Goal: Task Accomplishment & Management: Use online tool/utility

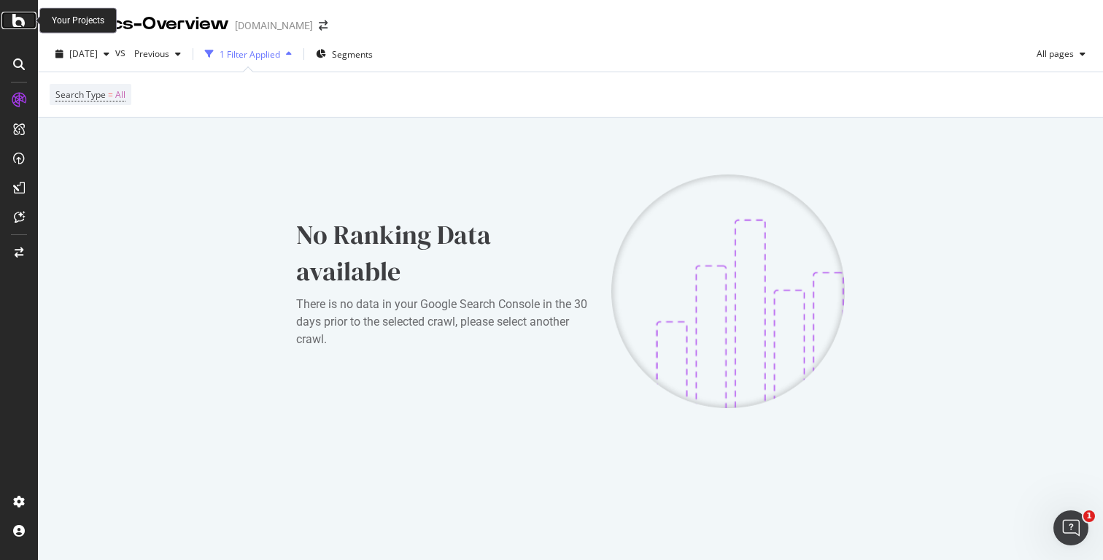
click at [23, 17] on icon at bounding box center [18, 21] width 13 height 18
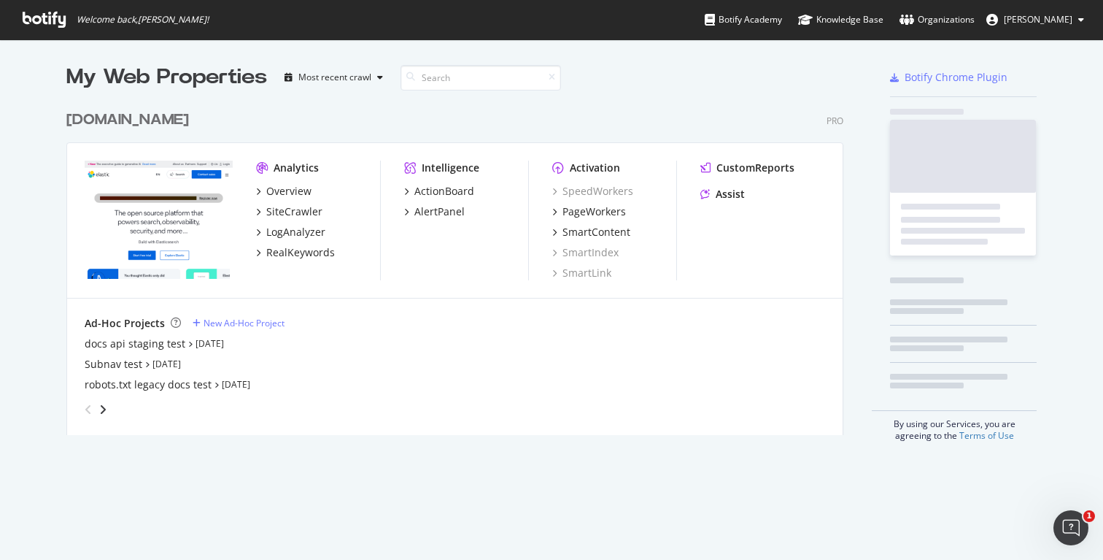
scroll to position [343, 789]
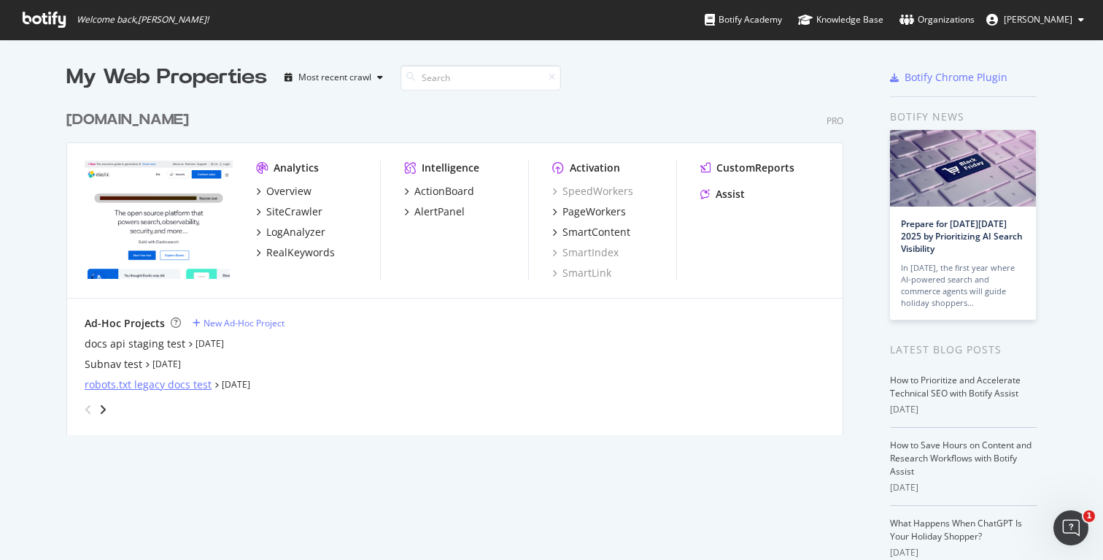
click at [131, 383] on div "robots.txt legacy docs test" at bounding box center [148, 384] width 127 height 15
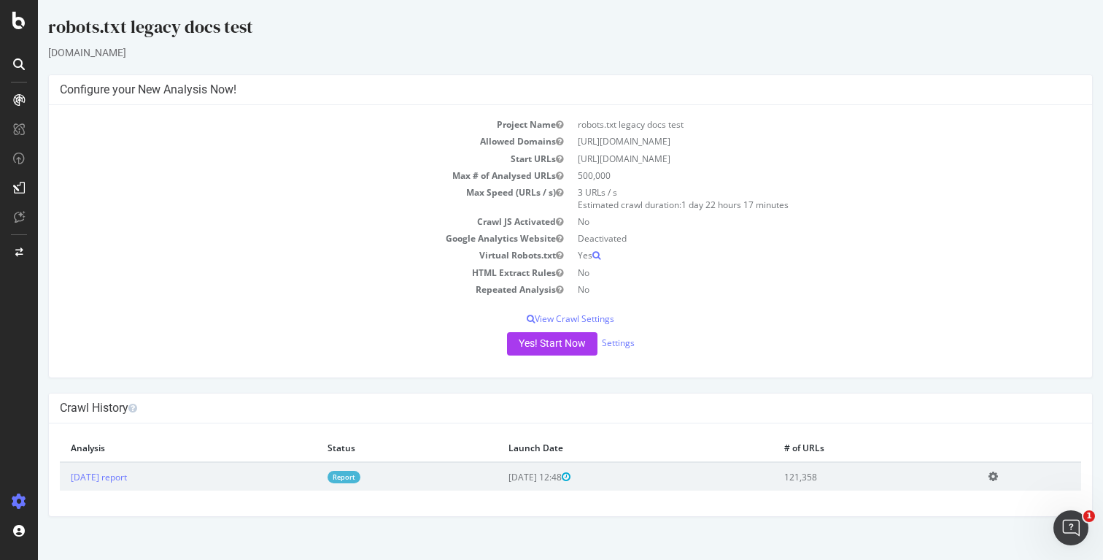
click at [360, 476] on link "Report" at bounding box center [344, 477] width 33 height 12
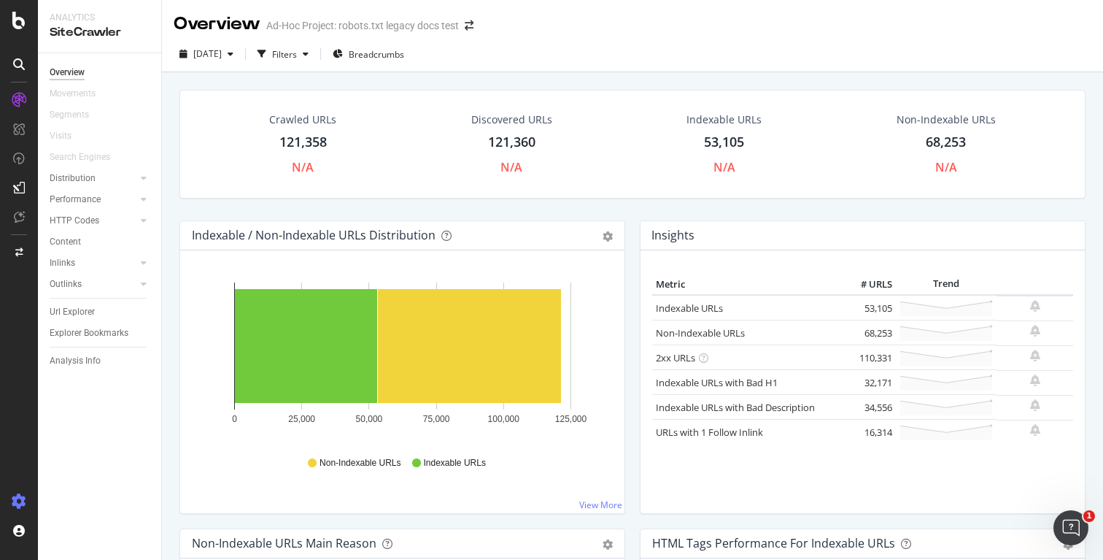
click at [13, 497] on icon at bounding box center [19, 501] width 15 height 15
click at [21, 494] on icon at bounding box center [19, 501] width 15 height 15
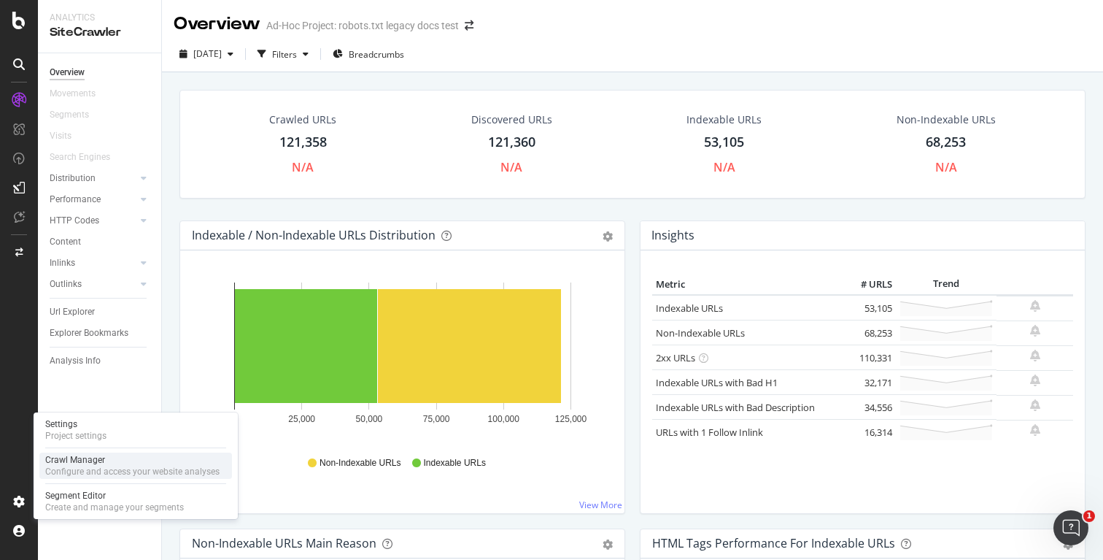
click at [118, 463] on div "Crawl Manager" at bounding box center [132, 460] width 174 height 12
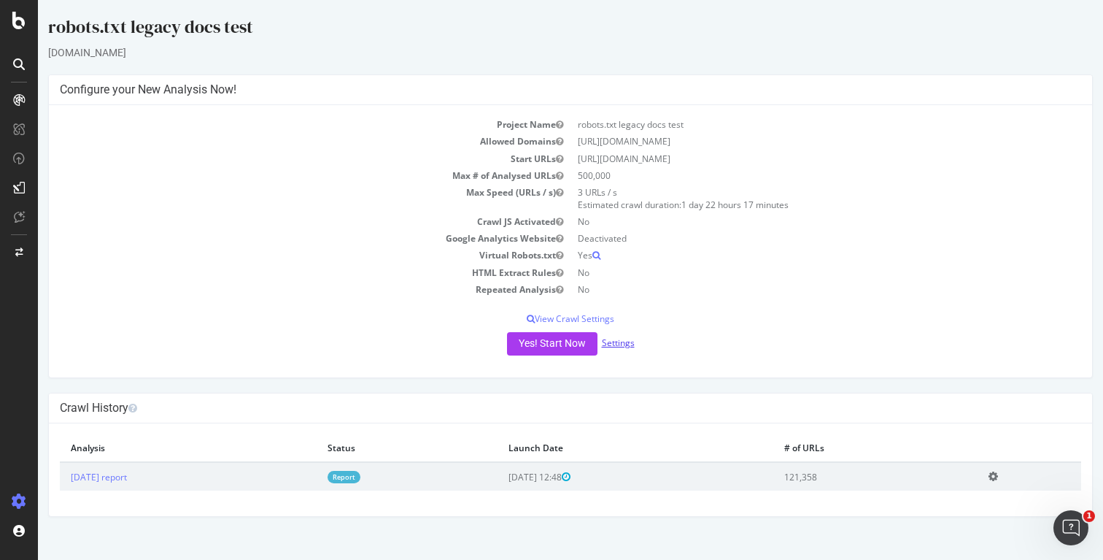
click at [619, 340] on link "Settings" at bounding box center [618, 342] width 33 height 12
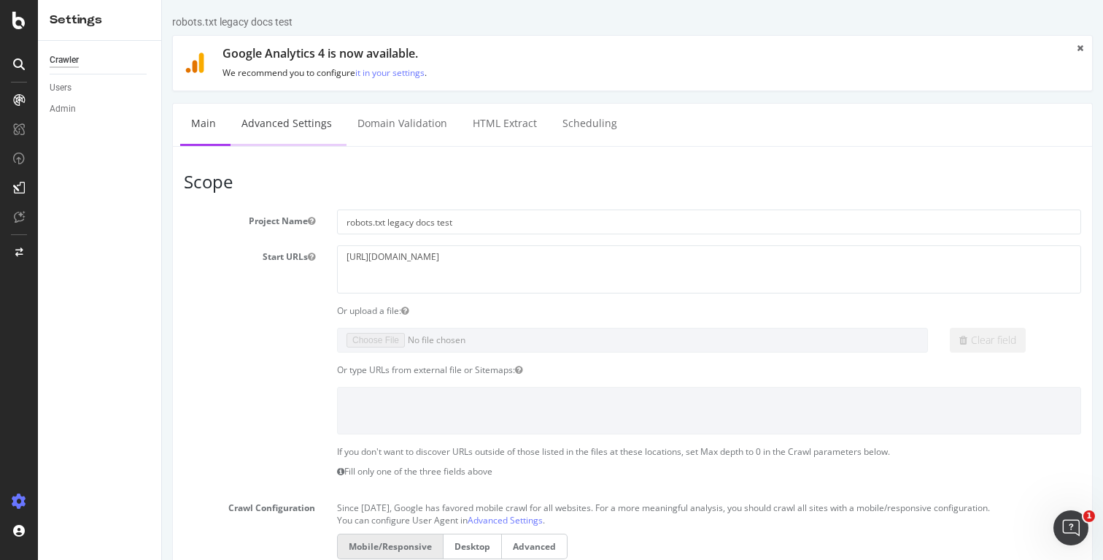
click at [294, 127] on link "Advanced Settings" at bounding box center [287, 124] width 112 height 40
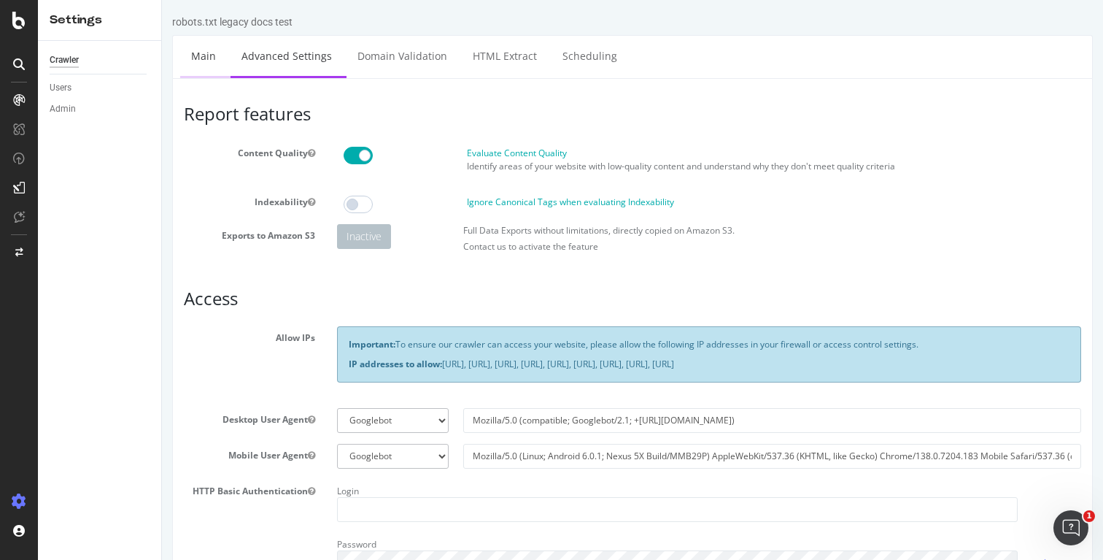
click at [198, 56] on link "Main" at bounding box center [203, 56] width 47 height 40
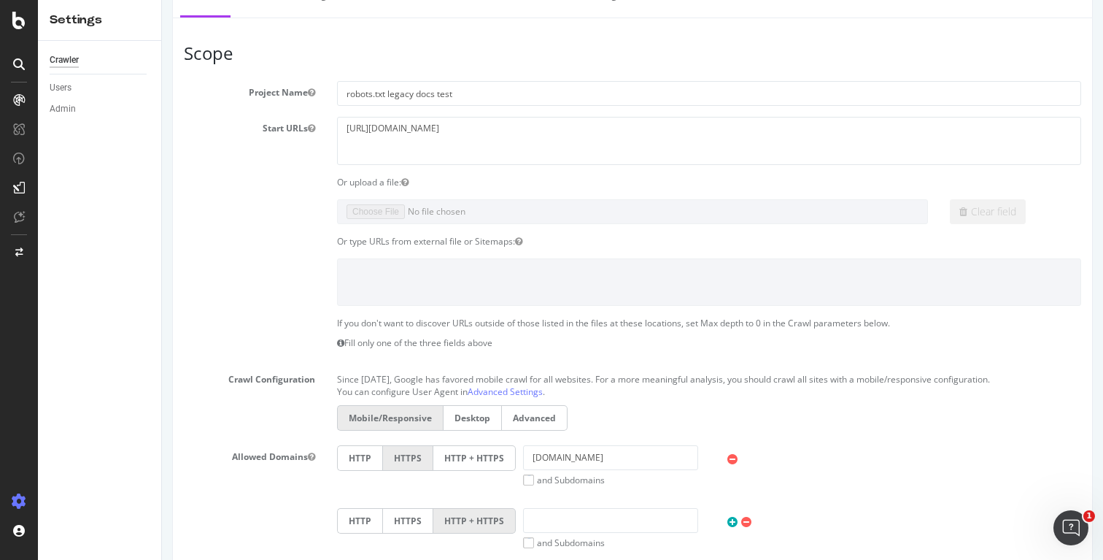
scroll to position [107, 0]
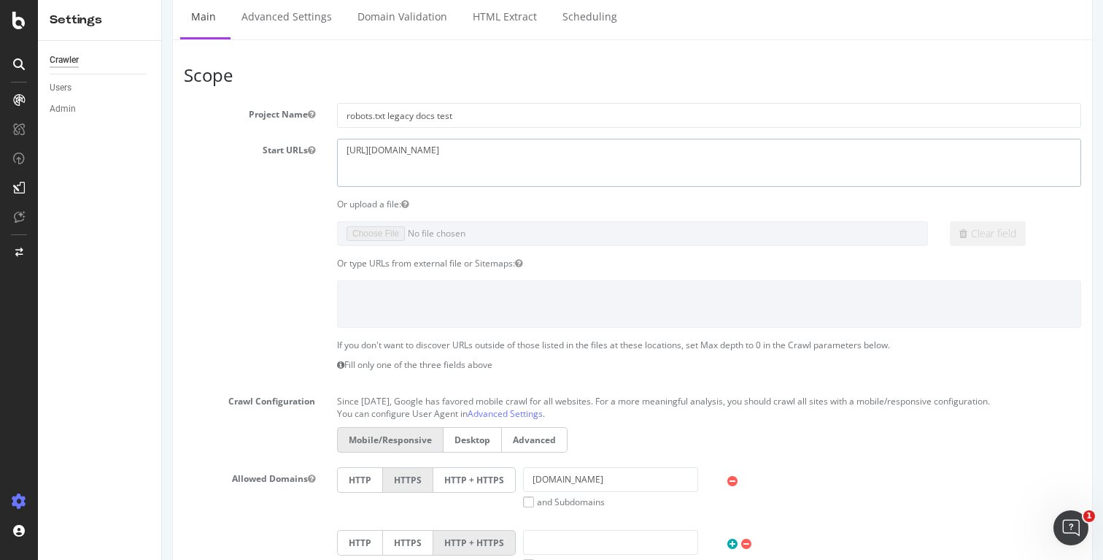
click at [397, 162] on textarea "[URL][DOMAIN_NAME]" at bounding box center [709, 162] width 744 height 47
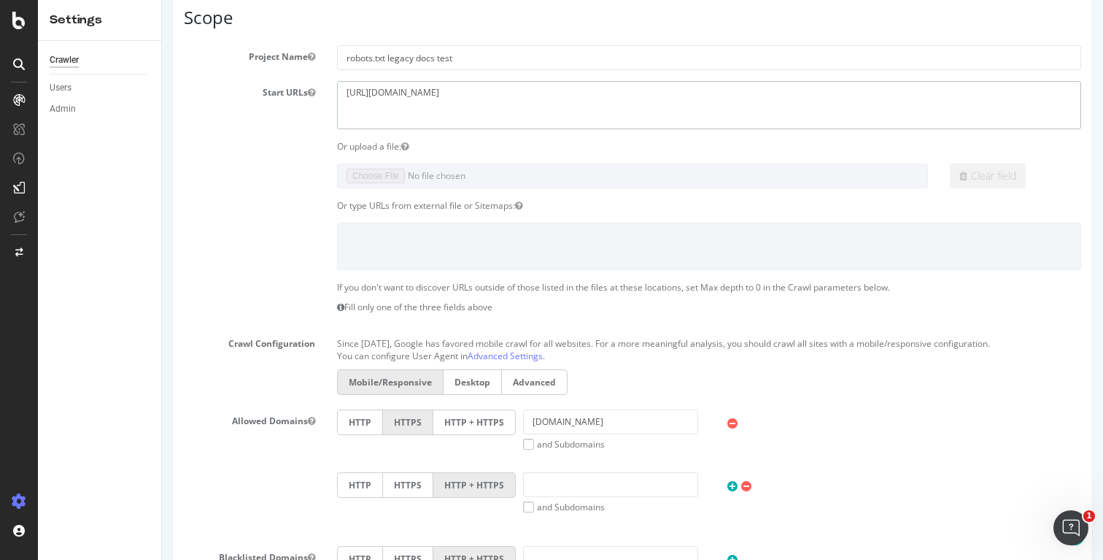
scroll to position [177, 0]
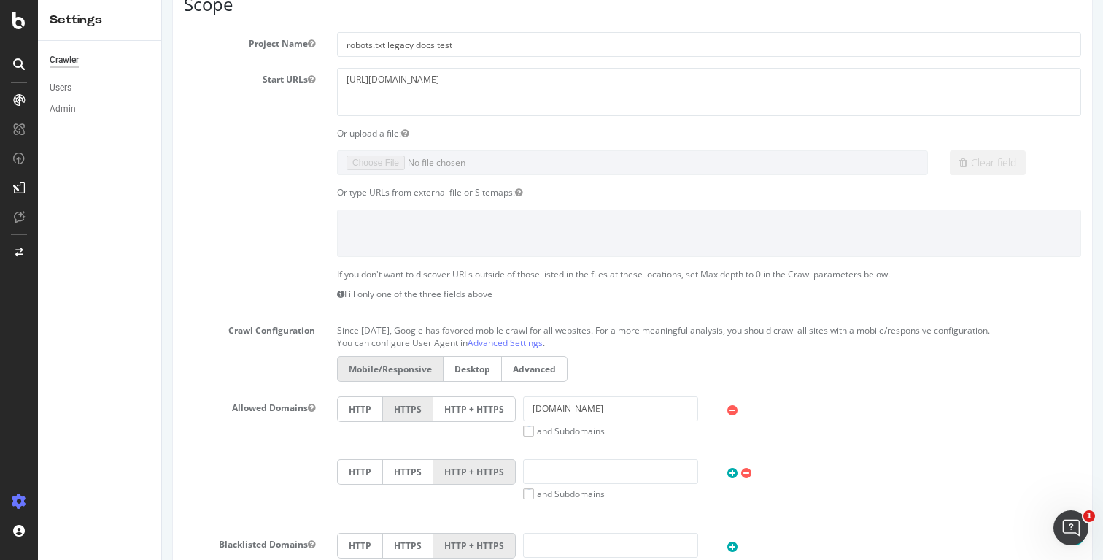
click at [394, 190] on div "Or type URLs from external file or Sitemaps:" at bounding box center [709, 192] width 766 height 12
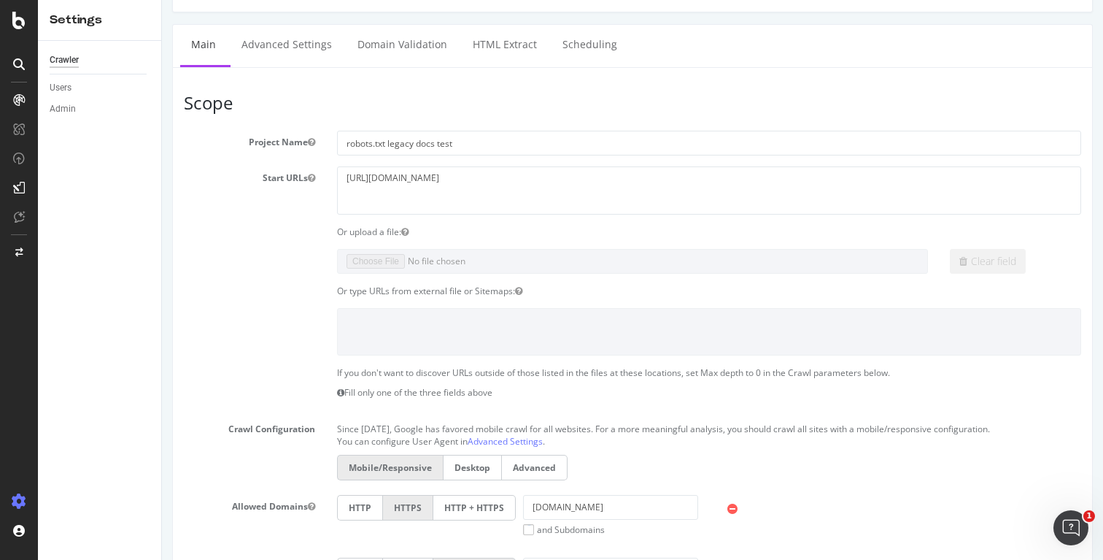
scroll to position [73, 0]
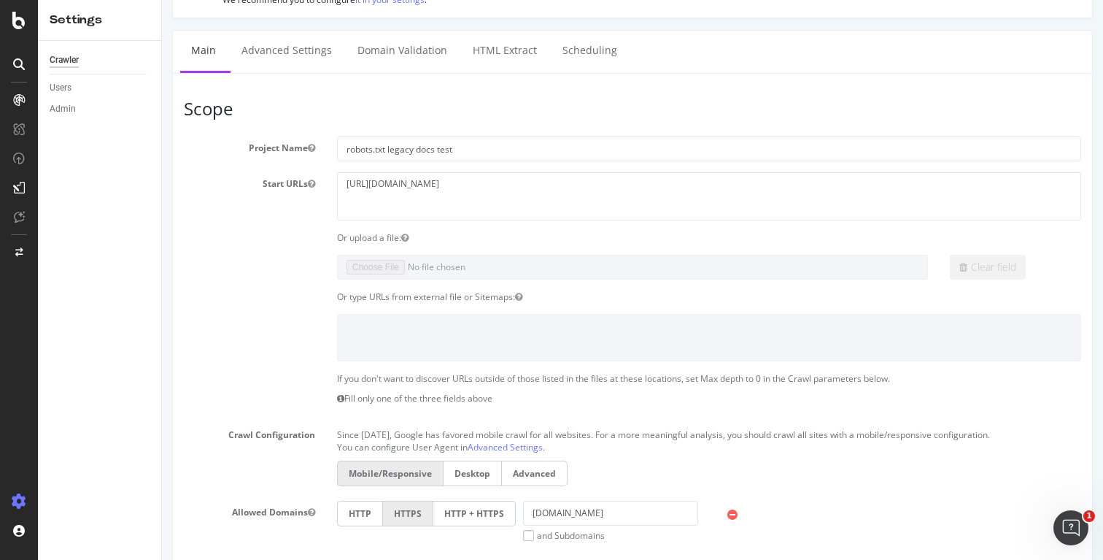
click at [280, 224] on section "Project Name robots.txt legacy docs test Start URLs [URL][DOMAIN_NAME] Or uploa…" at bounding box center [632, 436] width 897 height 600
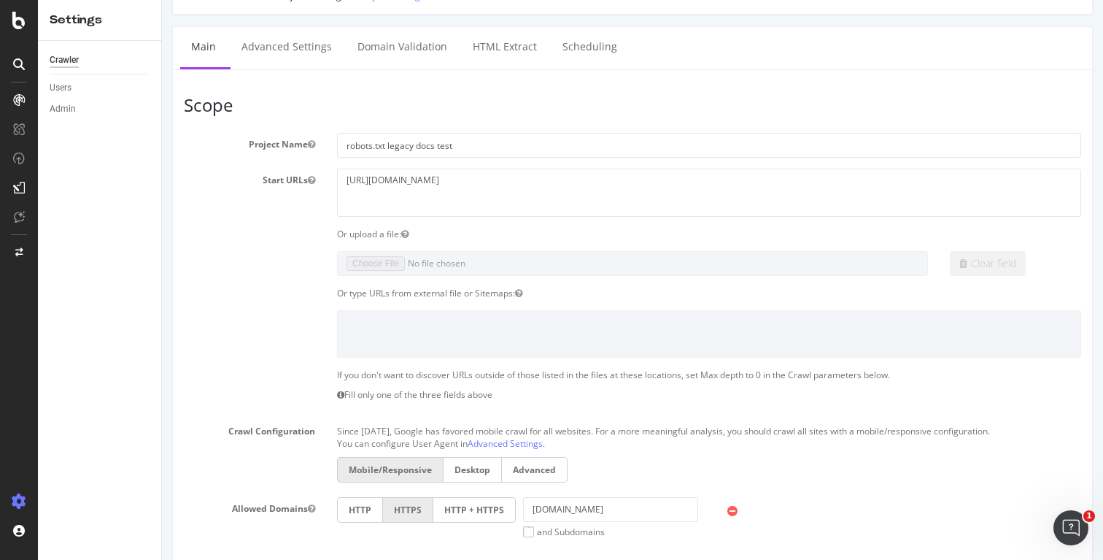
scroll to position [82, 0]
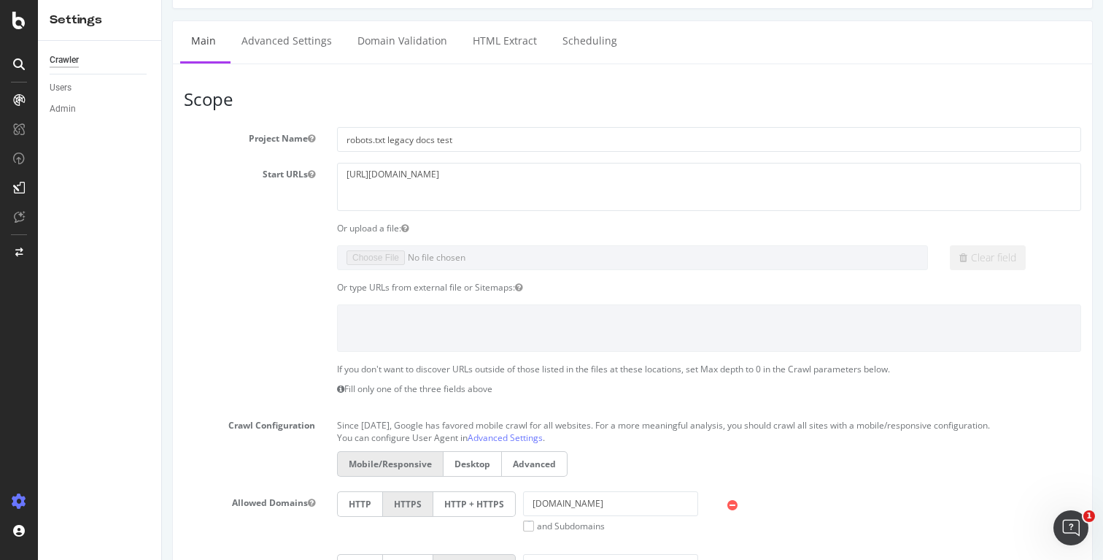
click at [644, 270] on section "Project Name robots.txt legacy docs test Start URLs [URL][DOMAIN_NAME] Or uploa…" at bounding box center [632, 427] width 897 height 600
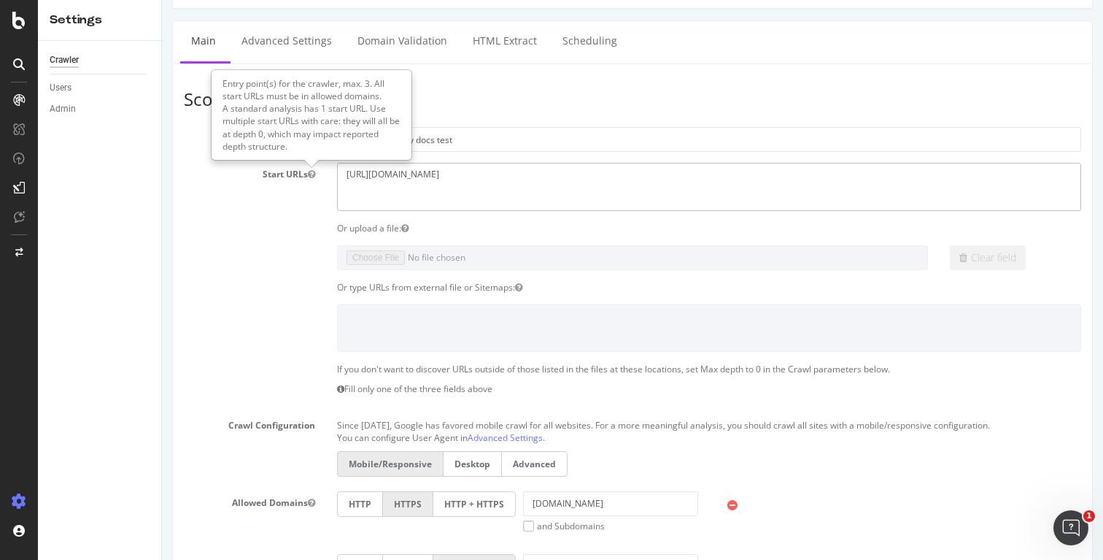
drag, startPoint x: 532, startPoint y: 183, endPoint x: 200, endPoint y: 165, distance: 332.5
click at [201, 161] on section "Project Name robots.txt legacy docs test Start URLs [URL][DOMAIN_NAME] Or uploa…" at bounding box center [632, 427] width 897 height 600
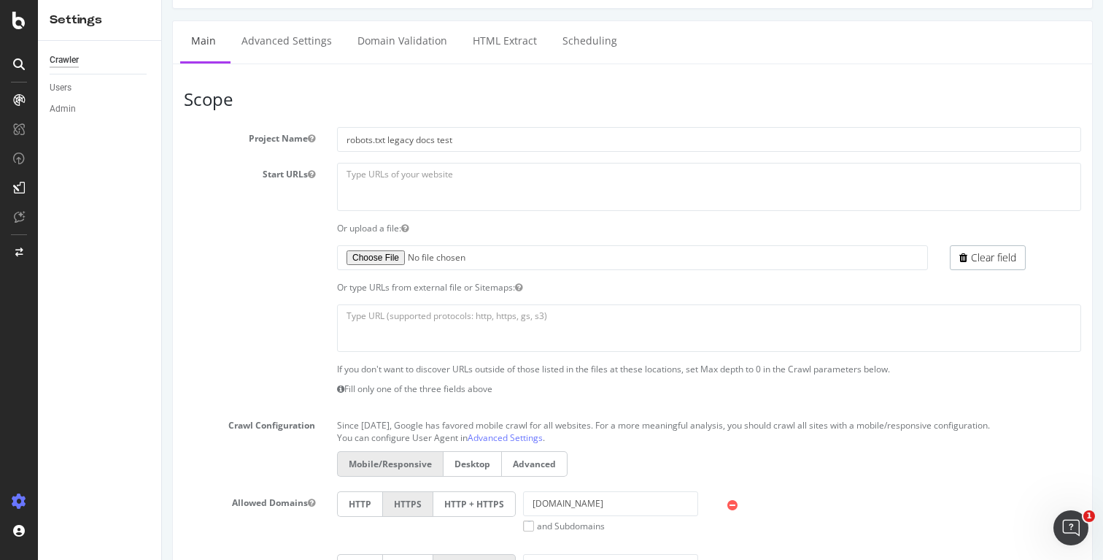
click at [261, 199] on div "Start URLs [URL][DOMAIN_NAME]" at bounding box center [632, 186] width 919 height 47
click at [293, 201] on div "Start URLs [URL][DOMAIN_NAME]" at bounding box center [632, 186] width 919 height 47
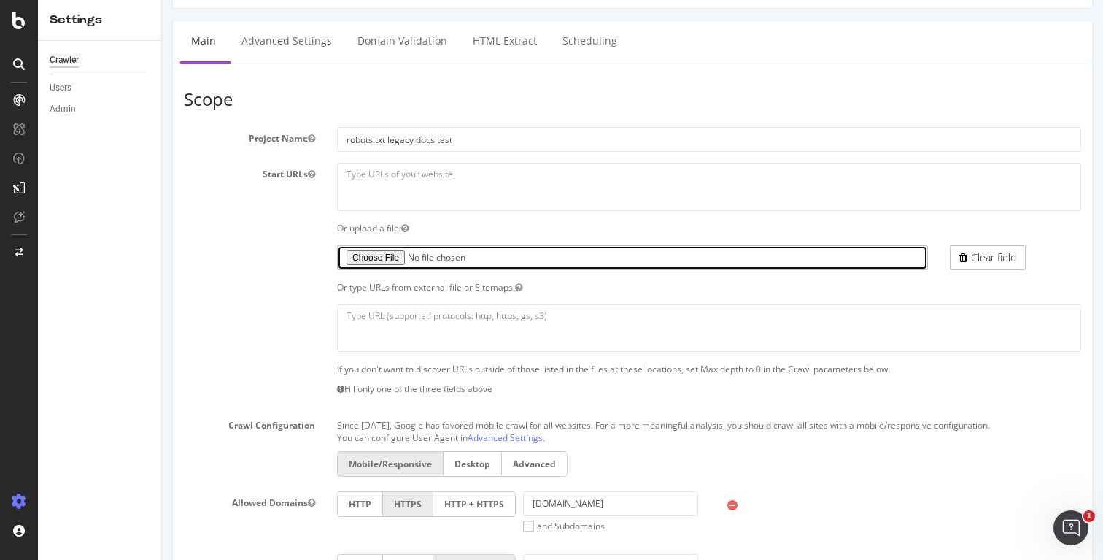
click at [387, 259] on input "file" at bounding box center [632, 257] width 591 height 25
type input "C:\fakepath\guide-pages"
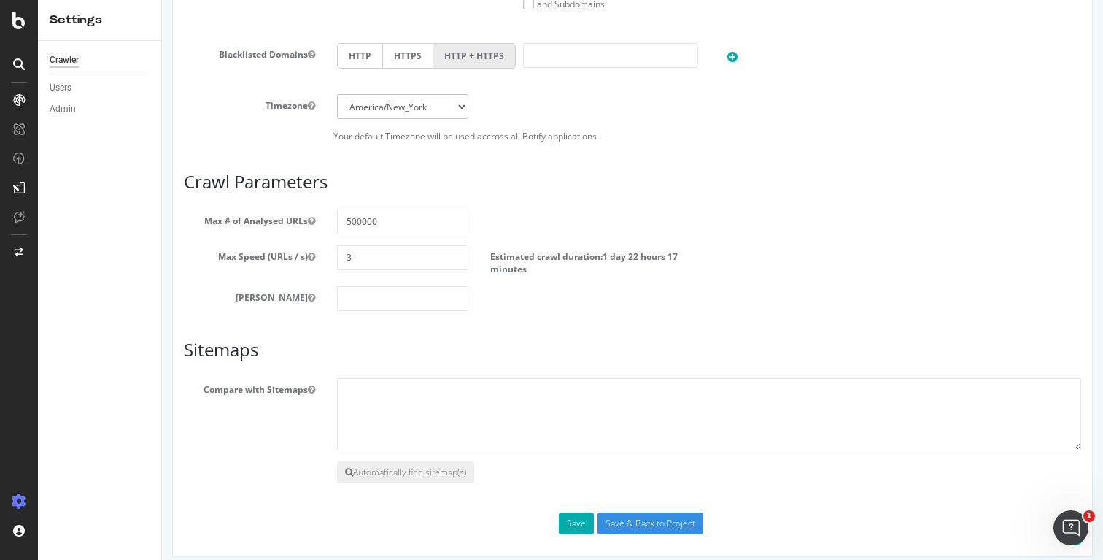
scroll to position [679, 0]
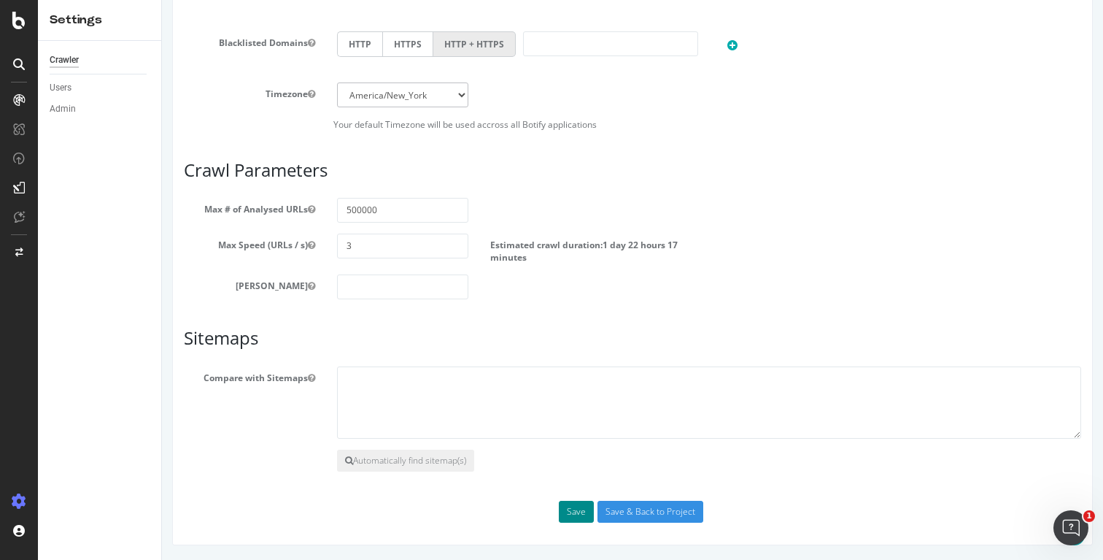
click at [576, 517] on button "Save" at bounding box center [576, 512] width 35 height 22
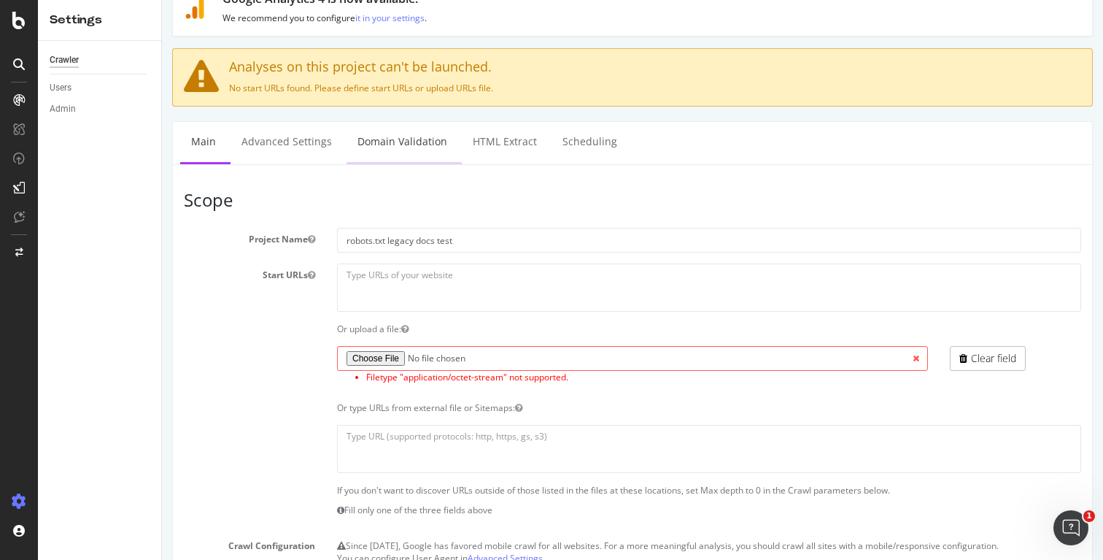
scroll to position [107, 0]
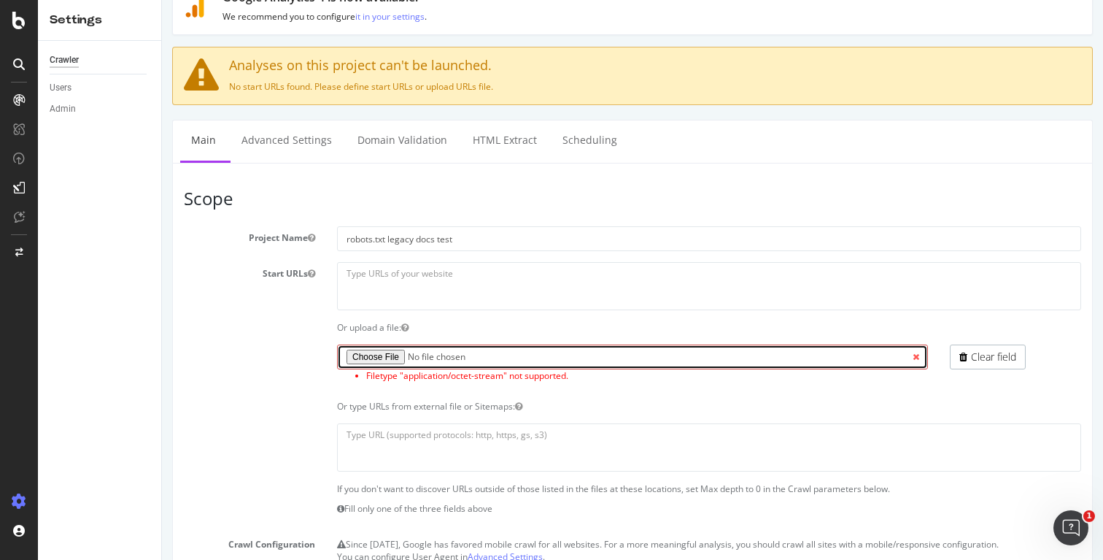
click at [384, 360] on input "file" at bounding box center [632, 356] width 591 height 25
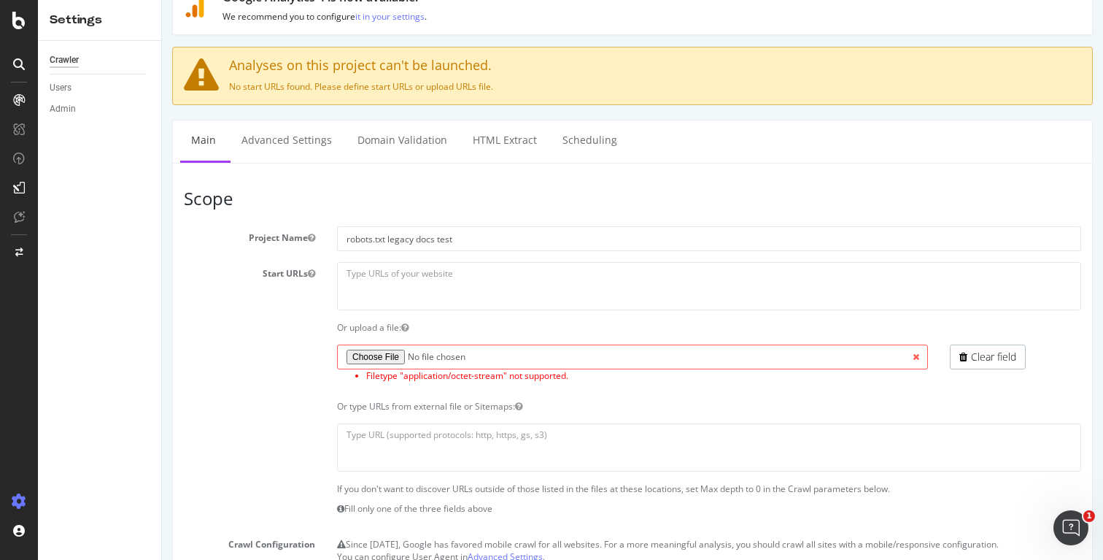
type input "C:\fakepath\guide-pages.txt.gzip"
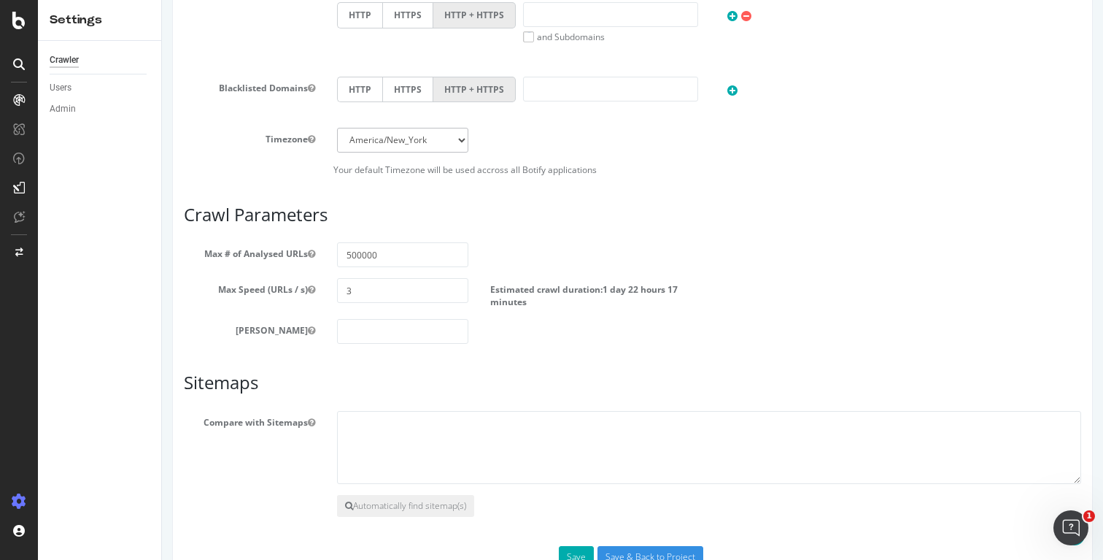
scroll to position [822, 0]
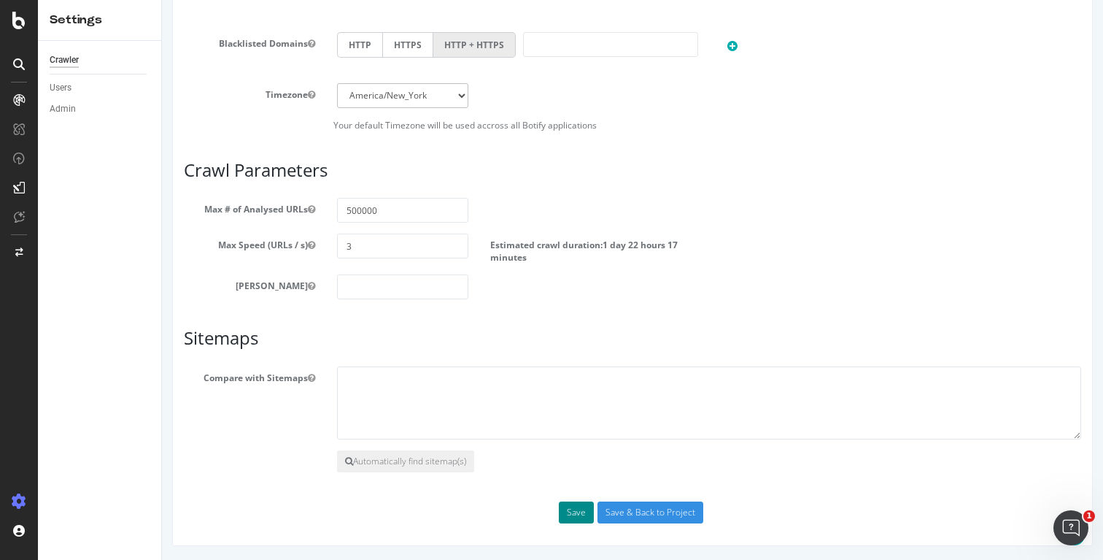
click at [579, 510] on button "Save" at bounding box center [576, 512] width 35 height 22
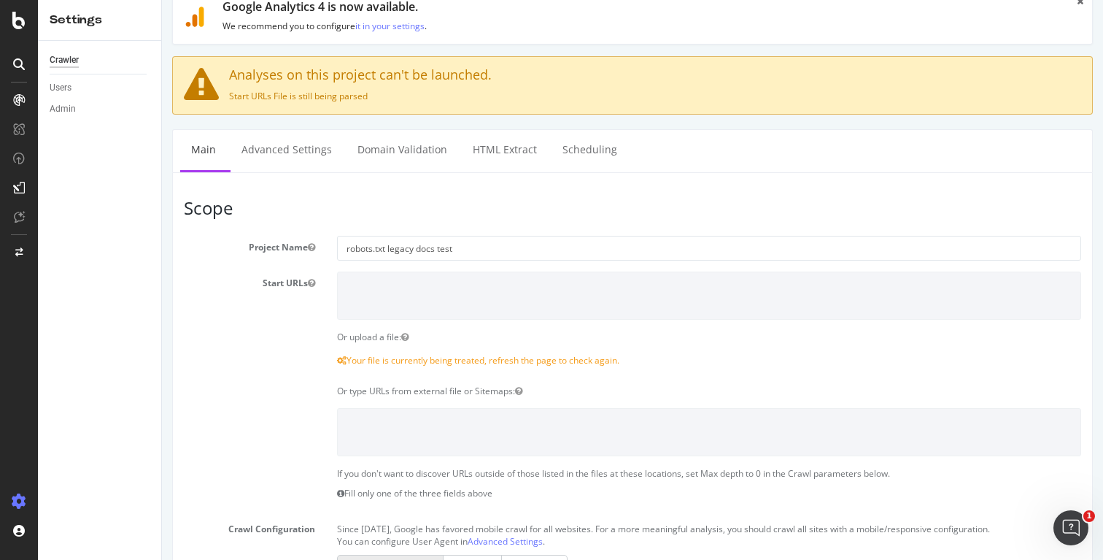
scroll to position [98, 0]
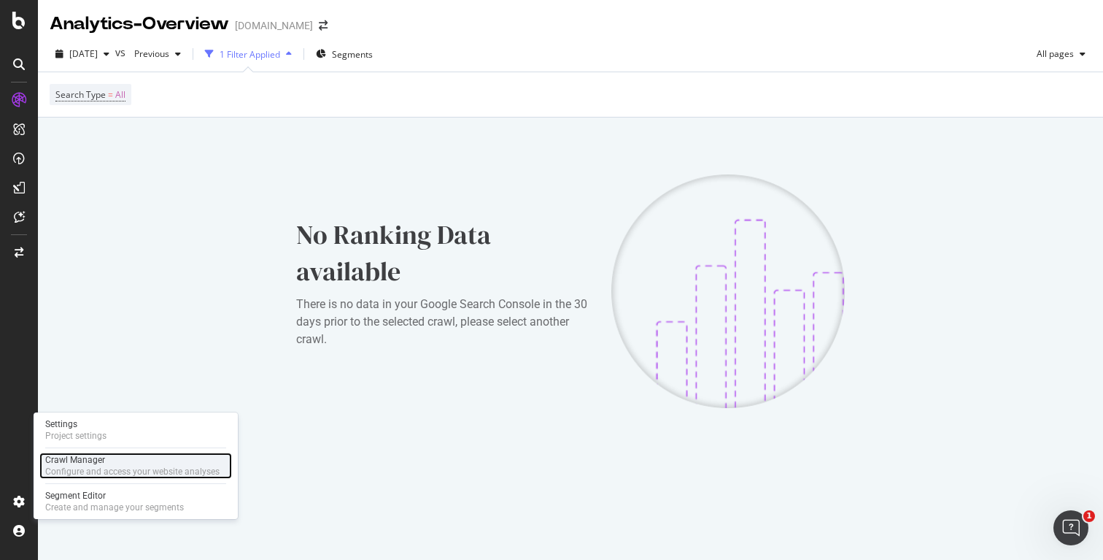
click at [104, 455] on div "Crawl Manager" at bounding box center [132, 460] width 174 height 12
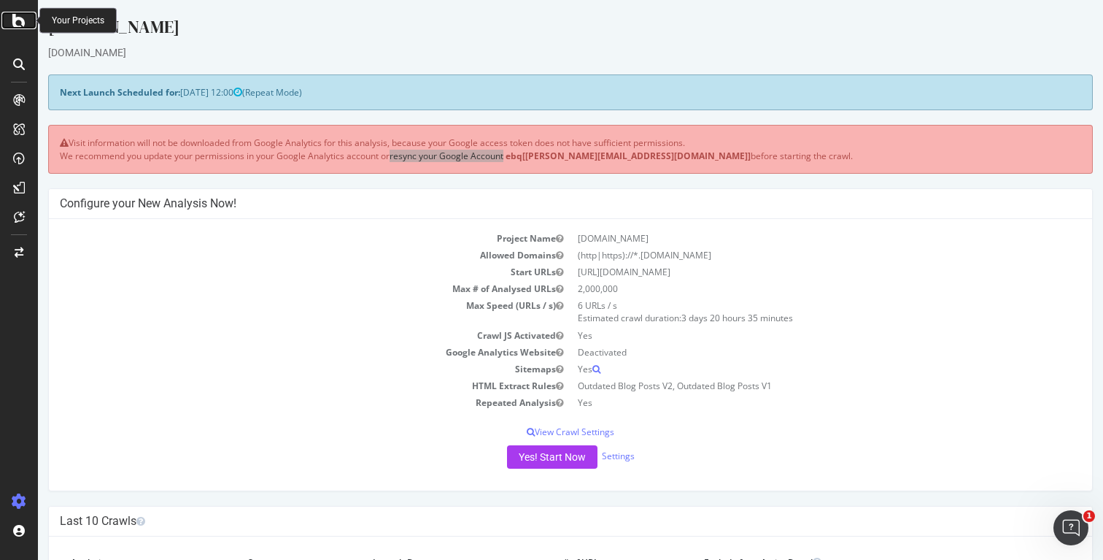
click at [18, 20] on icon at bounding box center [18, 21] width 13 height 18
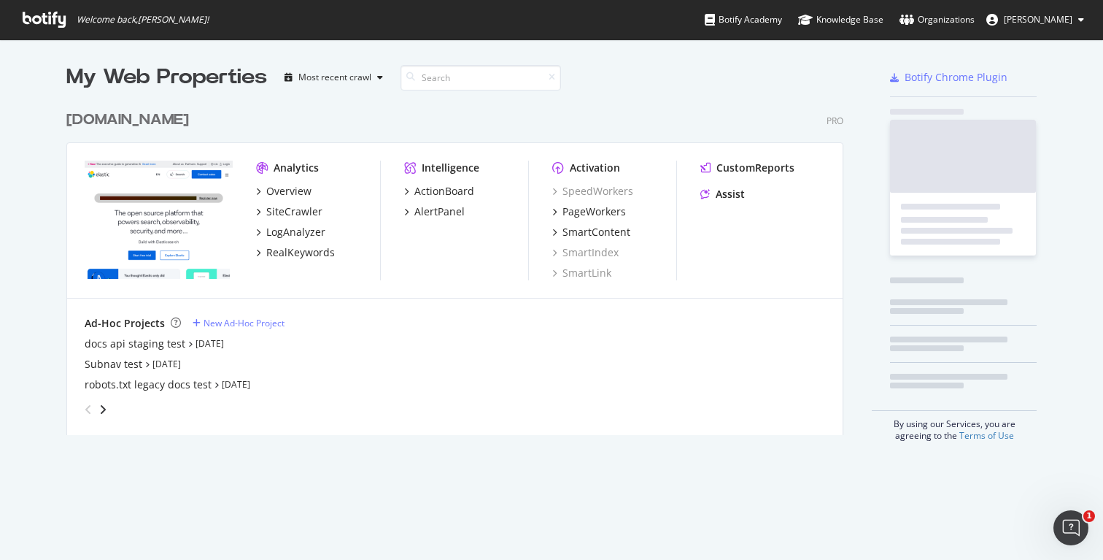
scroll to position [343, 789]
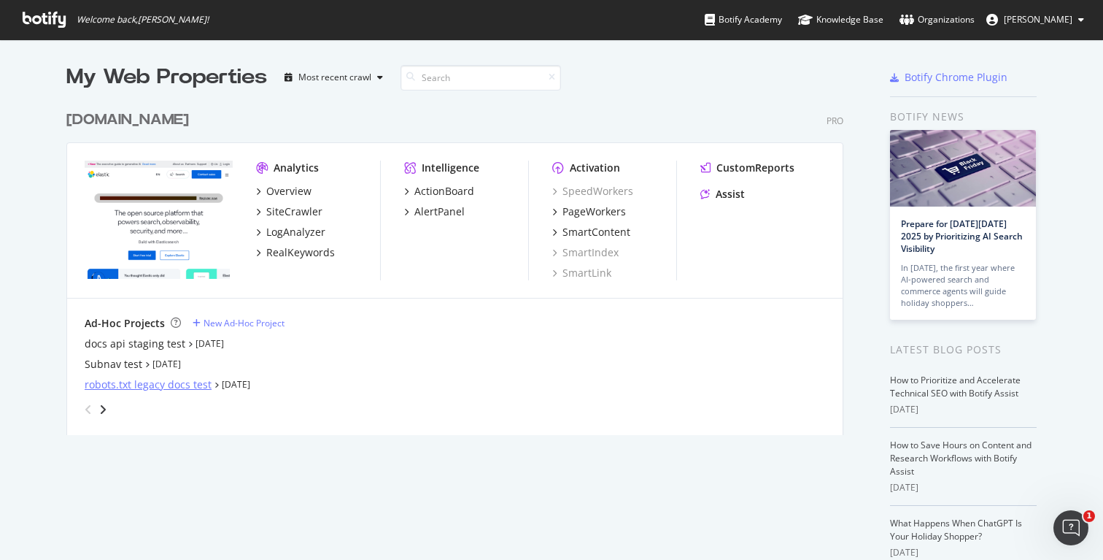
click at [112, 382] on div "robots.txt legacy docs test" at bounding box center [148, 384] width 127 height 15
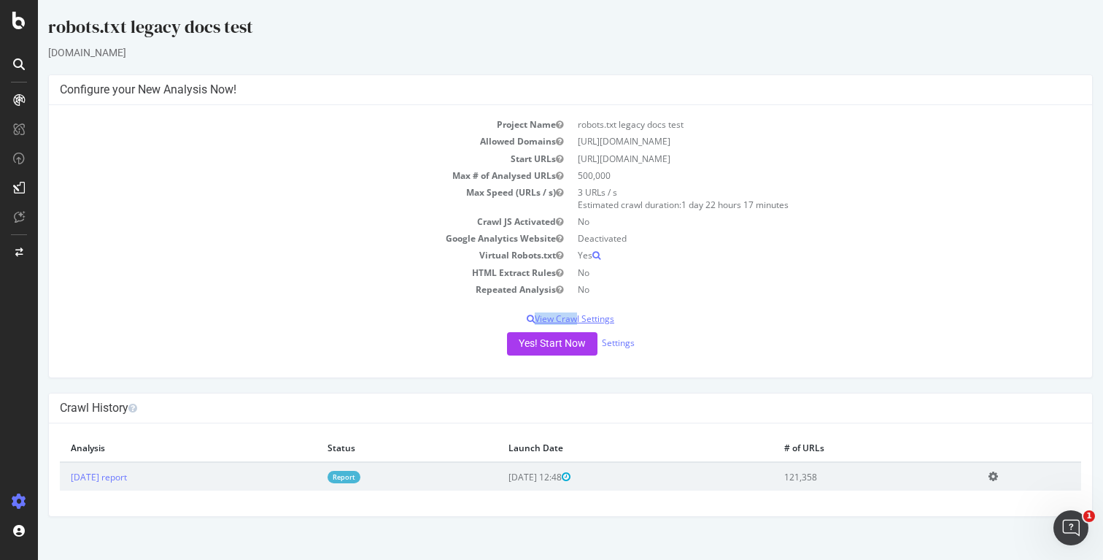
drag, startPoint x: 570, startPoint y: 314, endPoint x: 735, endPoint y: 314, distance: 164.9
click at [745, 309] on div "Project Name robots.txt legacy docs test Allowed Domains [URL][DOMAIN_NAME] Sta…" at bounding box center [570, 241] width 1043 height 272
click at [627, 343] on link "Settings" at bounding box center [618, 342] width 33 height 12
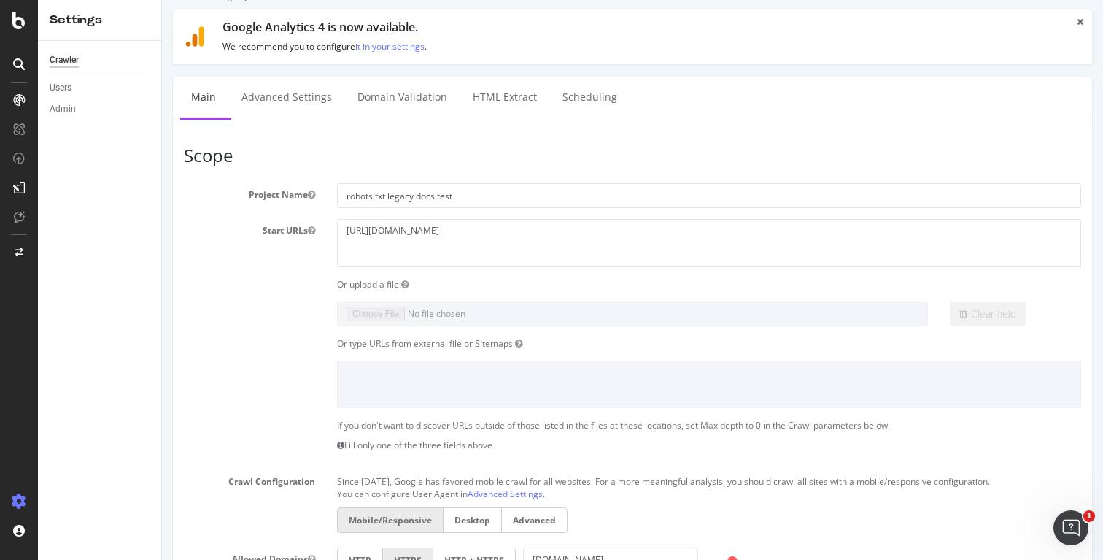
scroll to position [34, 0]
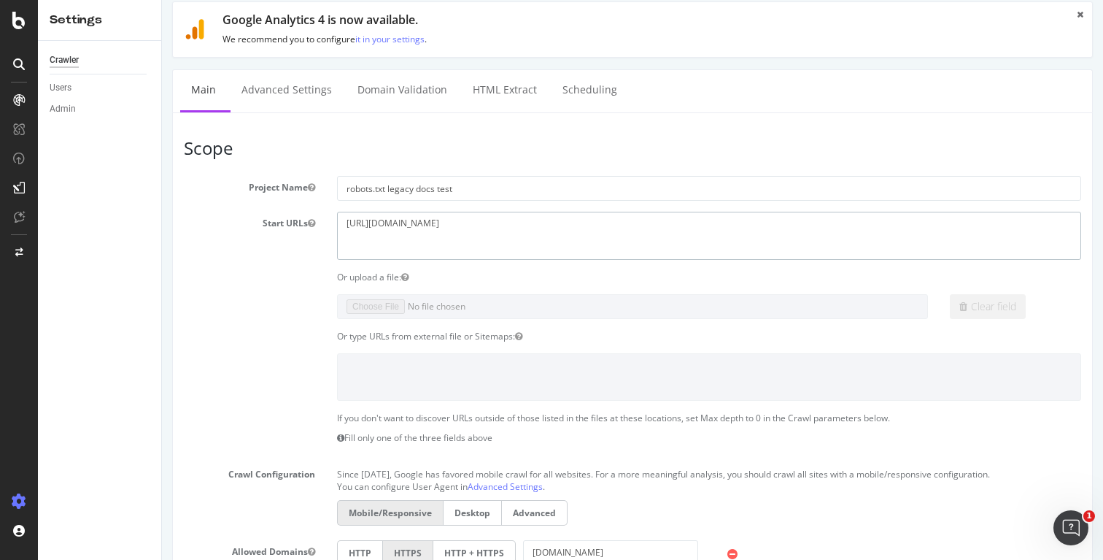
drag, startPoint x: 344, startPoint y: 221, endPoint x: 411, endPoint y: 223, distance: 66.4
click at [353, 221] on textarea "[URL][DOMAIN_NAME]" at bounding box center [709, 235] width 744 height 47
drag, startPoint x: 466, startPoint y: 225, endPoint x: 274, endPoint y: 206, distance: 193.6
click at [271, 207] on section "Project Name robots.txt legacy docs test Start URLs [URL][DOMAIN_NAME] Or uploa…" at bounding box center [632, 476] width 897 height 600
click at [238, 291] on section "Project Name robots.txt legacy docs test Start URLs [URL][DOMAIN_NAME] Or uploa…" at bounding box center [632, 476] width 897 height 600
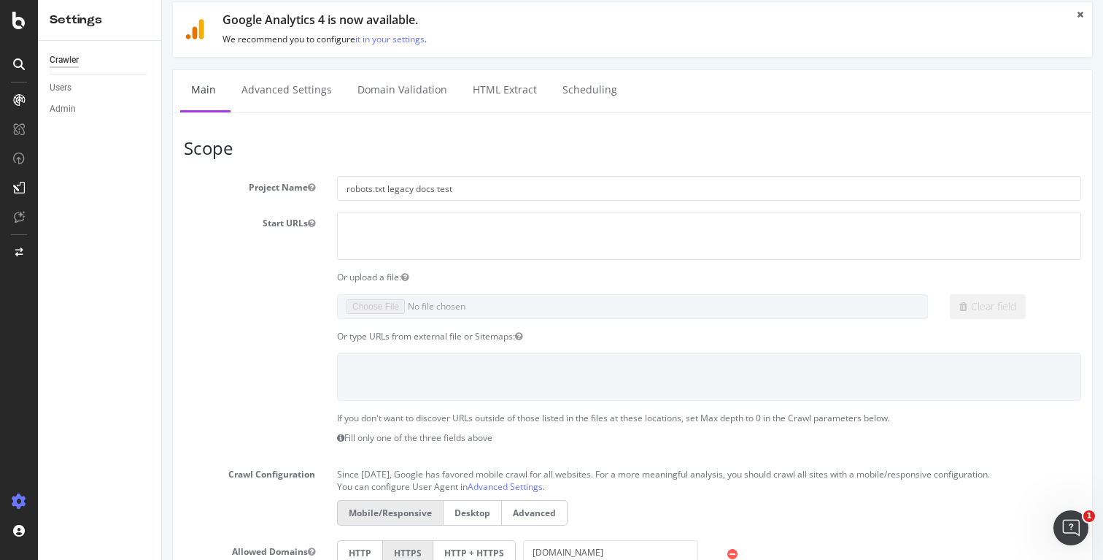
click at [935, 300] on div at bounding box center [632, 306] width 613 height 25
click at [582, 259] on section "Project Name robots.txt legacy docs test Start URLs [URL][DOMAIN_NAME] Or uploa…" at bounding box center [632, 476] width 897 height 600
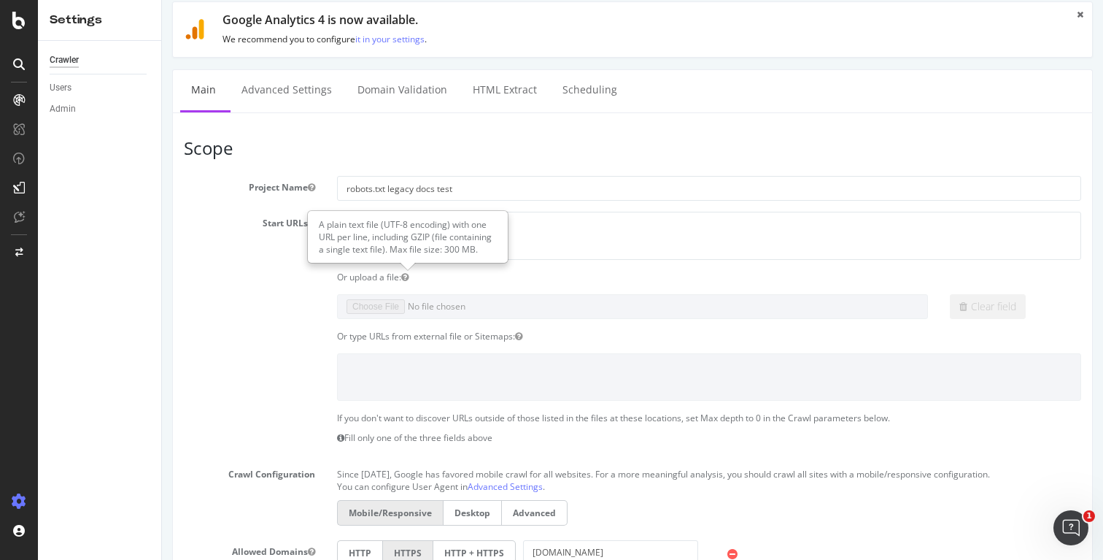
click at [406, 277] on icon "button" at bounding box center [404, 277] width 7 height 9
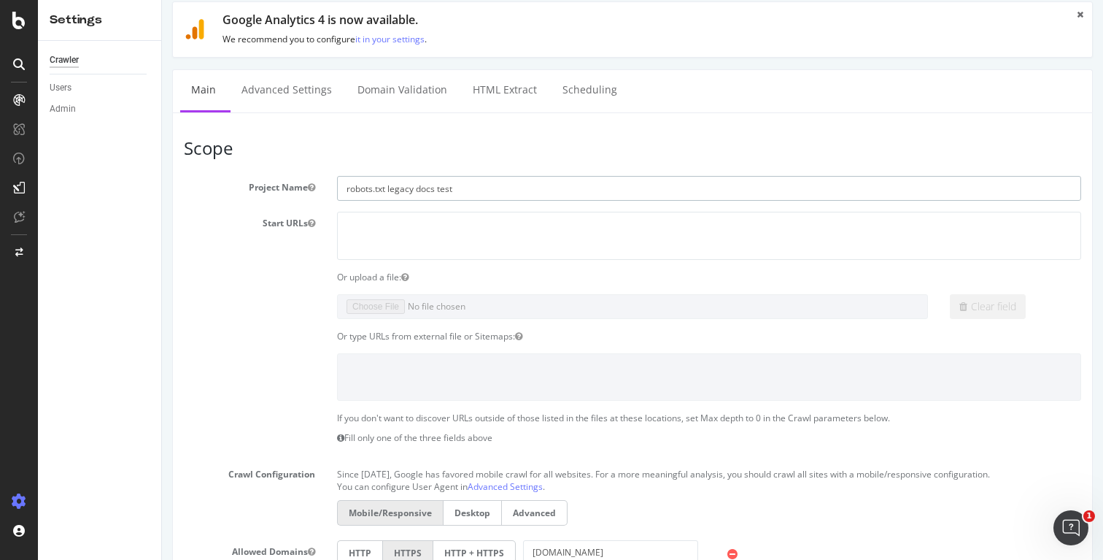
click at [484, 182] on input "robots.txt legacy docs test" at bounding box center [709, 188] width 744 height 25
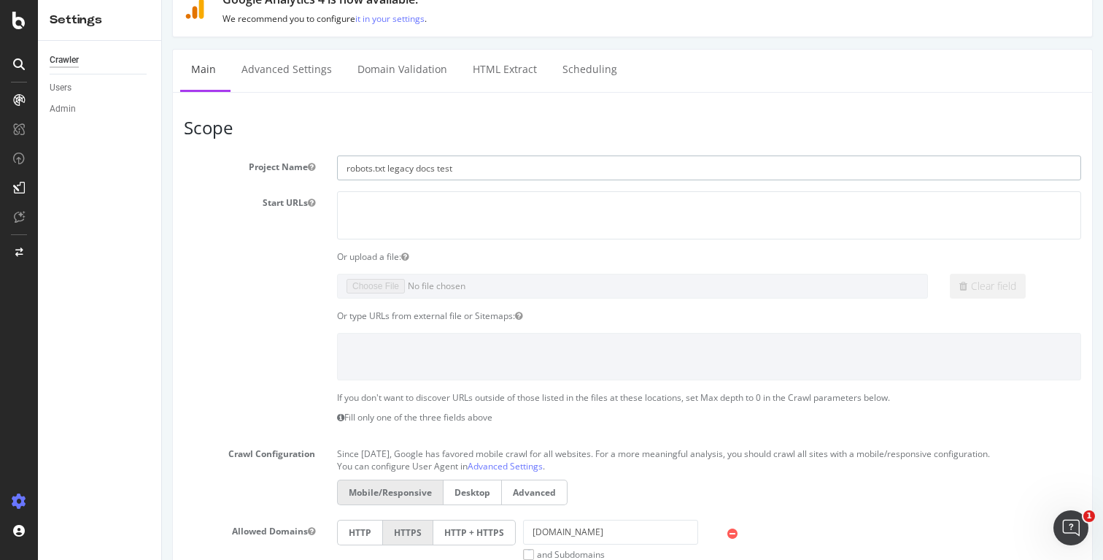
scroll to position [47, 0]
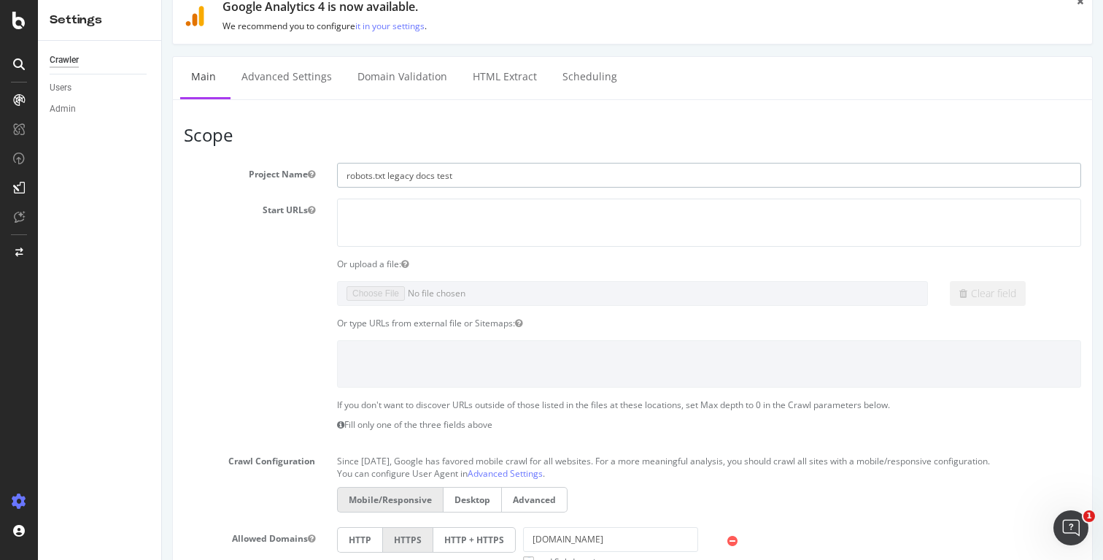
drag, startPoint x: 414, startPoint y: 174, endPoint x: 385, endPoint y: 133, distance: 50.4
click at [414, 174] on input "robots.txt legacy docs test" at bounding box center [709, 175] width 744 height 25
click at [385, 63] on link "Domain Validation" at bounding box center [403, 77] width 112 height 40
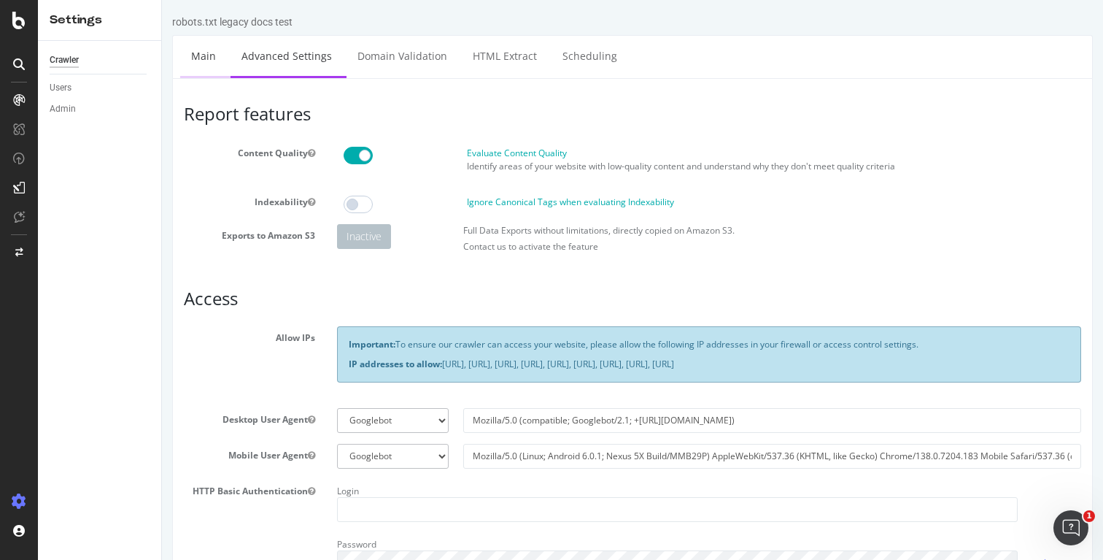
click at [203, 59] on link "Main" at bounding box center [203, 56] width 47 height 40
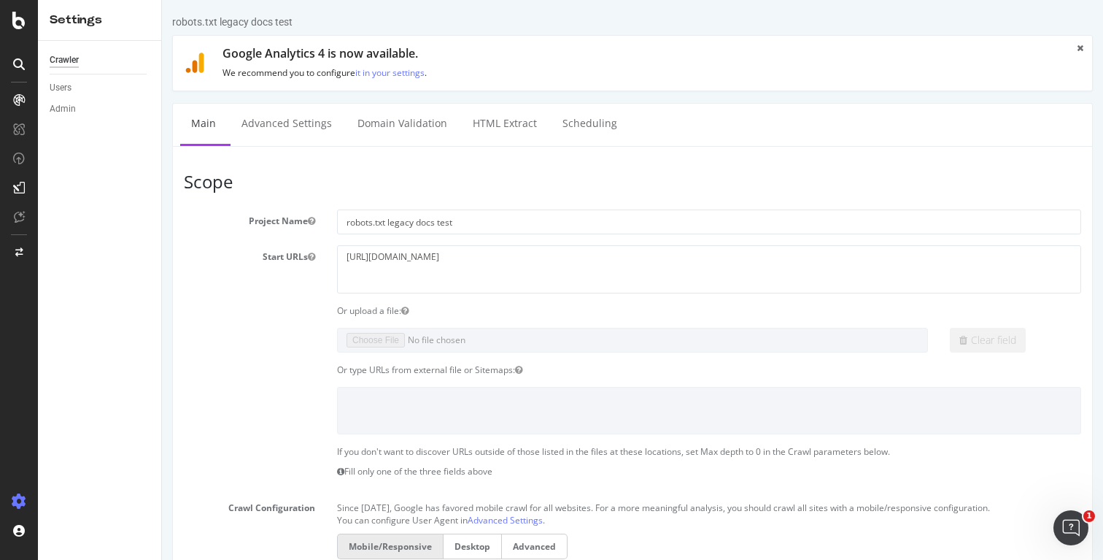
click at [492, 317] on section "Project Name robots.txt legacy docs test Start URLs [URL][DOMAIN_NAME] Or uploa…" at bounding box center [632, 509] width 897 height 600
click at [561, 280] on textarea "[URL][DOMAIN_NAME]" at bounding box center [709, 268] width 744 height 47
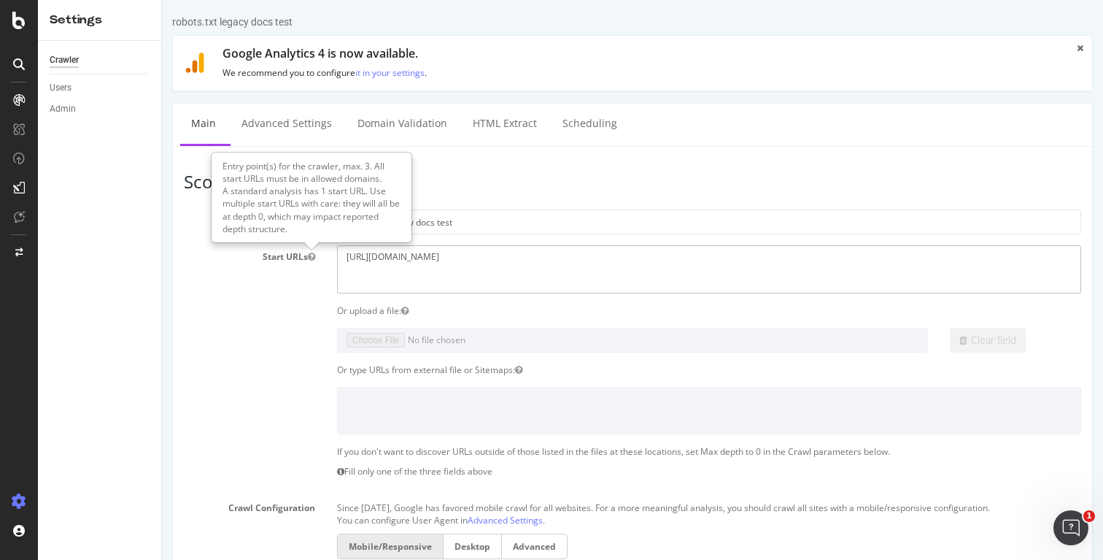
drag, startPoint x: 486, startPoint y: 257, endPoint x: 252, endPoint y: 250, distance: 233.6
click at [253, 250] on div "Start URLs [URL][DOMAIN_NAME]" at bounding box center [632, 268] width 919 height 47
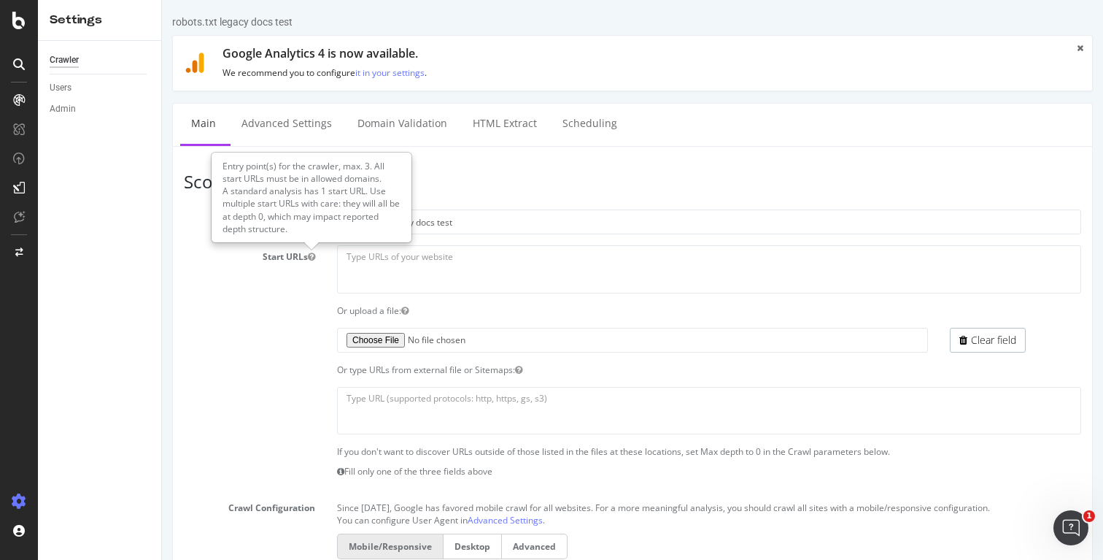
click at [269, 273] on div "Start URLs [URL][DOMAIN_NAME]" at bounding box center [632, 268] width 919 height 47
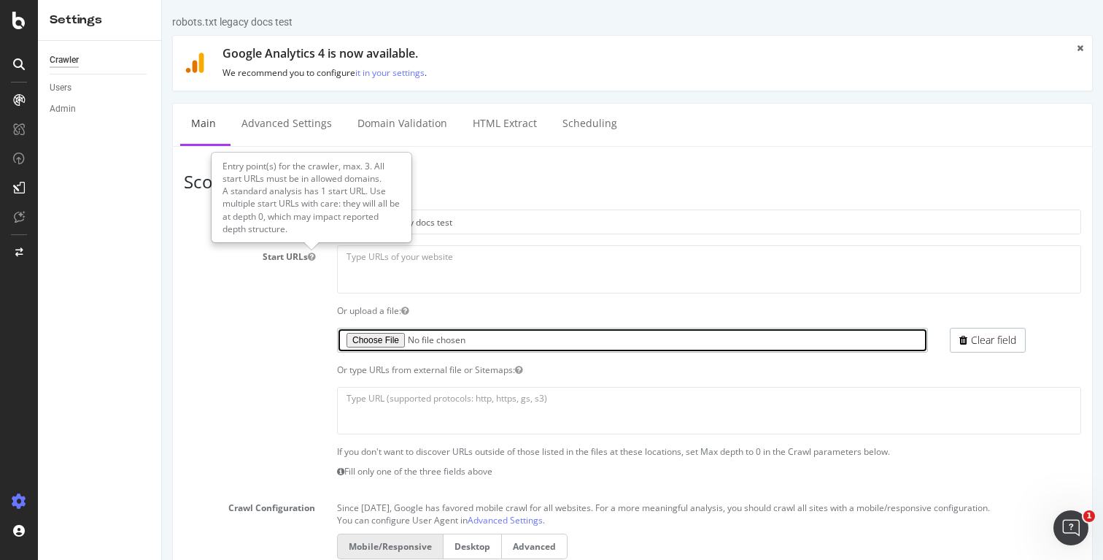
click at [390, 343] on input "file" at bounding box center [632, 340] width 591 height 25
type input "C:\fakepath\no-index-docs-pages - all-guide-pages.txt.zip"
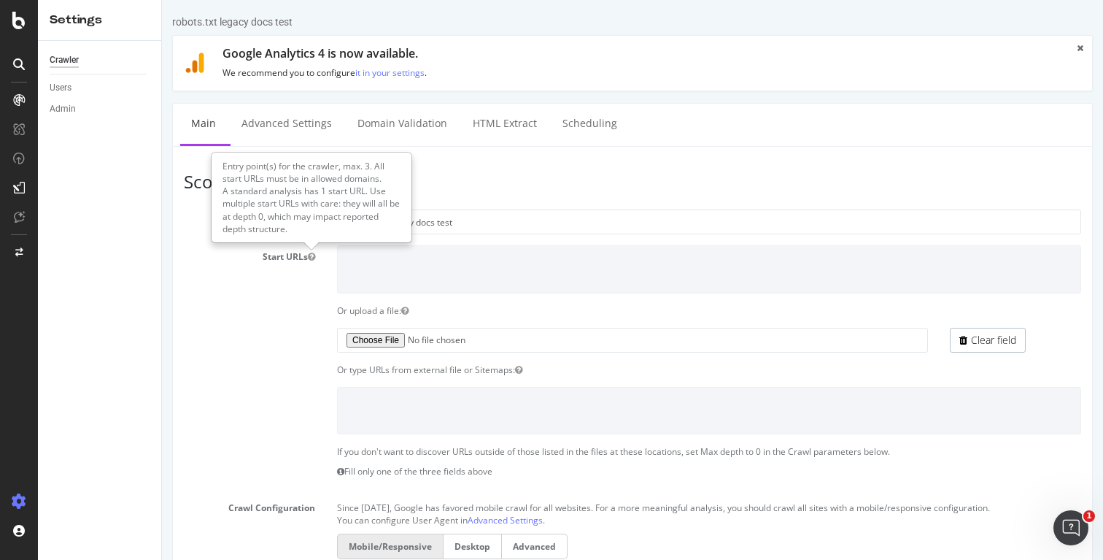
click at [262, 322] on section "Project Name robots.txt legacy docs test Start URLs [URL][DOMAIN_NAME] Or uploa…" at bounding box center [632, 509] width 897 height 600
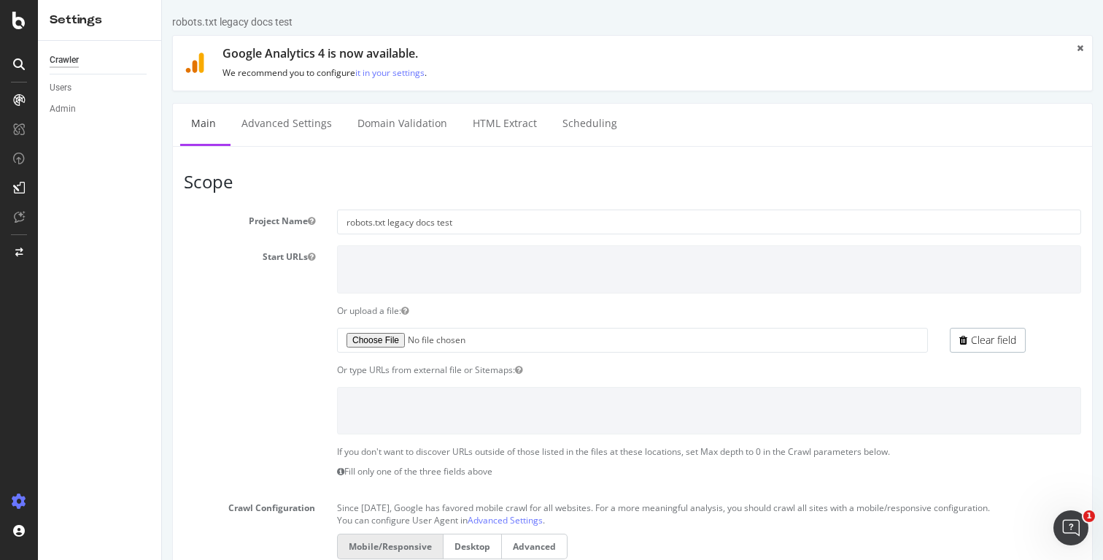
click at [216, 315] on div "Or upload a file:" at bounding box center [632, 310] width 919 height 12
click at [248, 319] on section "Project Name robots.txt legacy docs test Start URLs [URL][DOMAIN_NAME] Or uploa…" at bounding box center [632, 509] width 897 height 600
click at [314, 118] on link "Advanced Settings" at bounding box center [287, 124] width 112 height 40
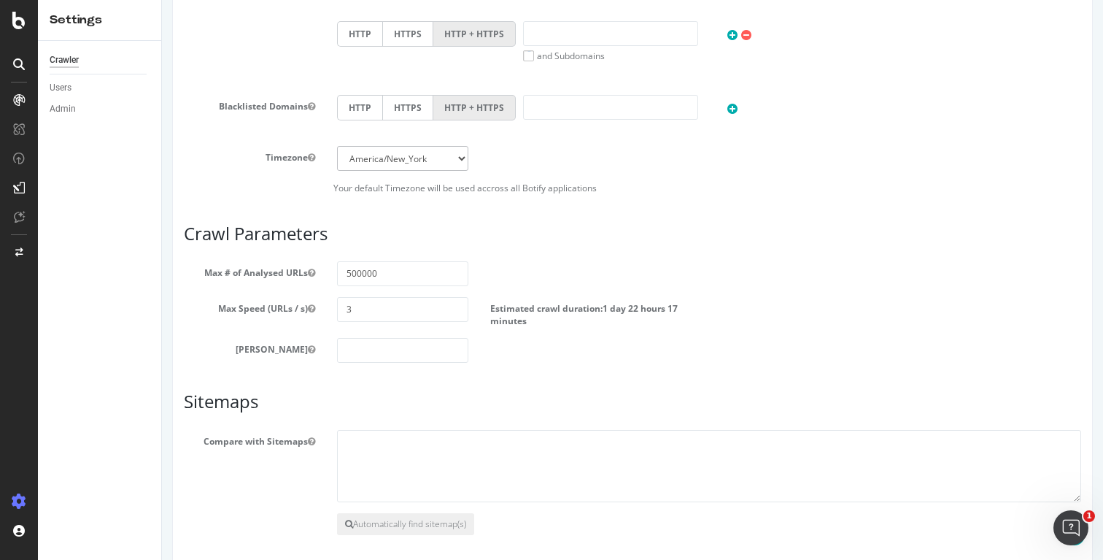
scroll to position [679, 0]
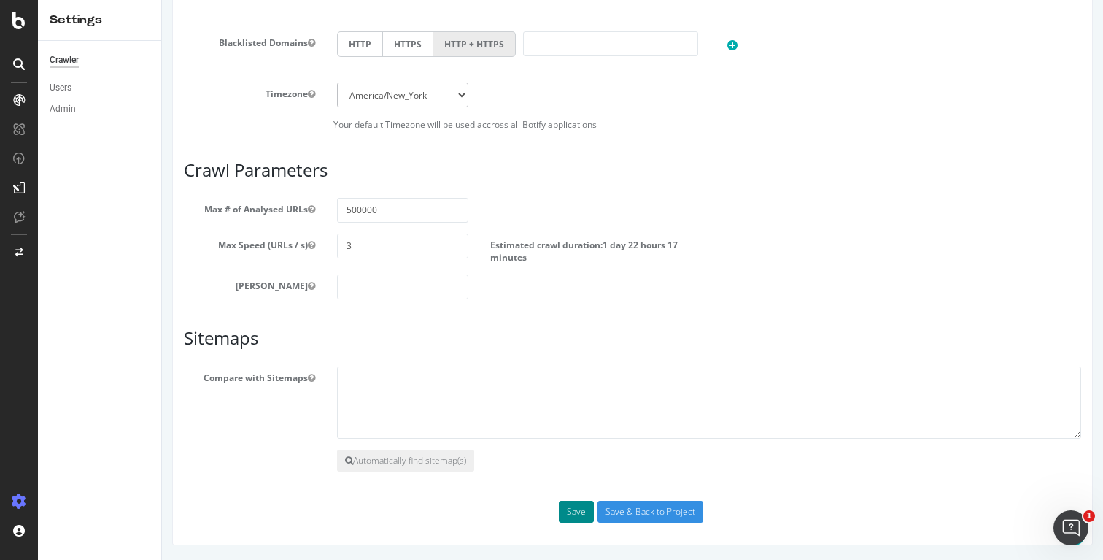
click at [583, 511] on button "Save" at bounding box center [576, 512] width 35 height 22
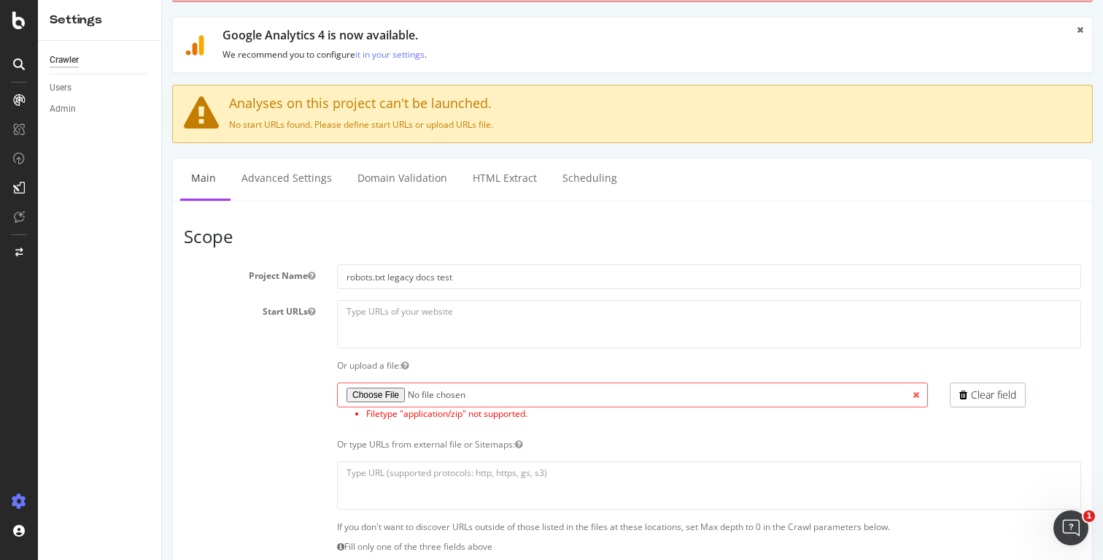
scroll to position [69, 0]
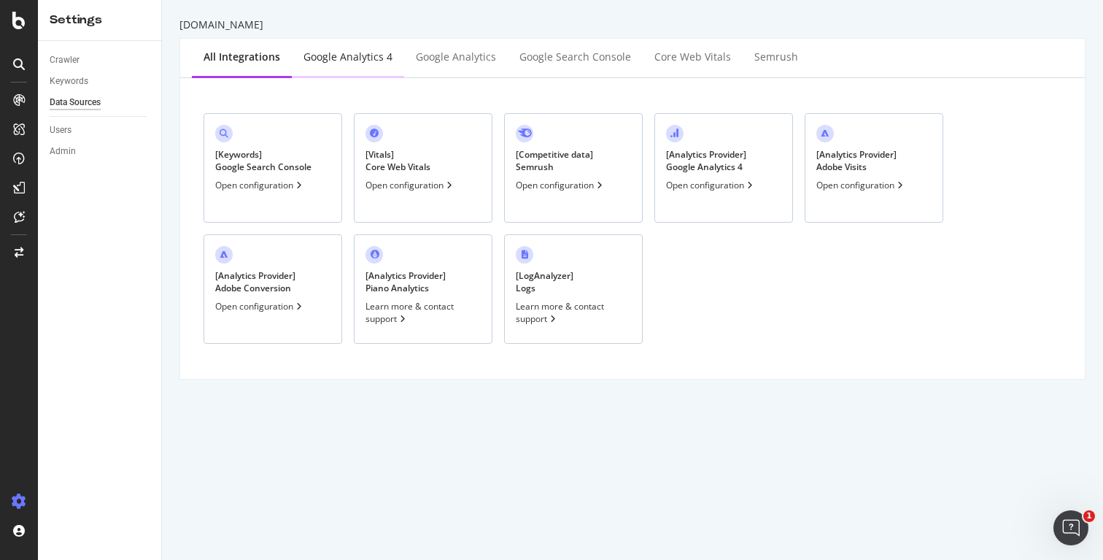
click at [348, 51] on div "Google Analytics 4" at bounding box center [348, 57] width 89 height 15
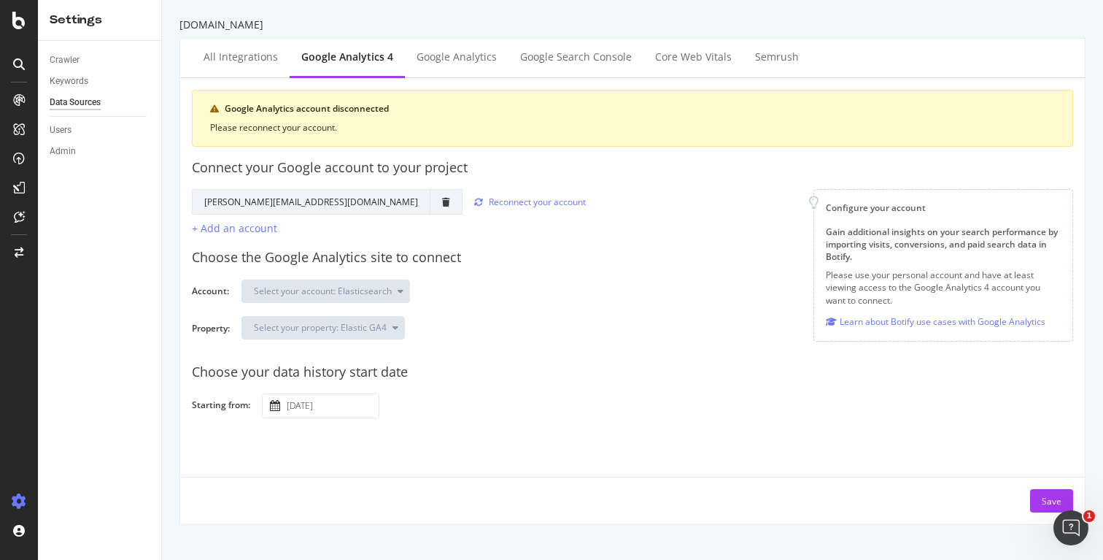
click at [515, 327] on div "Select your property: Elastic GA4" at bounding box center [652, 333] width 820 height 35
click at [1049, 495] on div "Save" at bounding box center [1052, 501] width 20 height 12
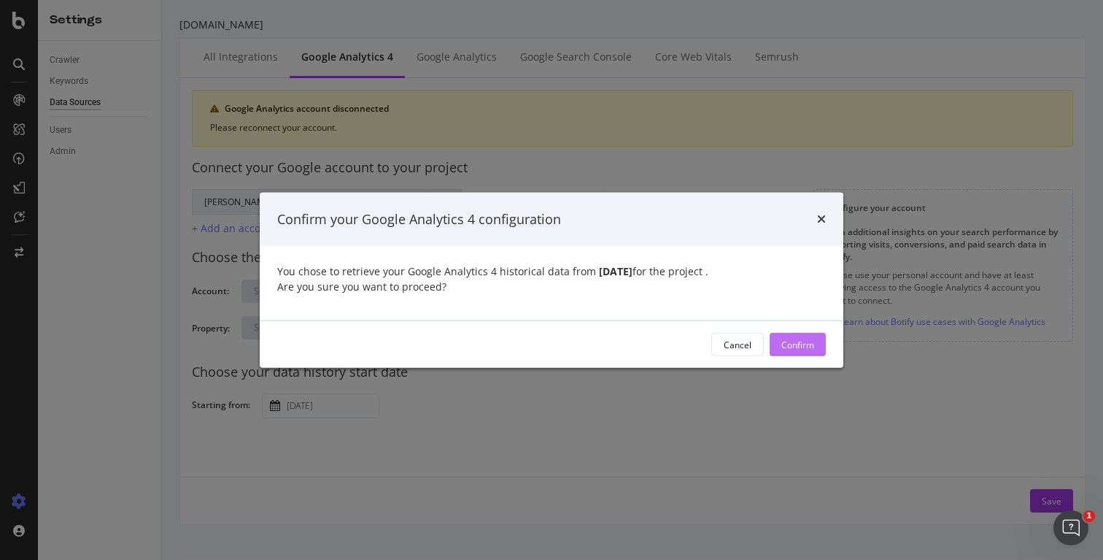
click at [808, 344] on div "Confirm" at bounding box center [797, 344] width 33 height 12
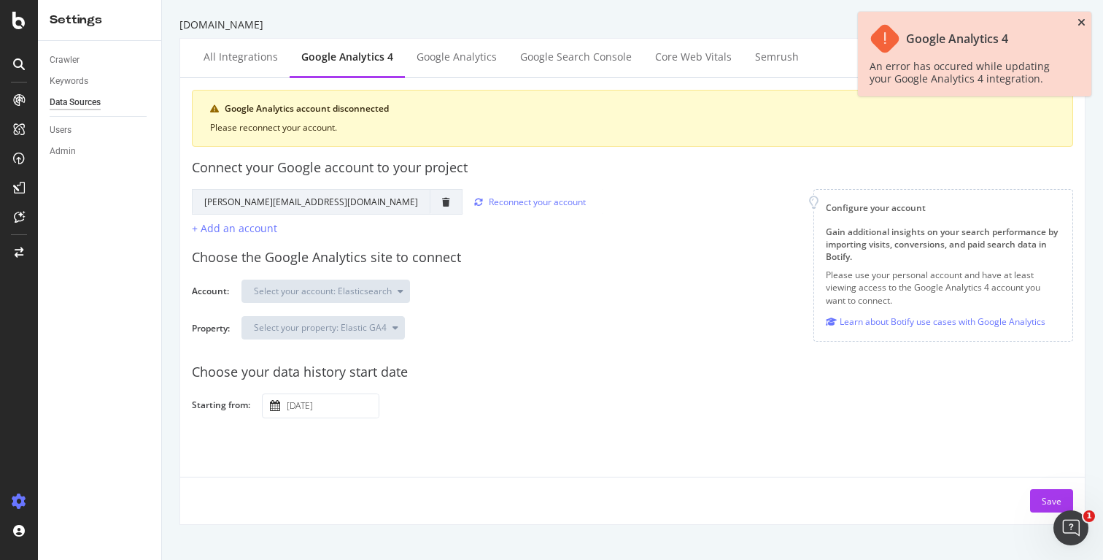
click at [1081, 20] on icon "close toast" at bounding box center [1082, 23] width 8 height 10
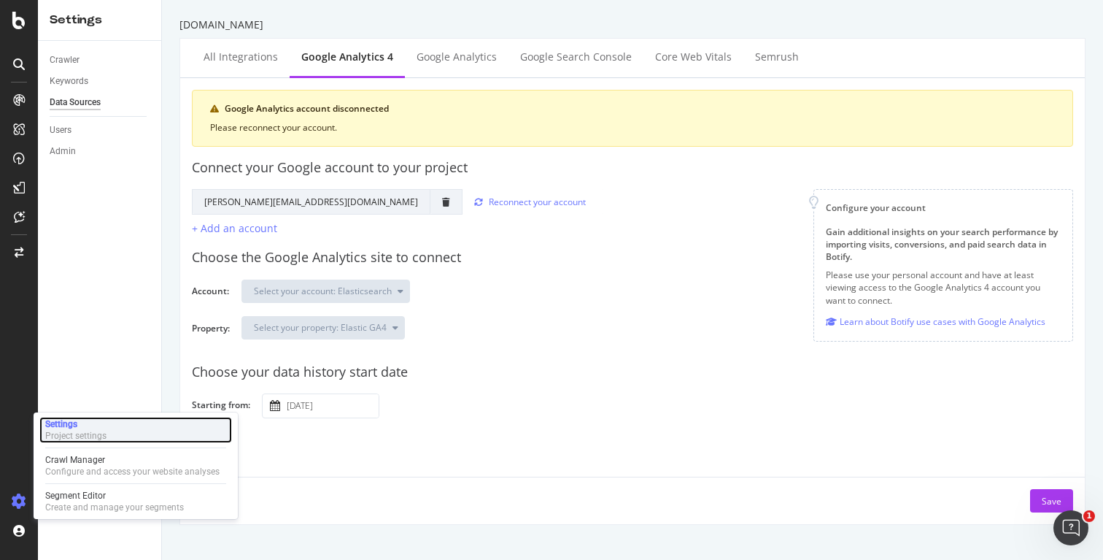
click at [77, 423] on div "Settings" at bounding box center [75, 424] width 61 height 12
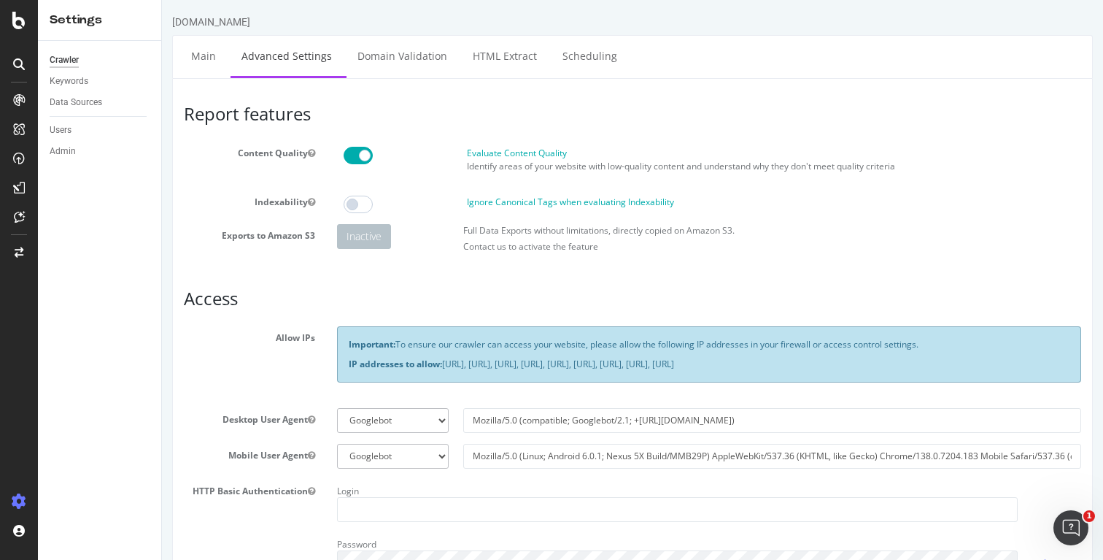
click at [91, 17] on div "Settings" at bounding box center [100, 20] width 100 height 17
click at [13, 26] on icon at bounding box center [18, 21] width 13 height 18
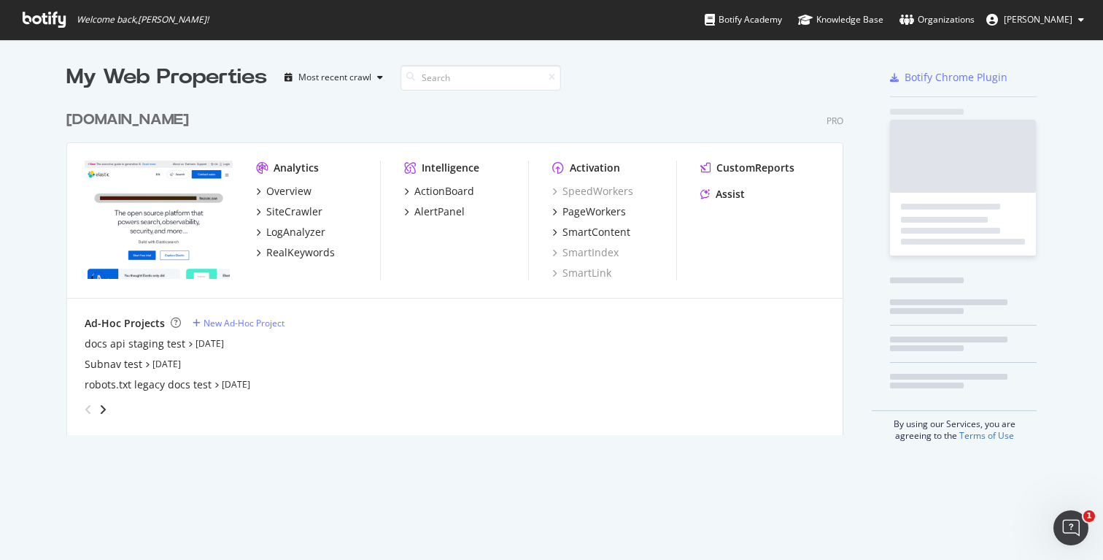
scroll to position [560, 1103]
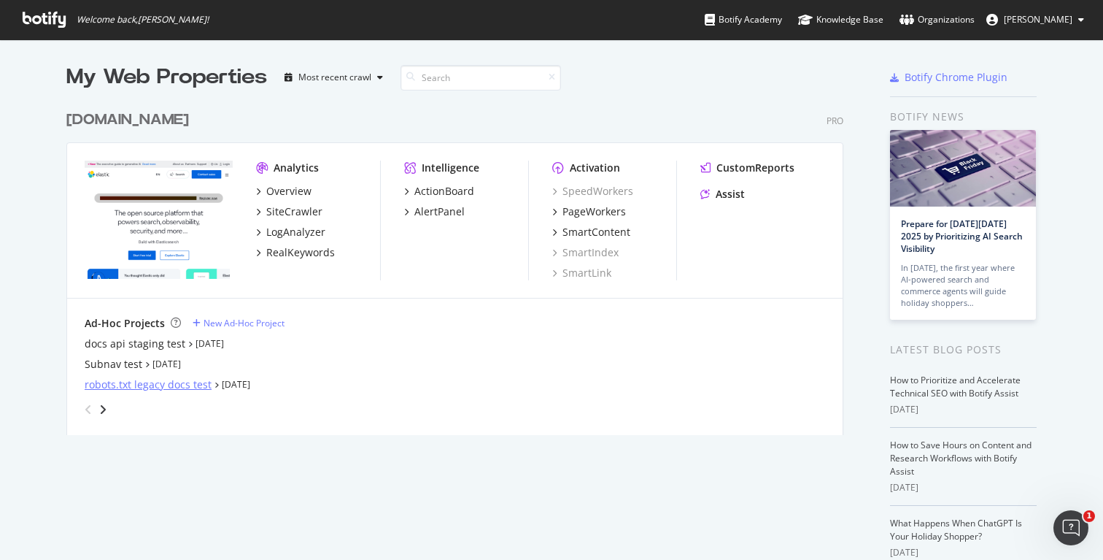
click at [125, 385] on div "robots.txt legacy docs test" at bounding box center [148, 384] width 127 height 15
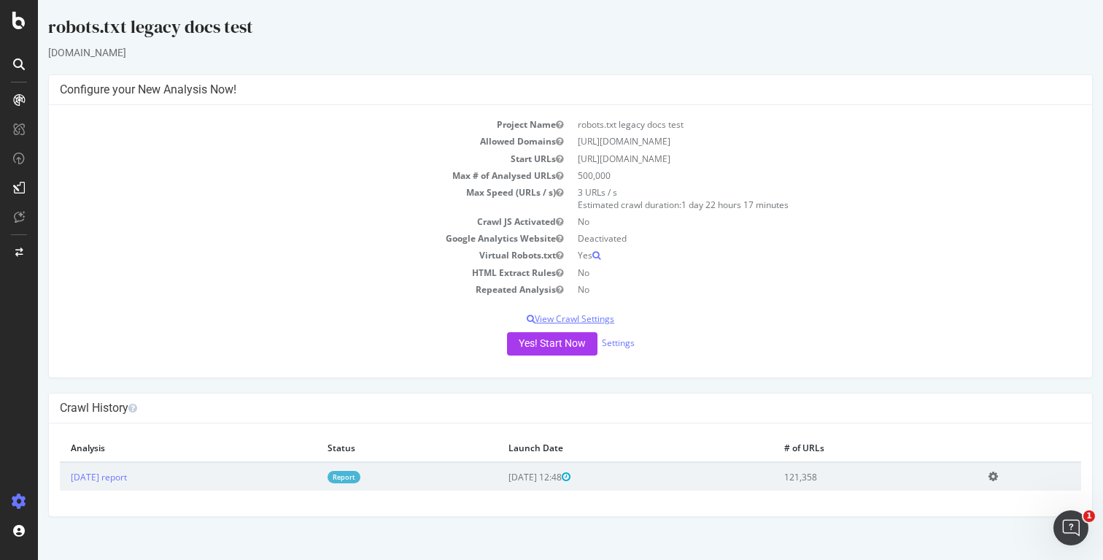
click at [596, 322] on p "View Crawl Settings" at bounding box center [571, 318] width 1022 height 12
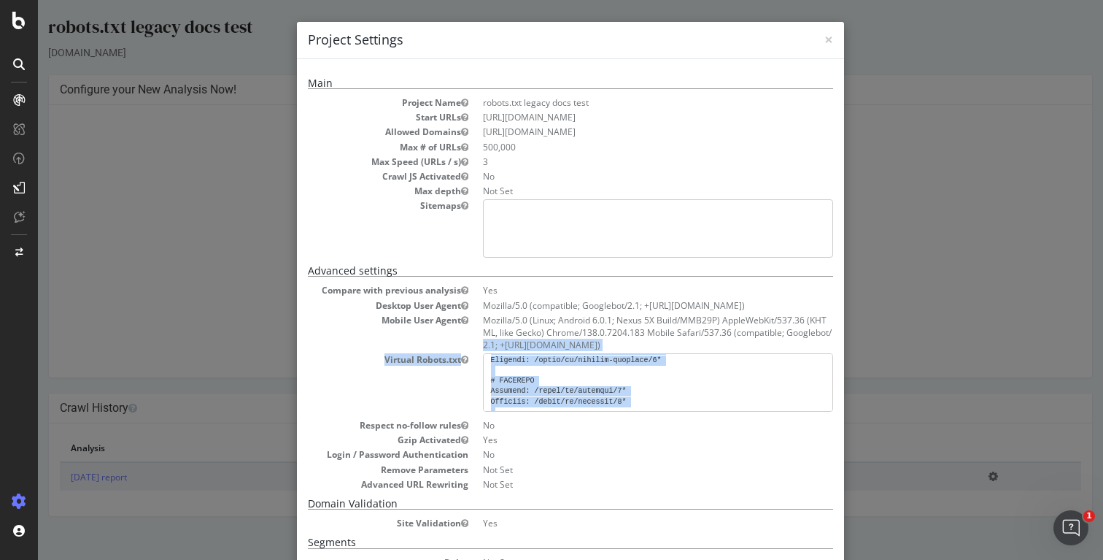
drag, startPoint x: 609, startPoint y: 393, endPoint x: 475, endPoint y: 347, distance: 141.5
click at [475, 347] on dl "Compare with previous analysis Yes Desktop User Agent Mozilla/5.0 (compatible; …" at bounding box center [570, 387] width 525 height 206
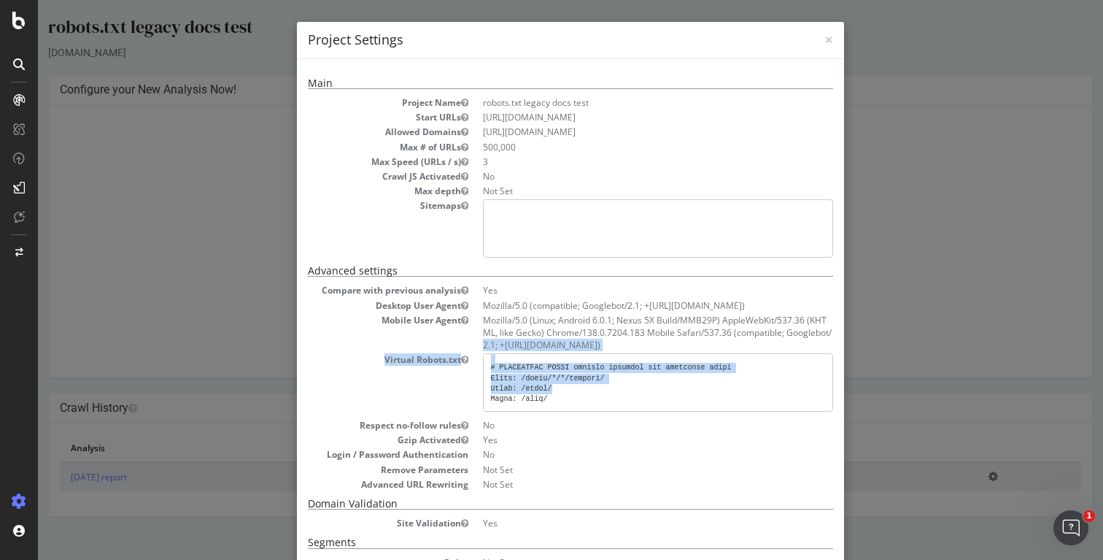
click at [549, 387] on pre at bounding box center [658, 382] width 350 height 58
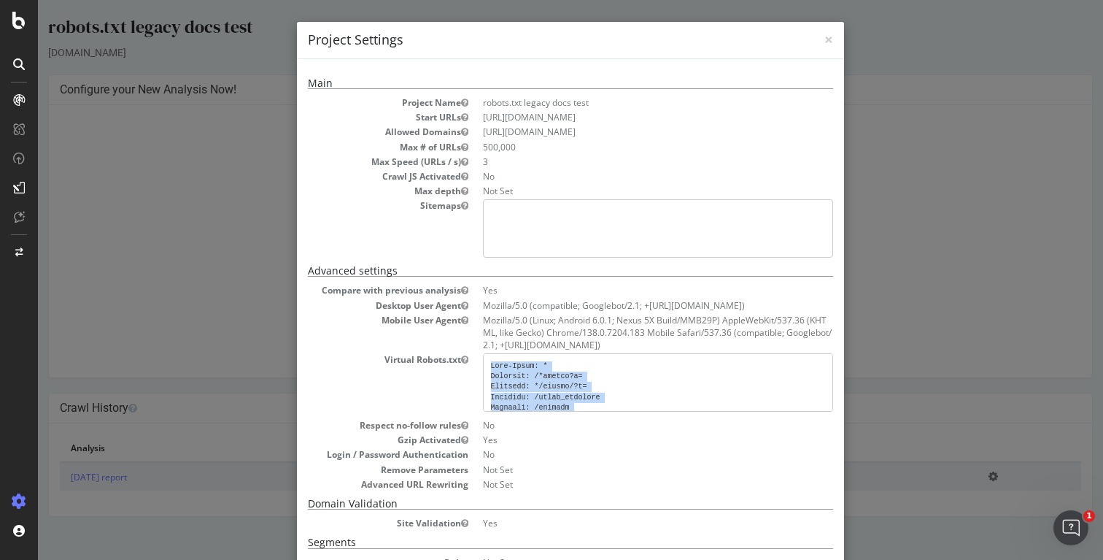
drag, startPoint x: 556, startPoint y: 398, endPoint x: 482, endPoint y: 359, distance: 83.6
click at [482, 359] on dl "Compare with previous analysis Yes Desktop User Agent Mozilla/5.0 (compatible; …" at bounding box center [570, 387] width 525 height 206
copy pre "User-Agent: * Disallow: /*search?q= Disallow: */search/?q= Disallow: /guide_tem…"
click at [832, 39] on span "×" at bounding box center [829, 39] width 9 height 20
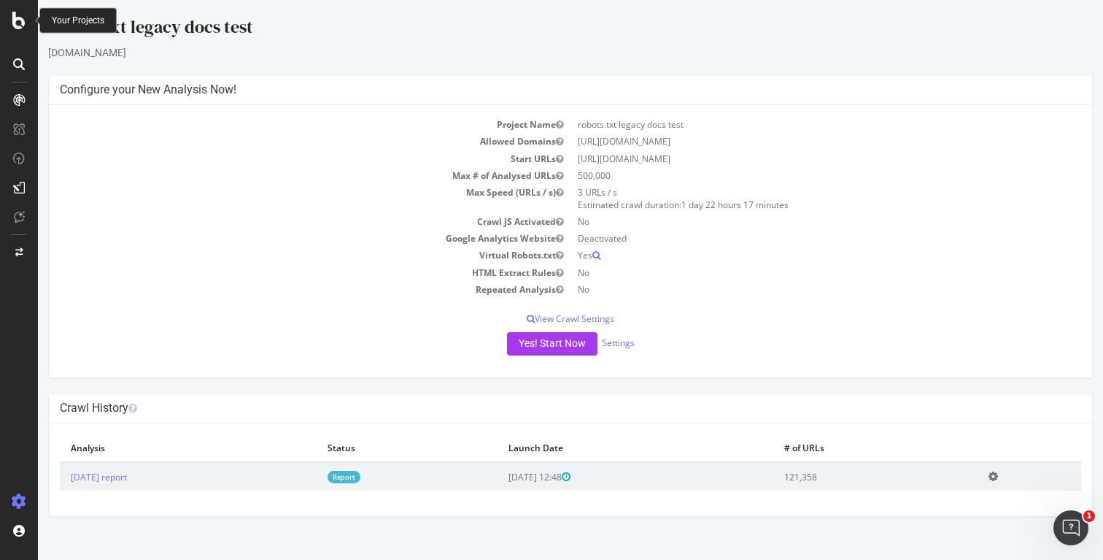
click at [19, 26] on icon at bounding box center [18, 21] width 13 height 18
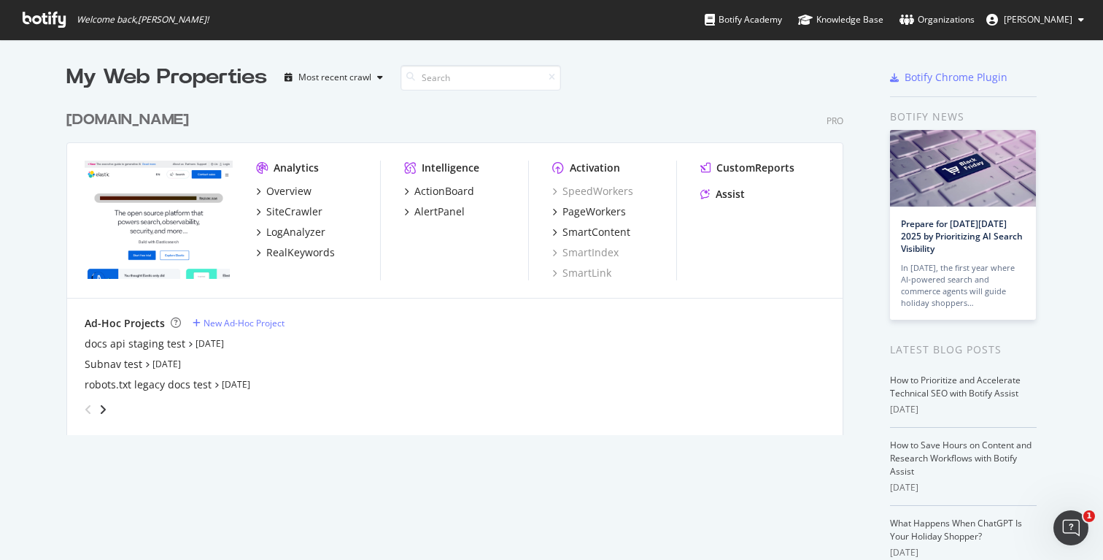
scroll to position [560, 1103]
click at [290, 217] on div "SiteCrawler" at bounding box center [294, 211] width 56 height 15
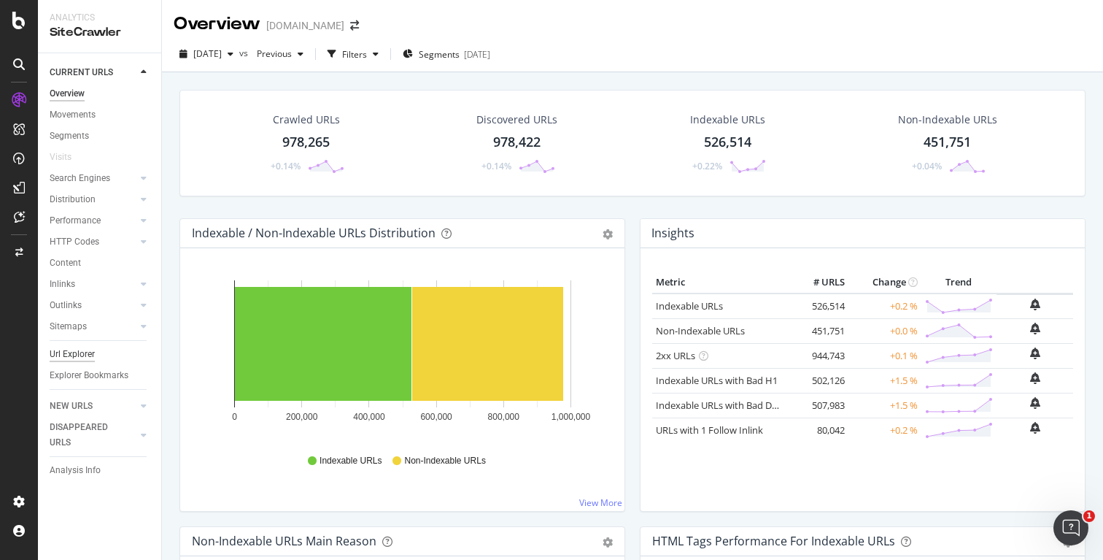
click at [75, 350] on div "Url Explorer" at bounding box center [72, 354] width 45 height 15
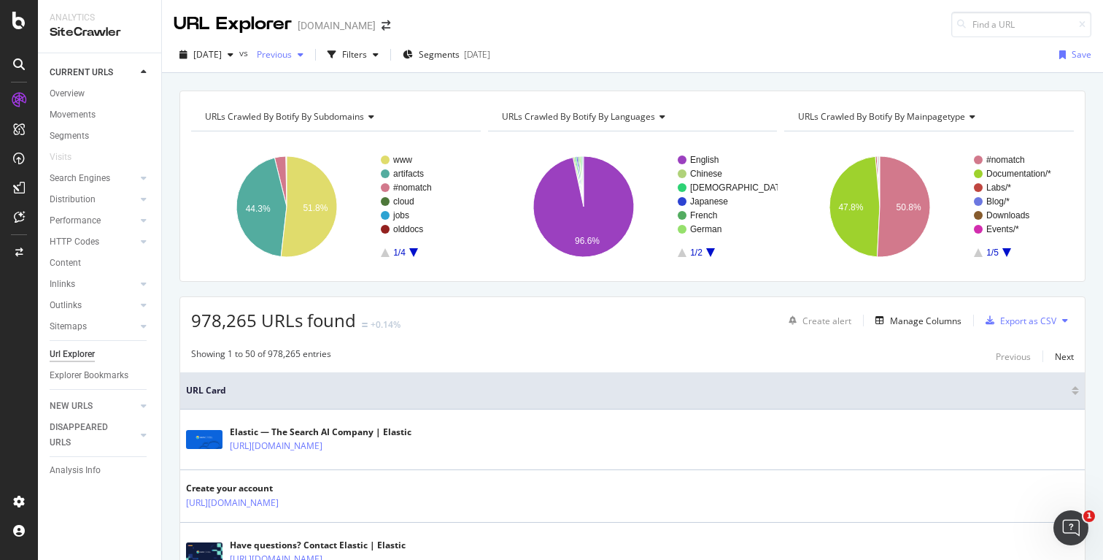
click at [309, 47] on div "Previous" at bounding box center [280, 55] width 58 height 22
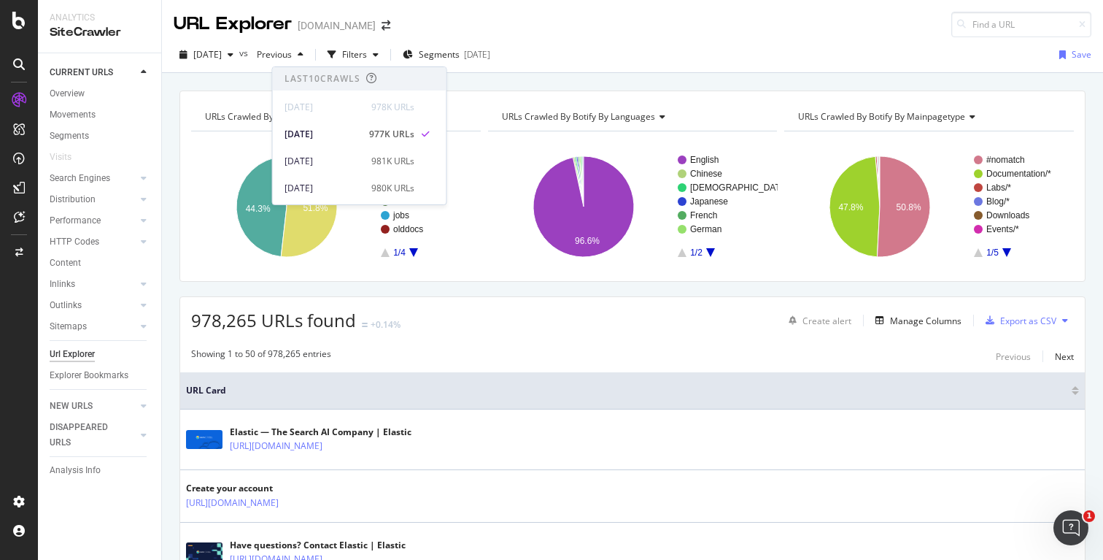
click at [382, 36] on div "URL Explorer elastic.co" at bounding box center [632, 18] width 941 height 37
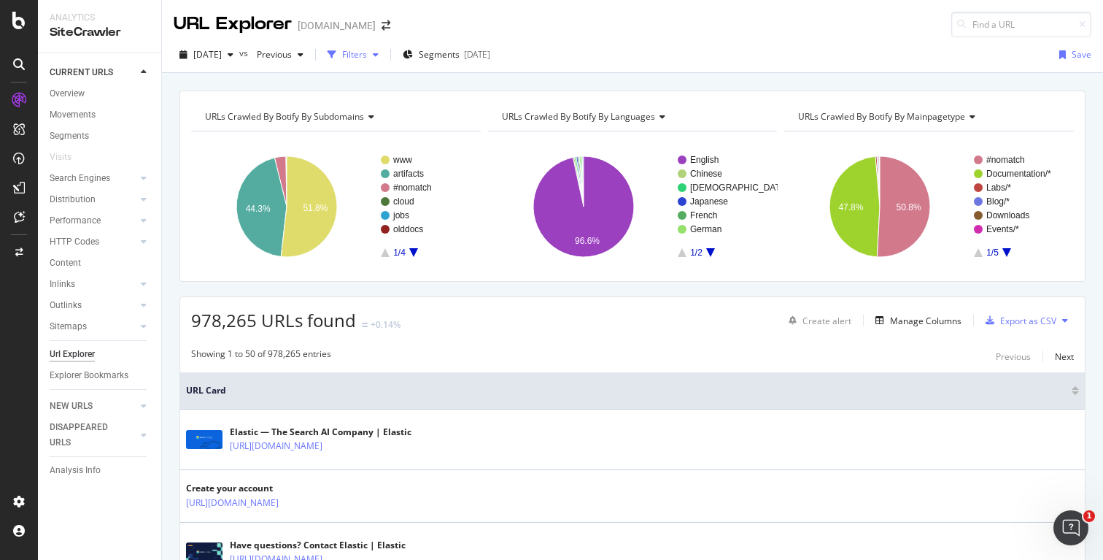
click at [367, 53] on div "Filters" at bounding box center [354, 54] width 25 height 12
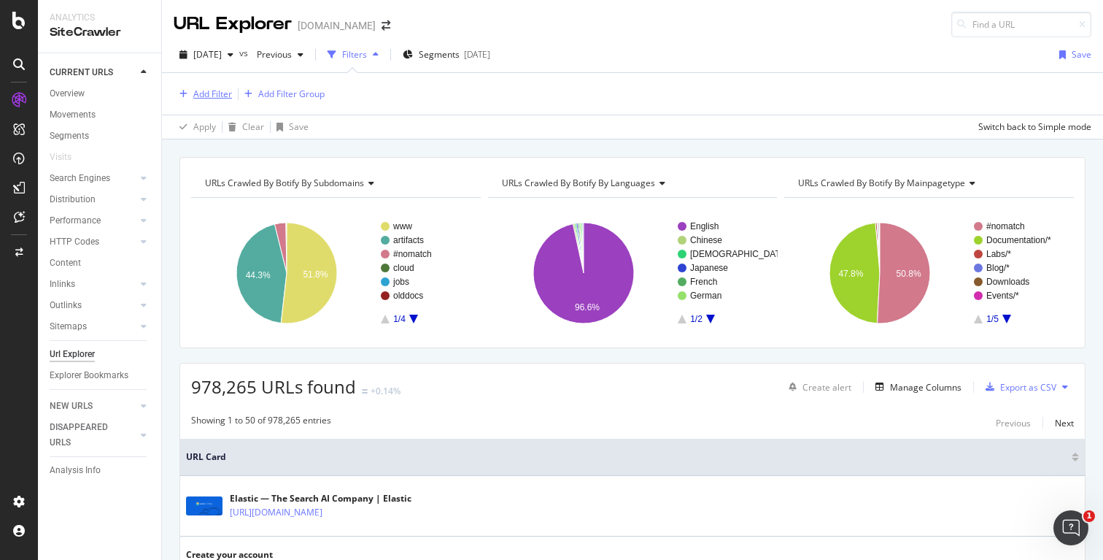
click at [215, 95] on div "Add Filter" at bounding box center [212, 94] width 39 height 12
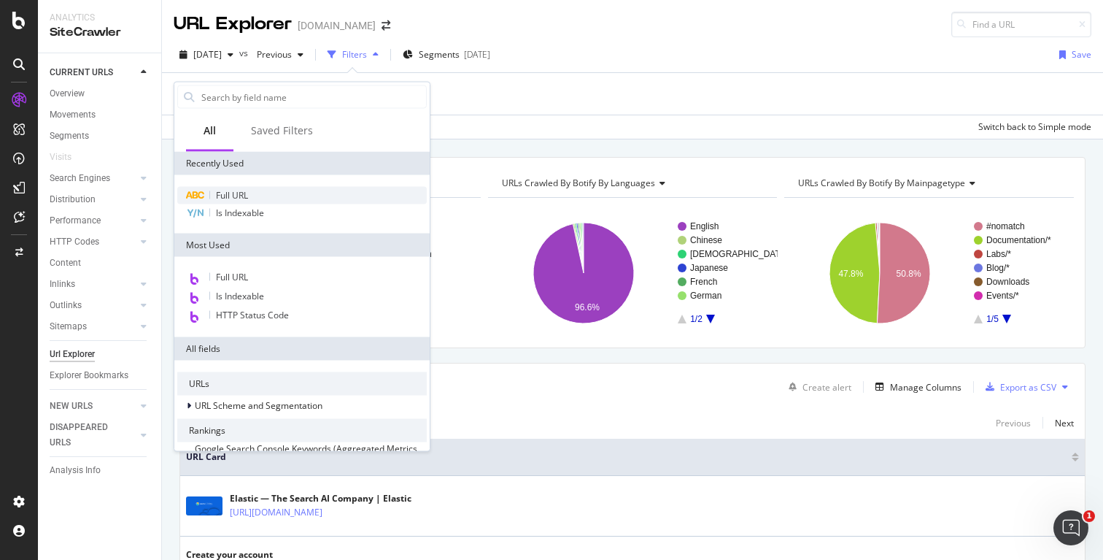
click at [242, 190] on span "Full URL" at bounding box center [232, 195] width 32 height 12
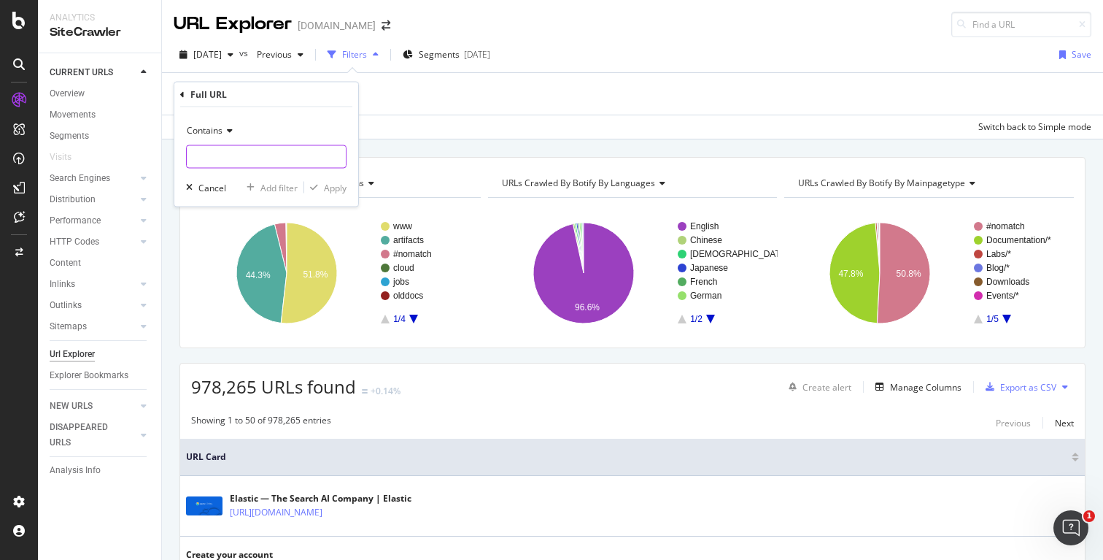
click at [253, 151] on input "text" at bounding box center [266, 156] width 159 height 23
type input "elastic.co/guide/"
click at [333, 187] on div "Apply" at bounding box center [335, 187] width 23 height 12
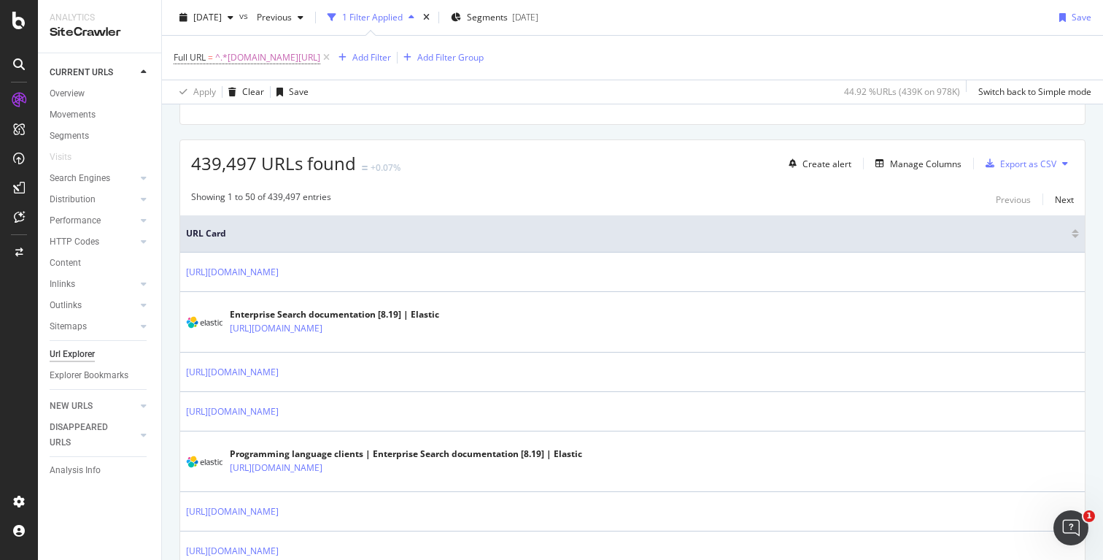
scroll to position [206, 0]
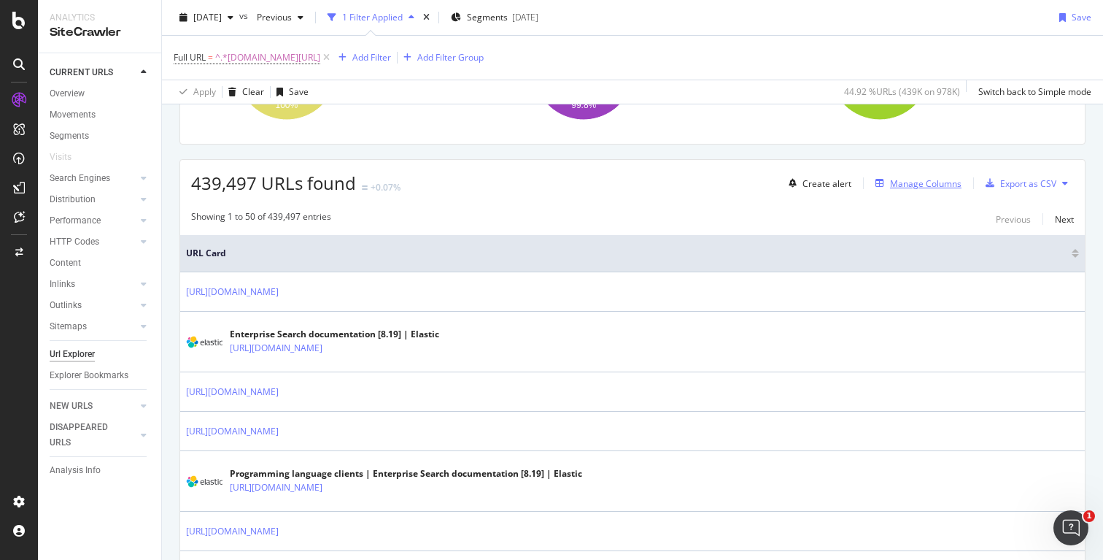
click at [913, 184] on div "Manage Columns" at bounding box center [926, 183] width 72 height 12
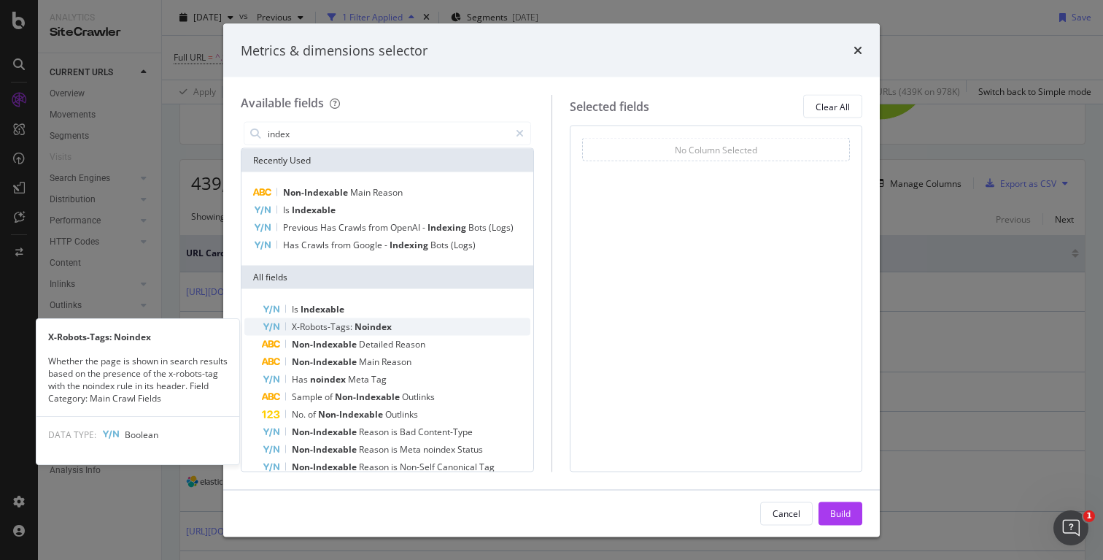
type input "index"
click at [363, 330] on span "Noindex" at bounding box center [373, 326] width 37 height 12
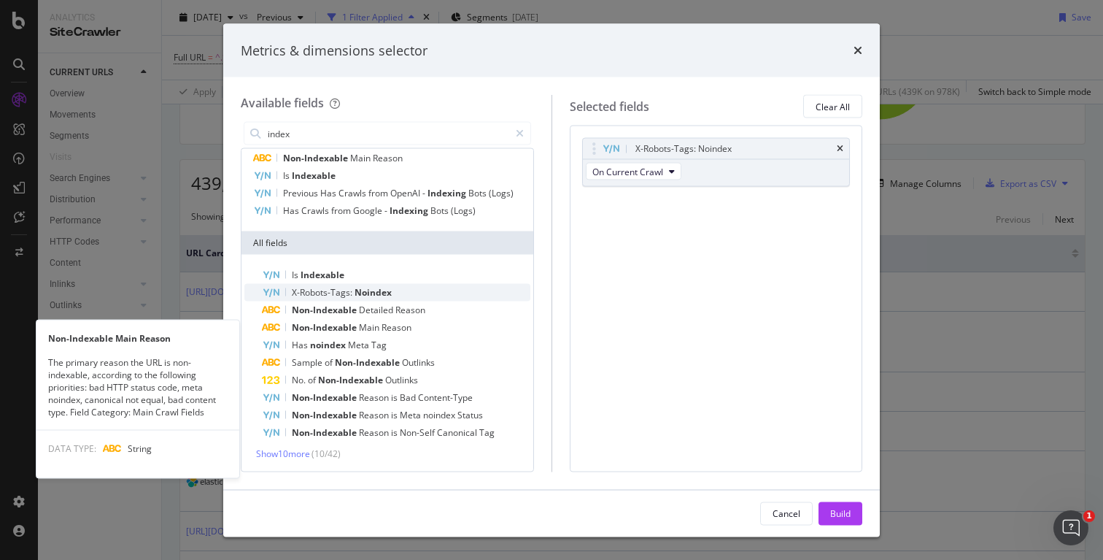
scroll to position [0, 0]
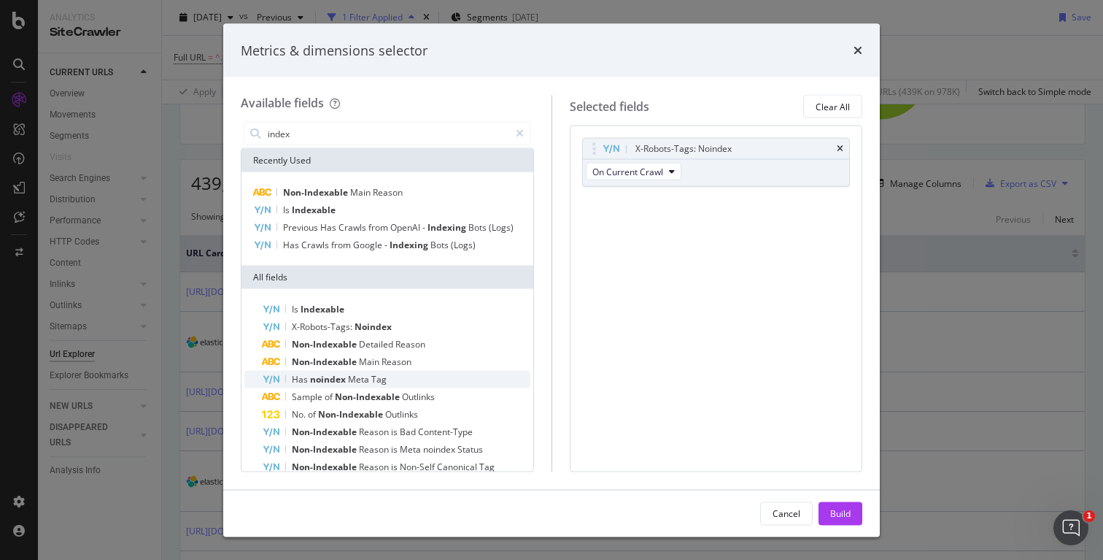
click at [385, 382] on div "Has noindex Meta Tag" at bounding box center [396, 380] width 269 height 18
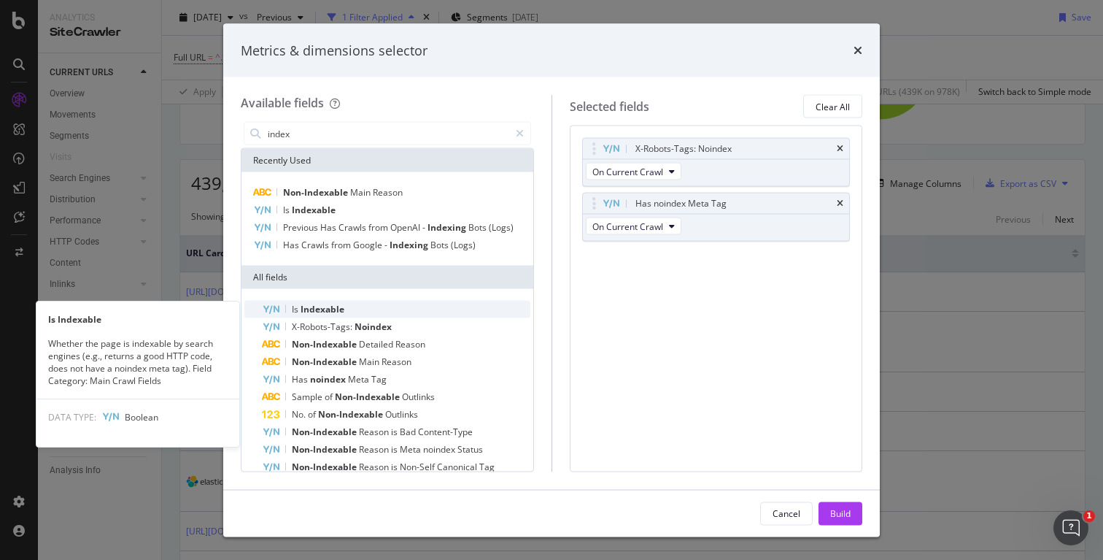
click at [412, 311] on div "Is Indexable" at bounding box center [396, 310] width 269 height 18
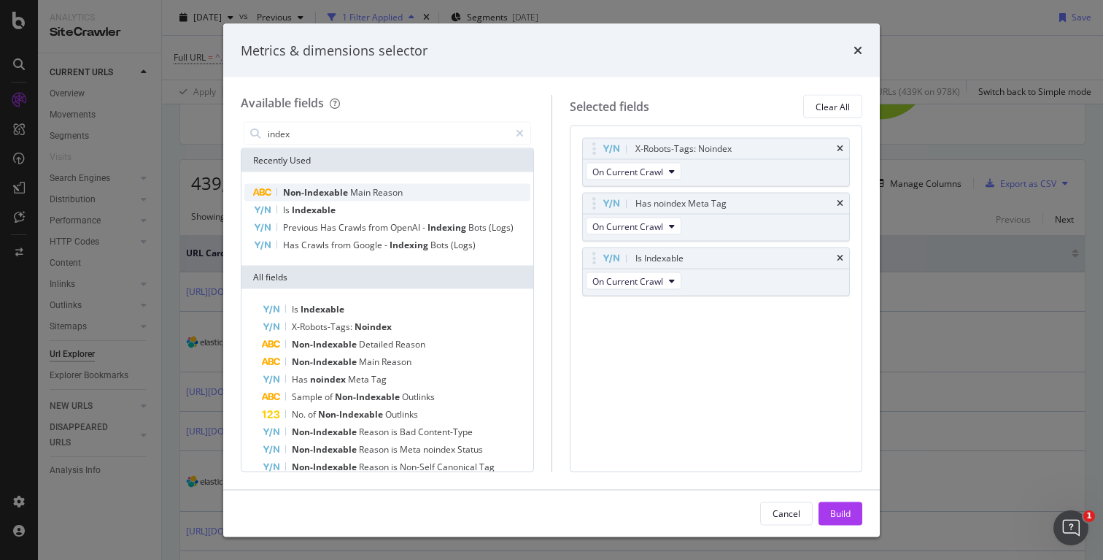
click at [412, 190] on div "Non-Indexable Main Reason" at bounding box center [387, 193] width 286 height 18
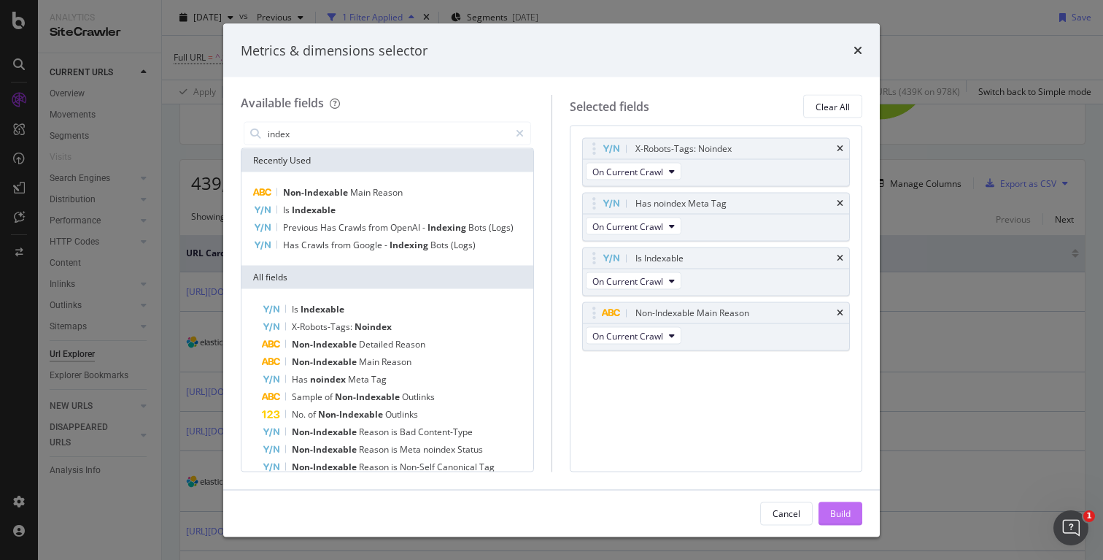
click at [846, 512] on div "Build" at bounding box center [840, 512] width 20 height 12
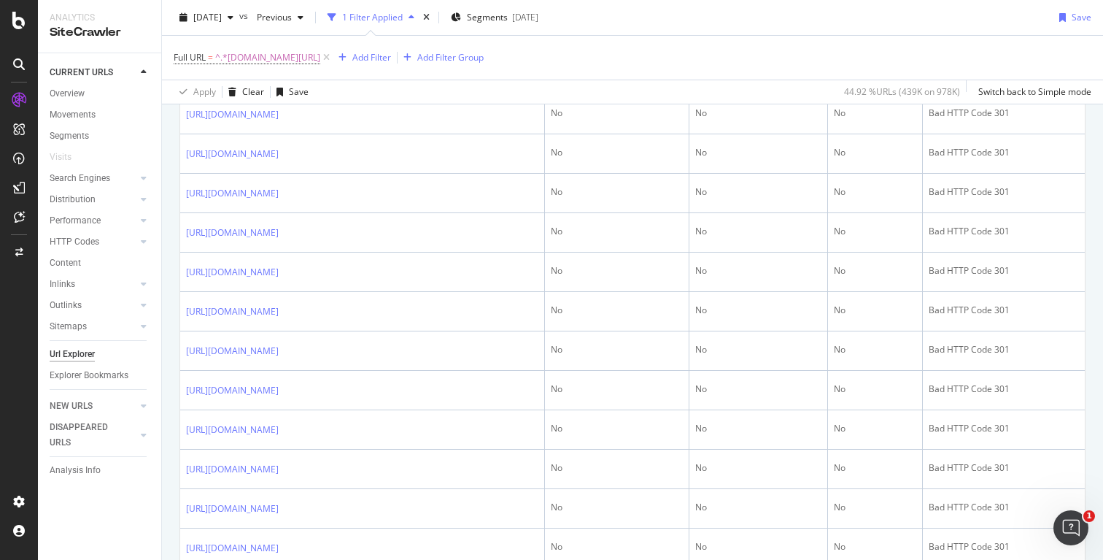
scroll to position [930, 0]
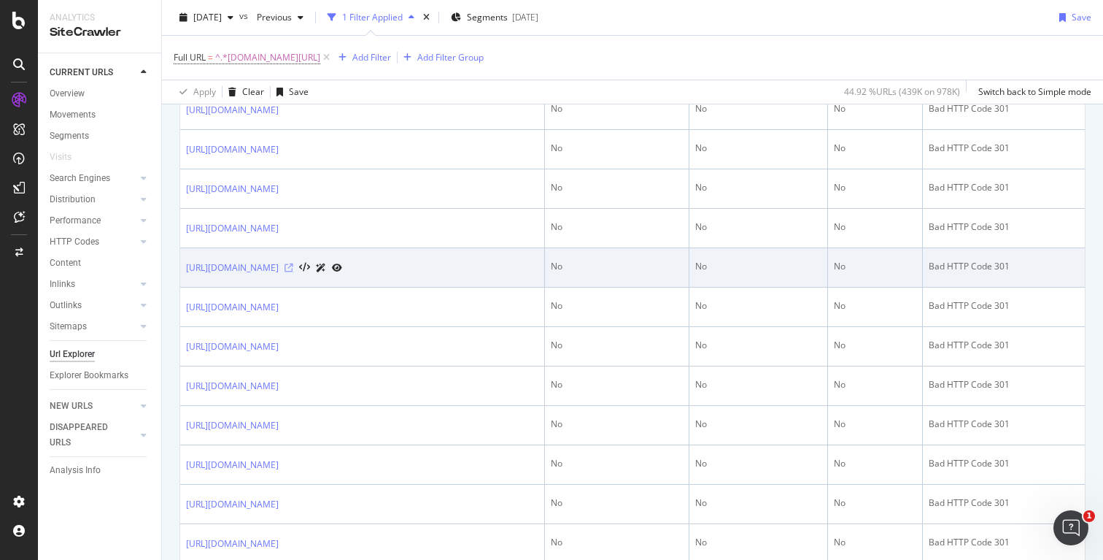
click at [293, 272] on icon at bounding box center [289, 267] width 9 height 9
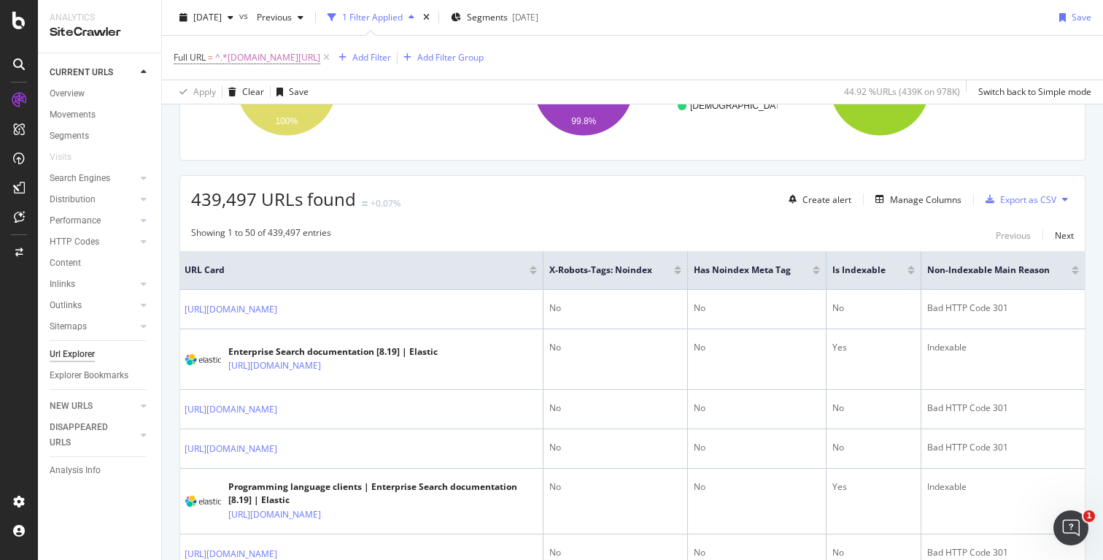
scroll to position [193, 0]
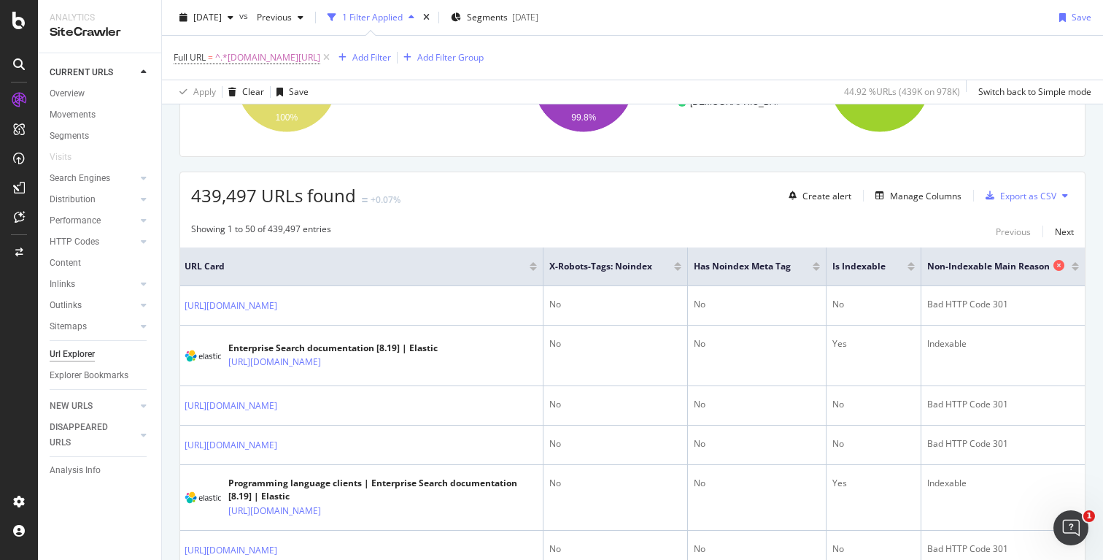
click at [1064, 266] on icon at bounding box center [1059, 265] width 11 height 11
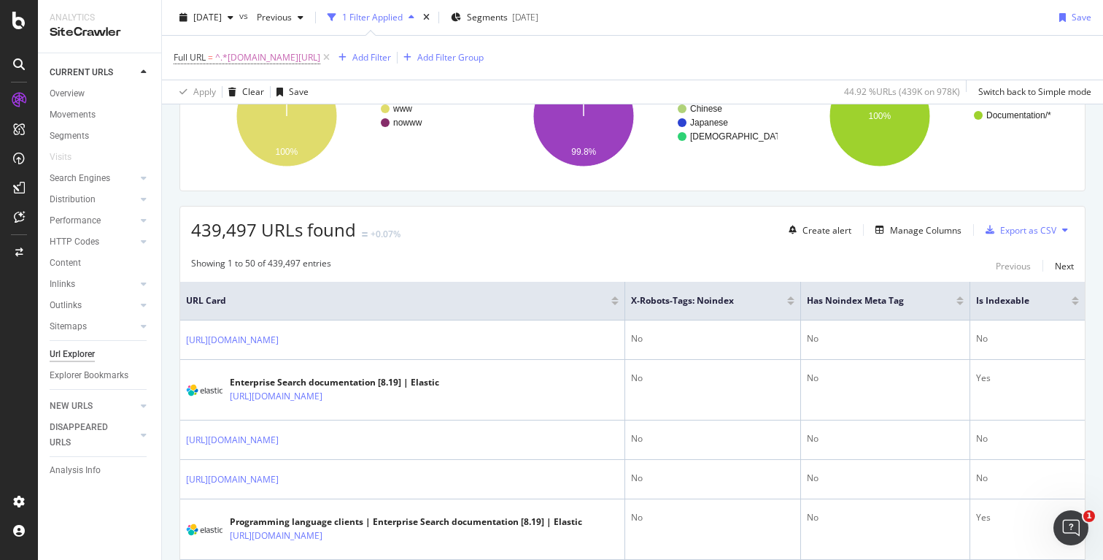
scroll to position [148, 0]
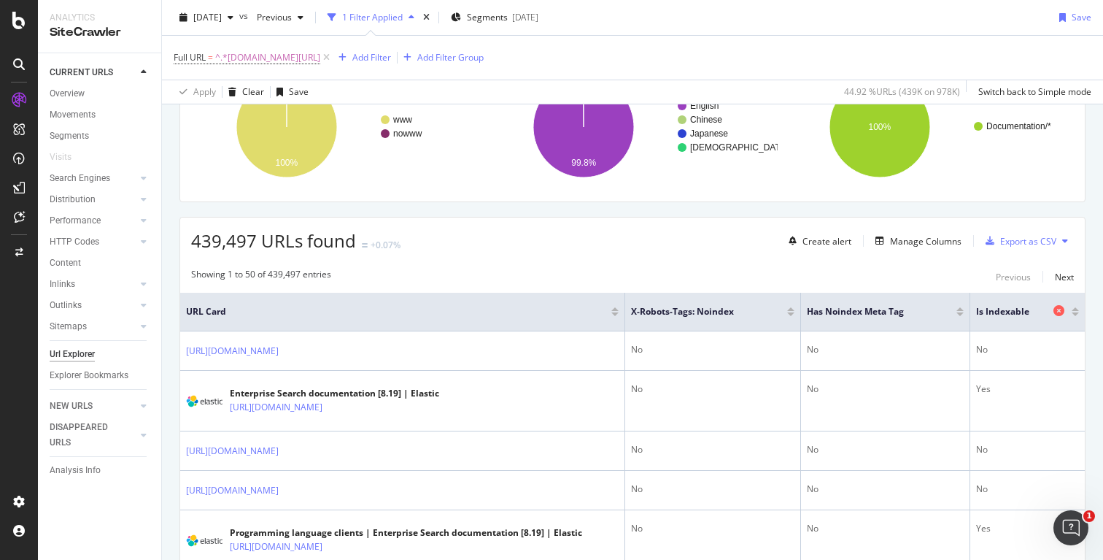
click at [1062, 314] on icon at bounding box center [1059, 310] width 11 height 11
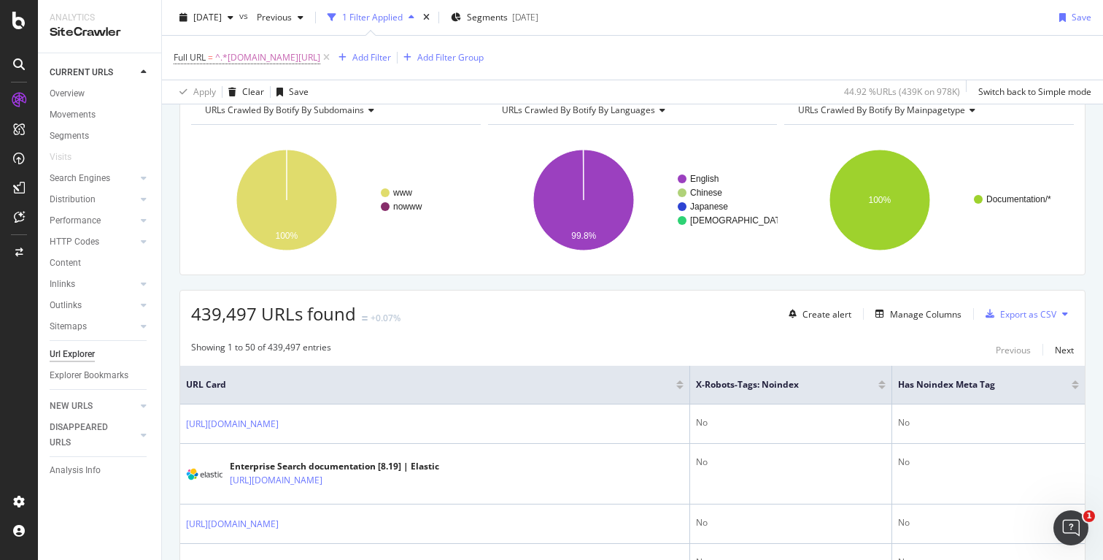
scroll to position [148, 0]
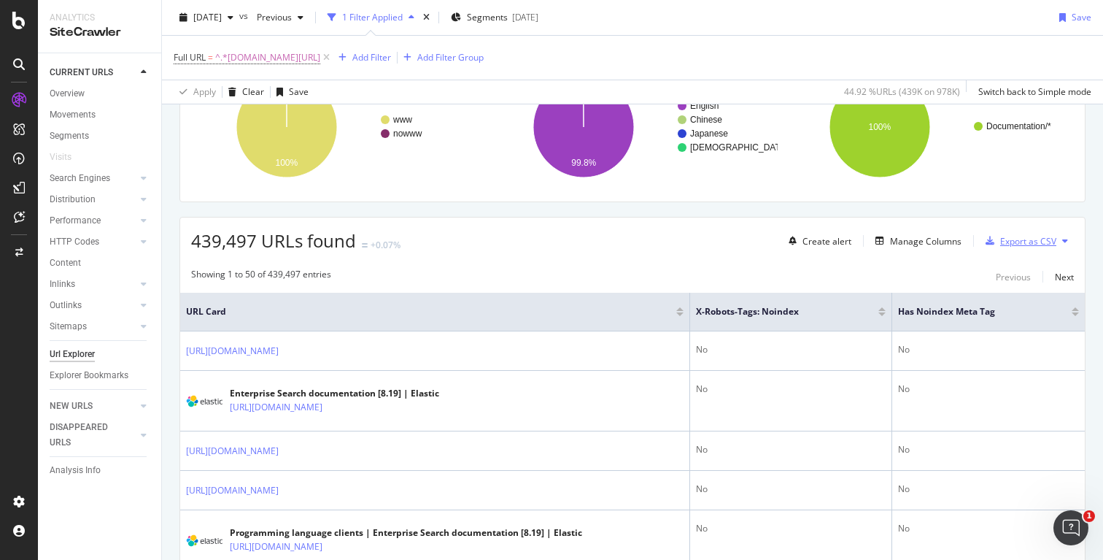
click at [1030, 242] on div "Export as CSV" at bounding box center [1028, 241] width 56 height 12
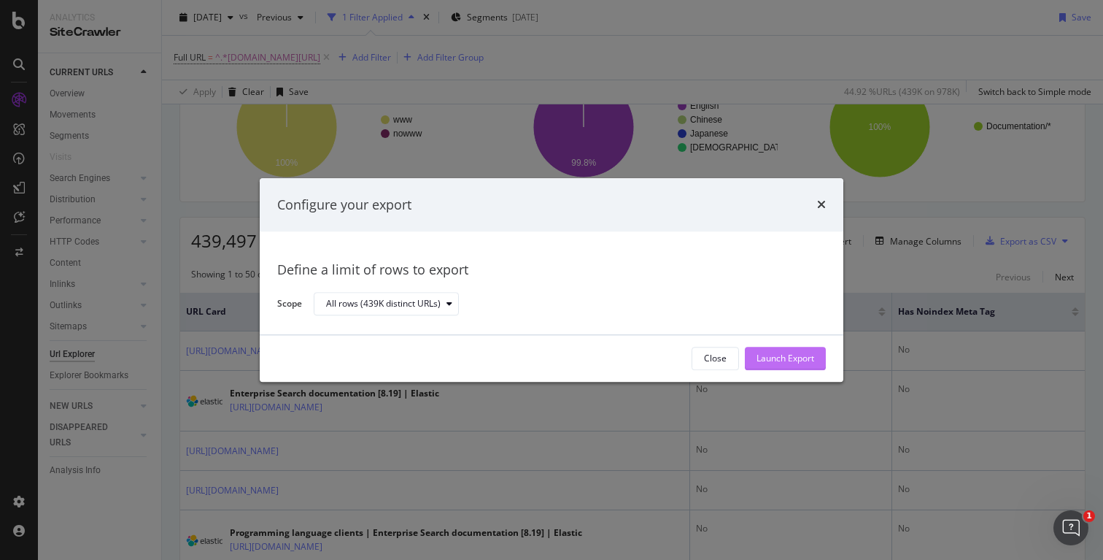
click at [794, 353] on div "Launch Export" at bounding box center [786, 358] width 58 height 12
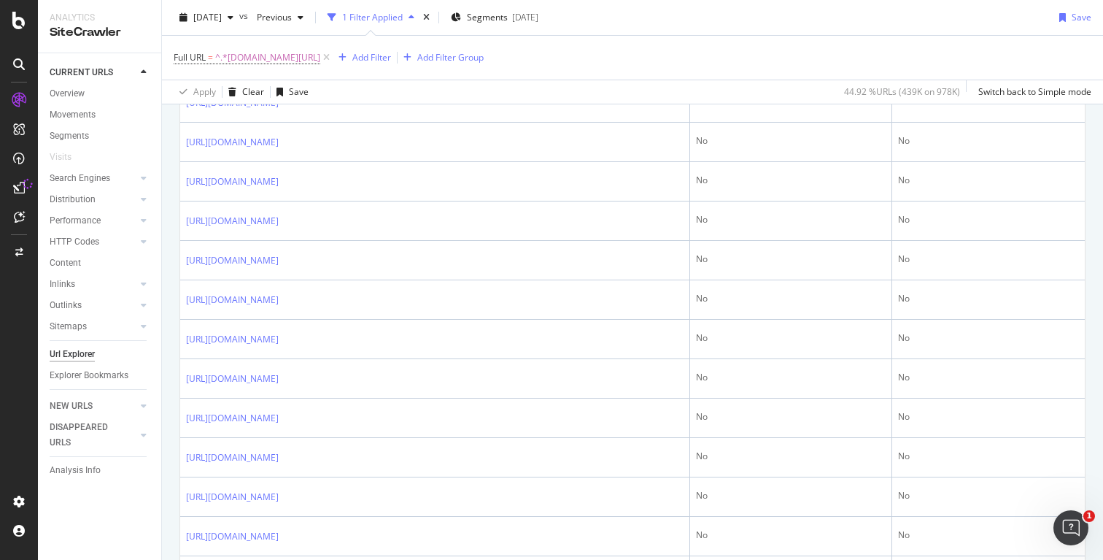
scroll to position [2123, 0]
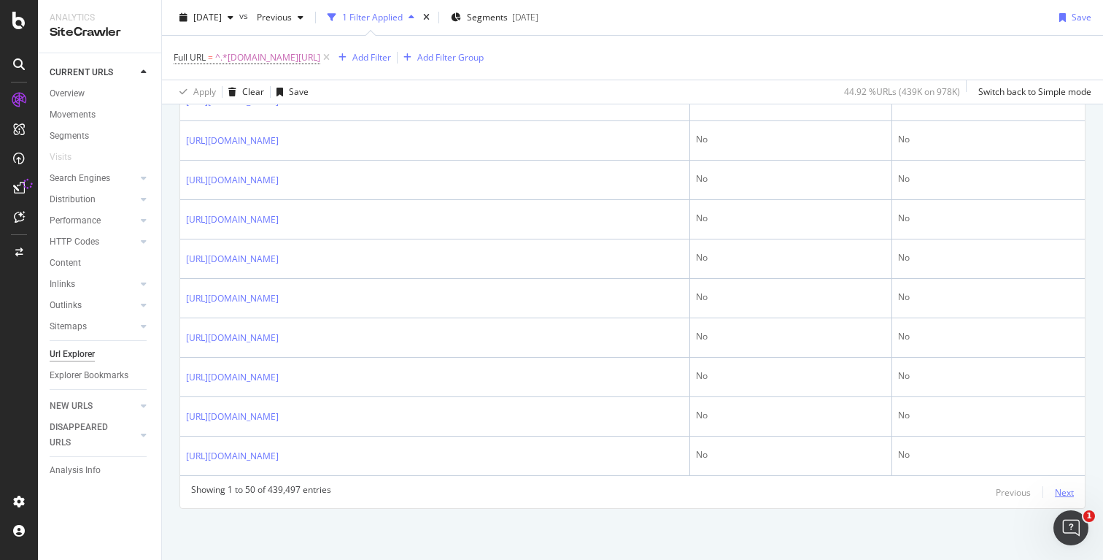
click at [1059, 487] on div "Next" at bounding box center [1064, 492] width 19 height 12
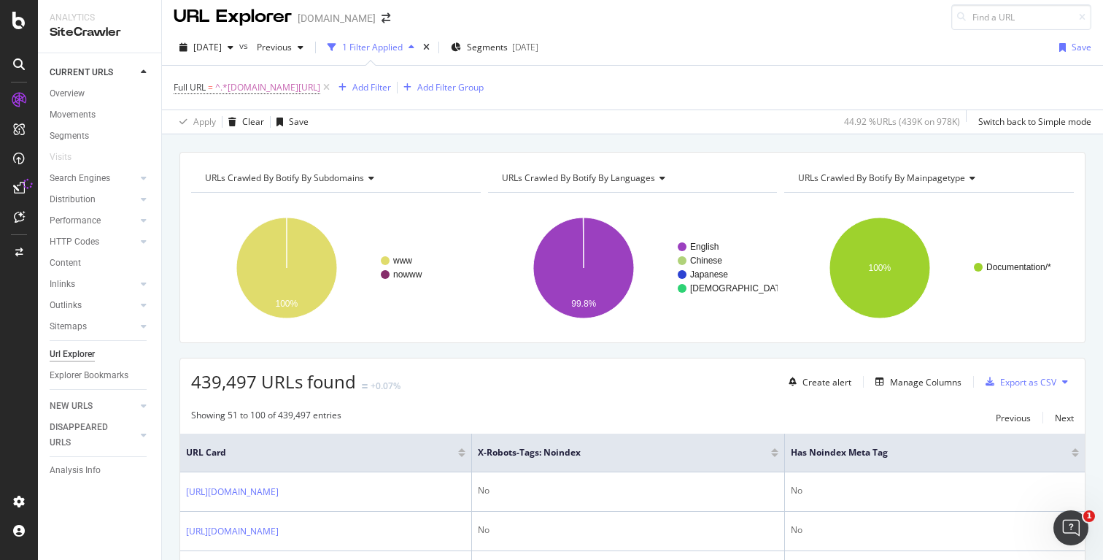
scroll to position [0, 0]
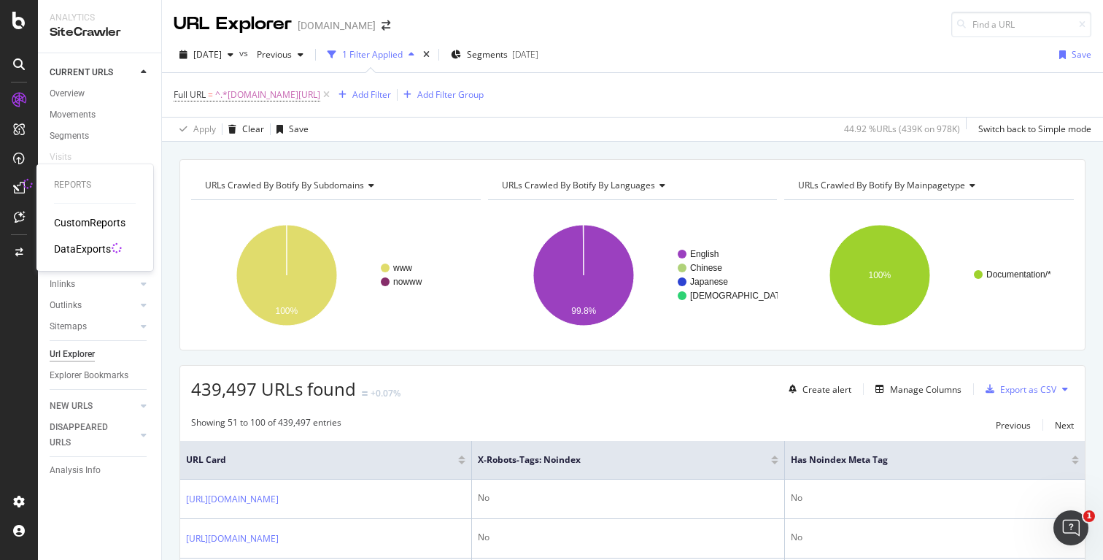
click at [23, 189] on icon at bounding box center [19, 188] width 12 height 12
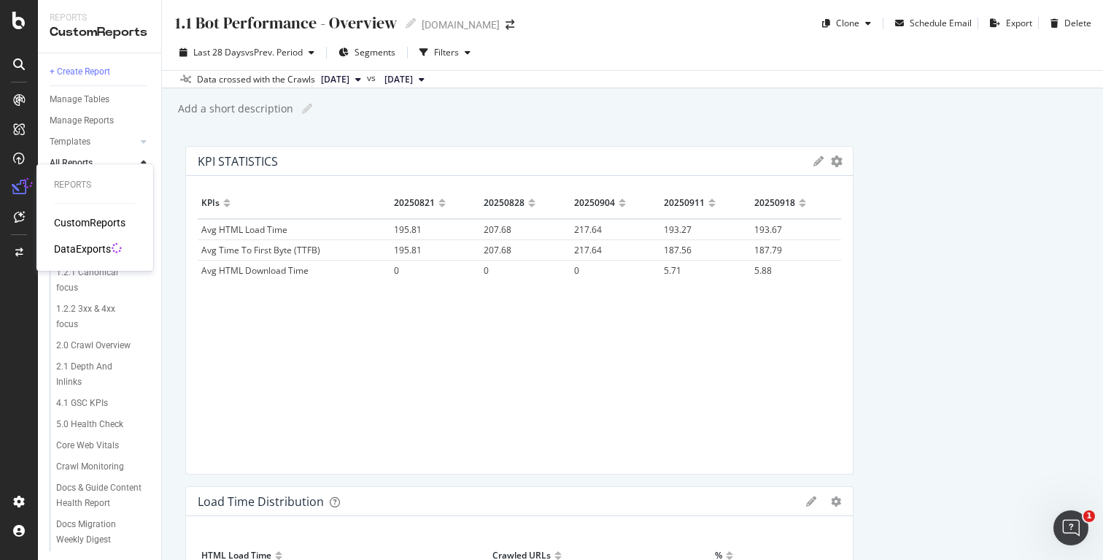
click at [80, 247] on div "DataExports" at bounding box center [82, 249] width 57 height 15
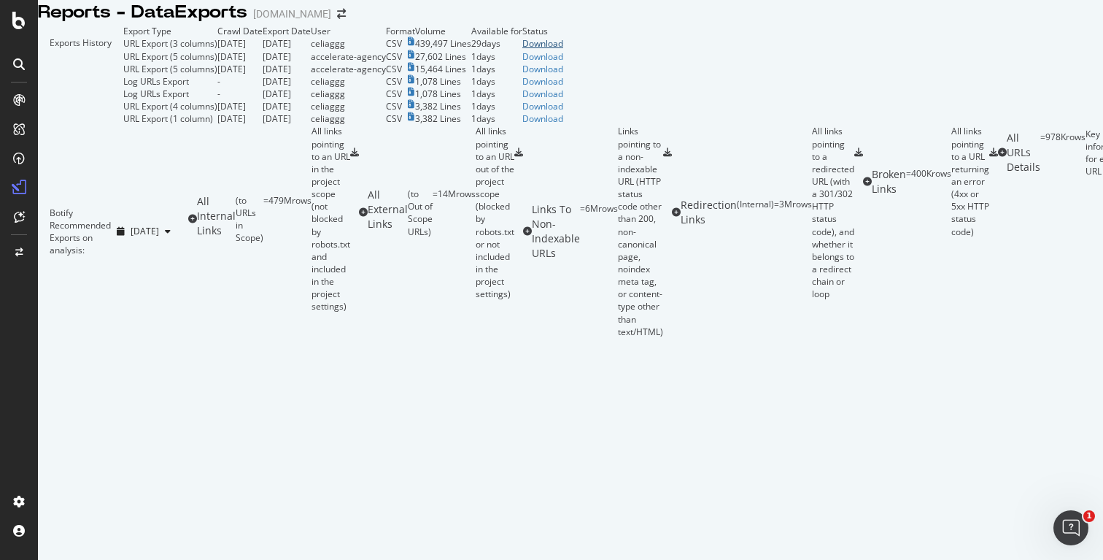
click at [563, 50] on div "Download" at bounding box center [542, 43] width 41 height 12
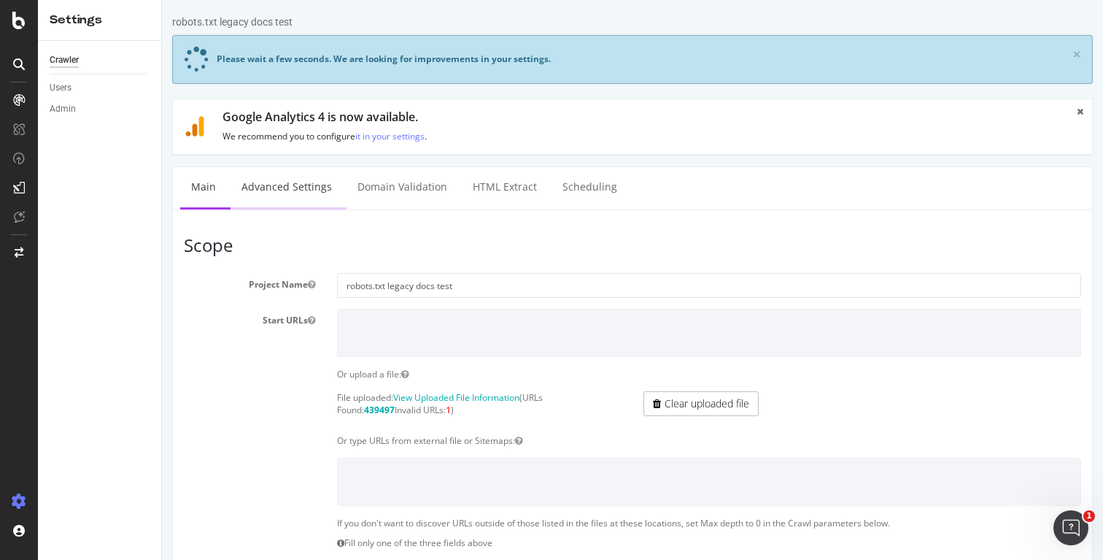
click at [301, 179] on link "Advanced Settings" at bounding box center [287, 187] width 112 height 40
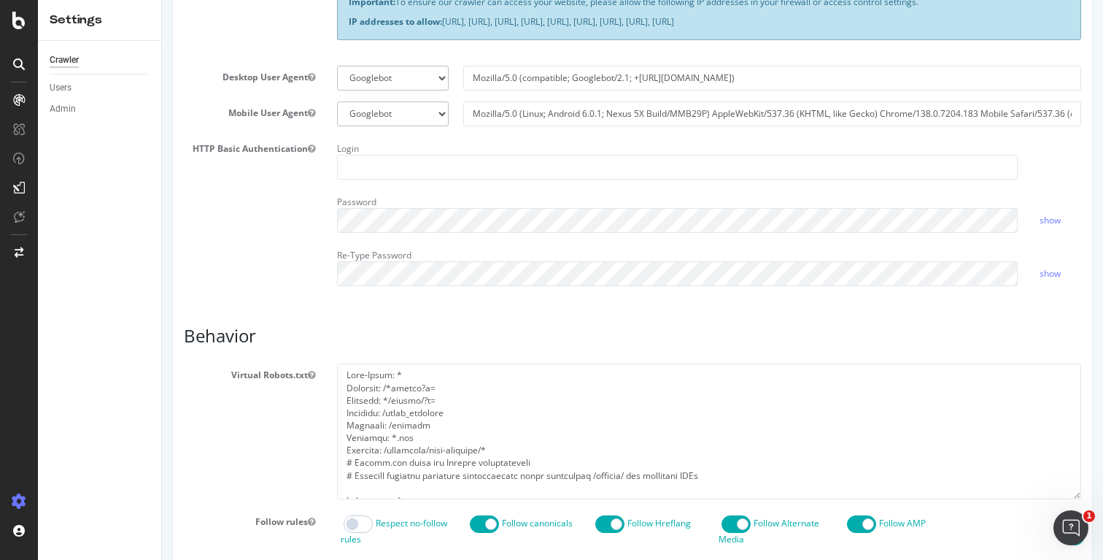
scroll to position [406, 0]
click at [410, 82] on select "Botify Googlebot Chrome Firefox Edge Custom" at bounding box center [393, 77] width 112 height 25
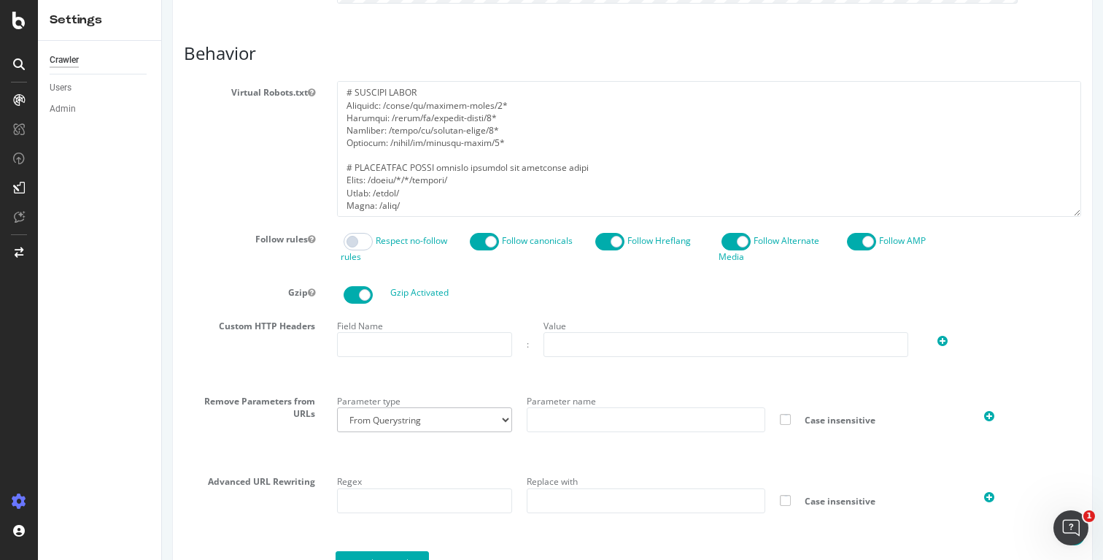
scroll to position [792, 0]
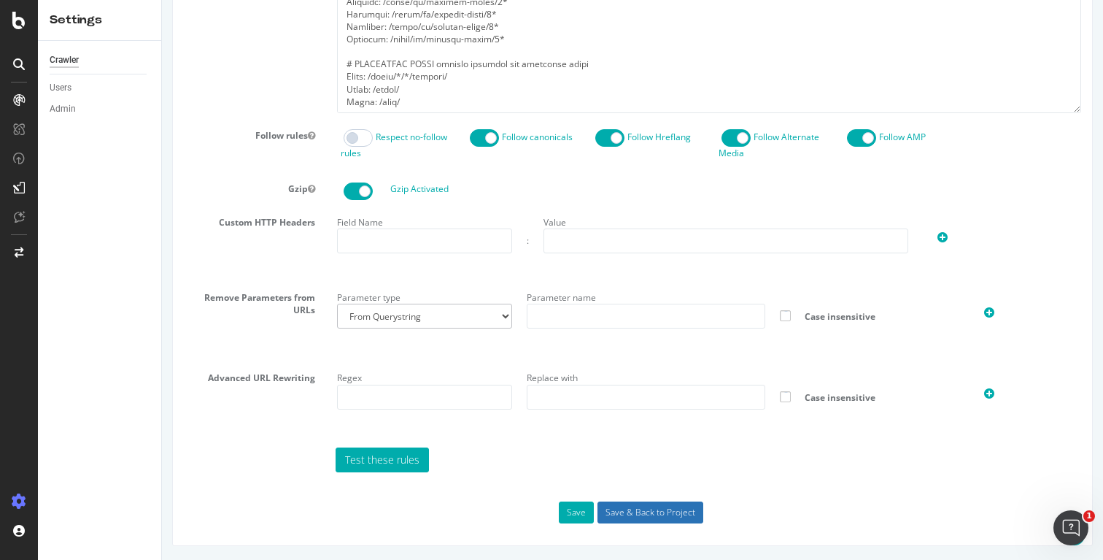
click at [633, 516] on input "Save & Back to Project" at bounding box center [651, 512] width 106 height 22
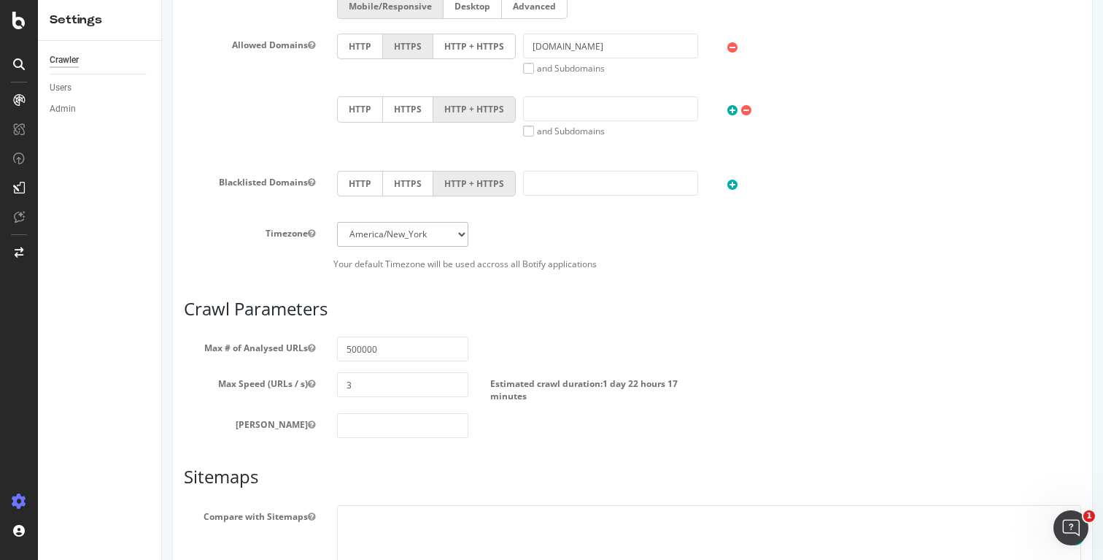
scroll to position [614, 0]
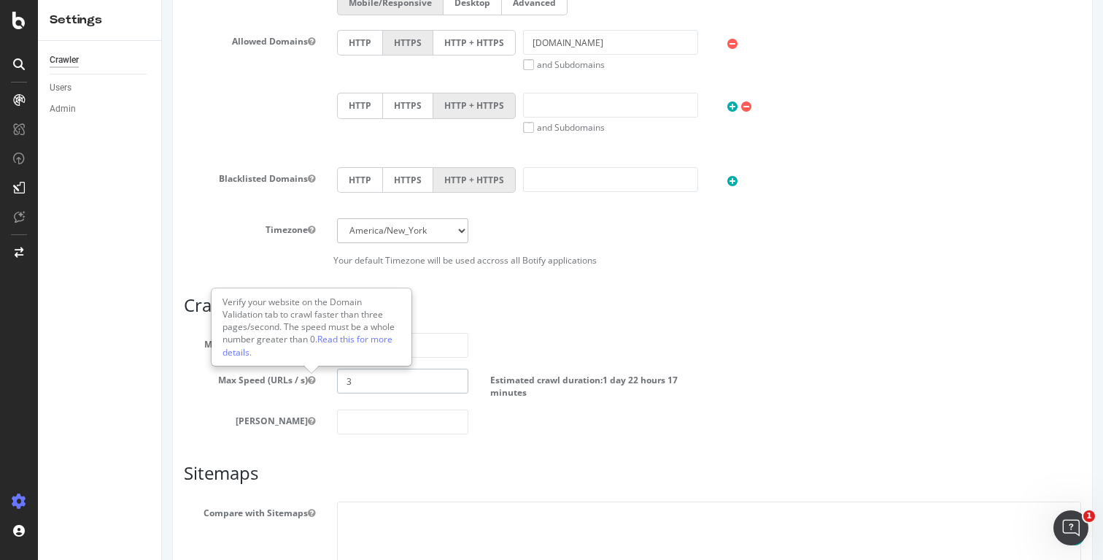
drag, startPoint x: 376, startPoint y: 381, endPoint x: 305, endPoint y: 379, distance: 70.8
click at [305, 379] on div "Max Speed (URLs / s) 3 Estimated crawl duration: 1 day 22 hours 17 minutes" at bounding box center [632, 383] width 919 height 30
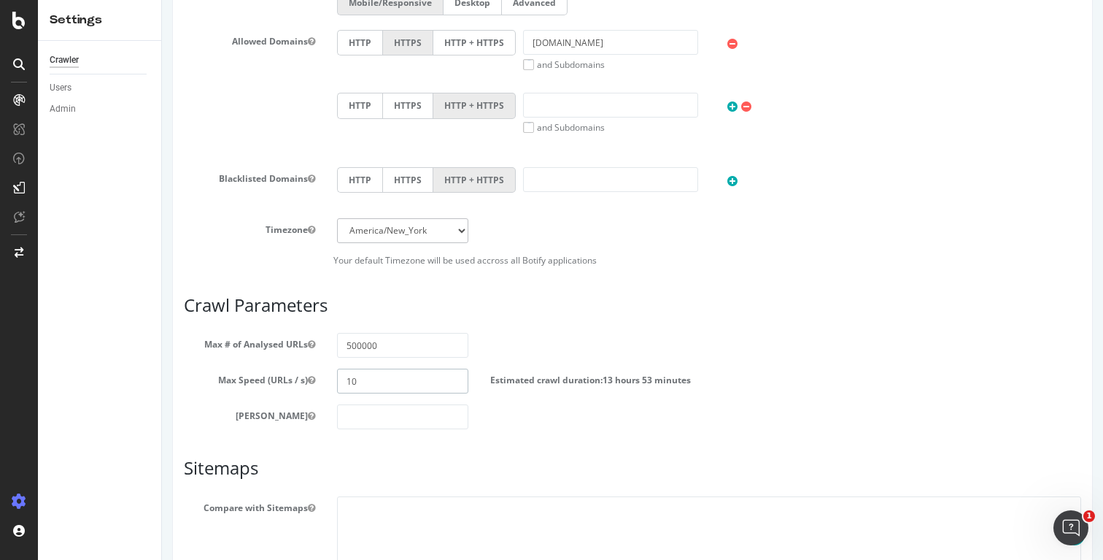
type input "10"
click at [790, 332] on article "Crawl Parameters Max # of Analysed URLs 500000 Max Speed (URLs / s) 10 Estimate…" at bounding box center [632, 363] width 897 height 134
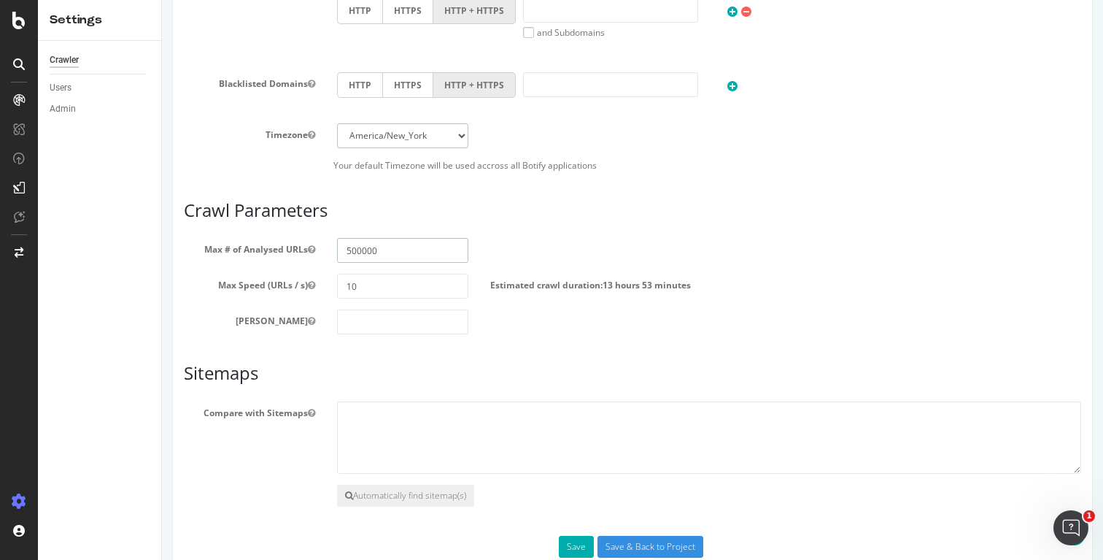
scroll to position [744, 0]
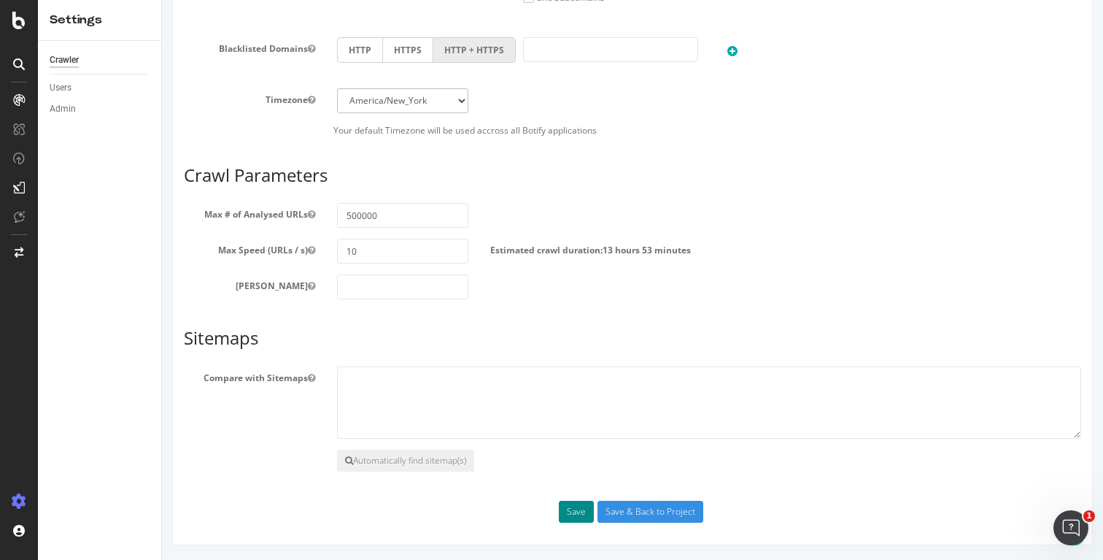
click at [572, 513] on button "Save" at bounding box center [576, 512] width 35 height 22
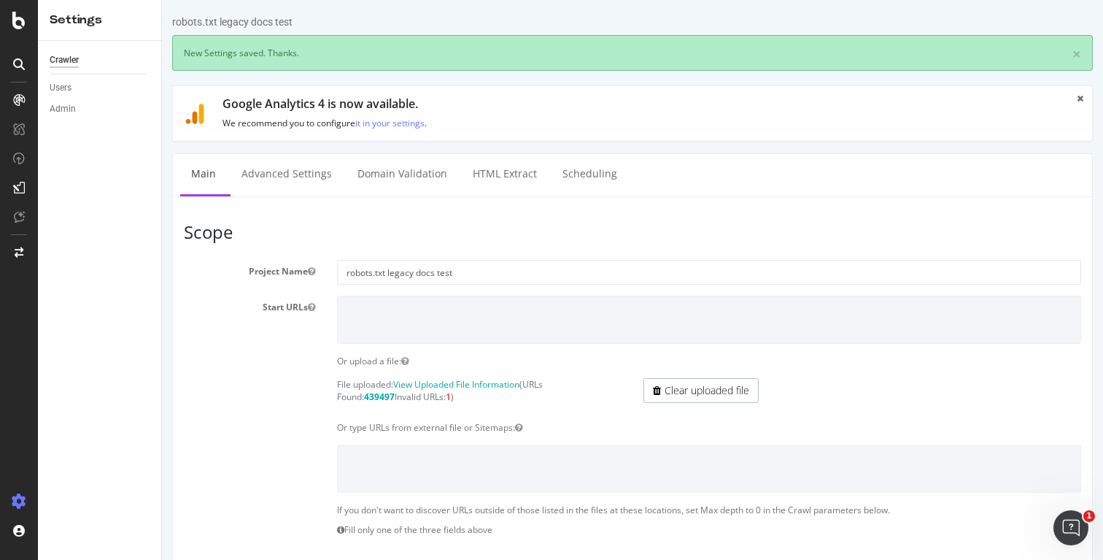
scroll to position [0, 0]
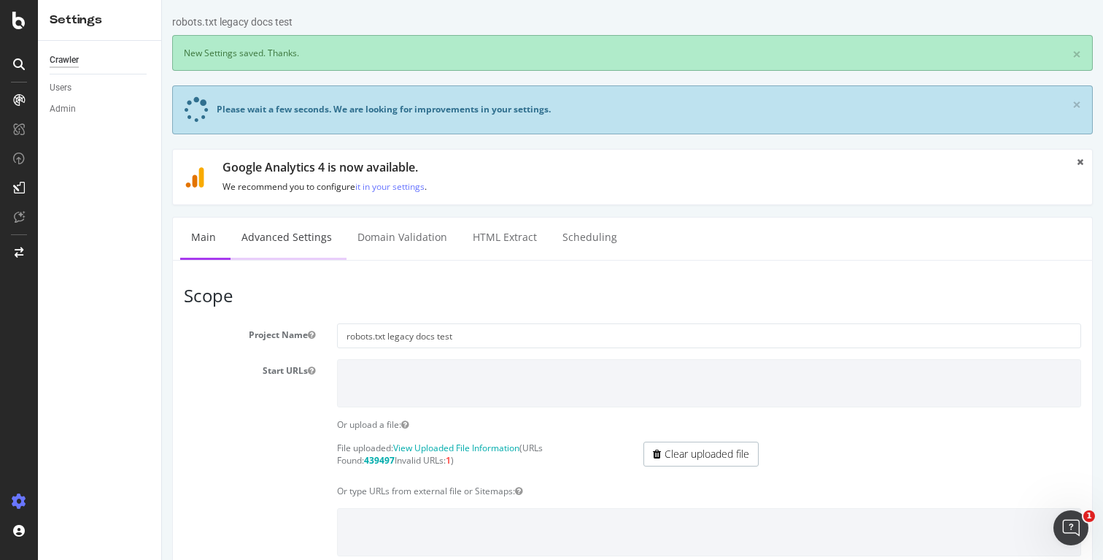
click at [311, 233] on link "Advanced Settings" at bounding box center [287, 237] width 112 height 40
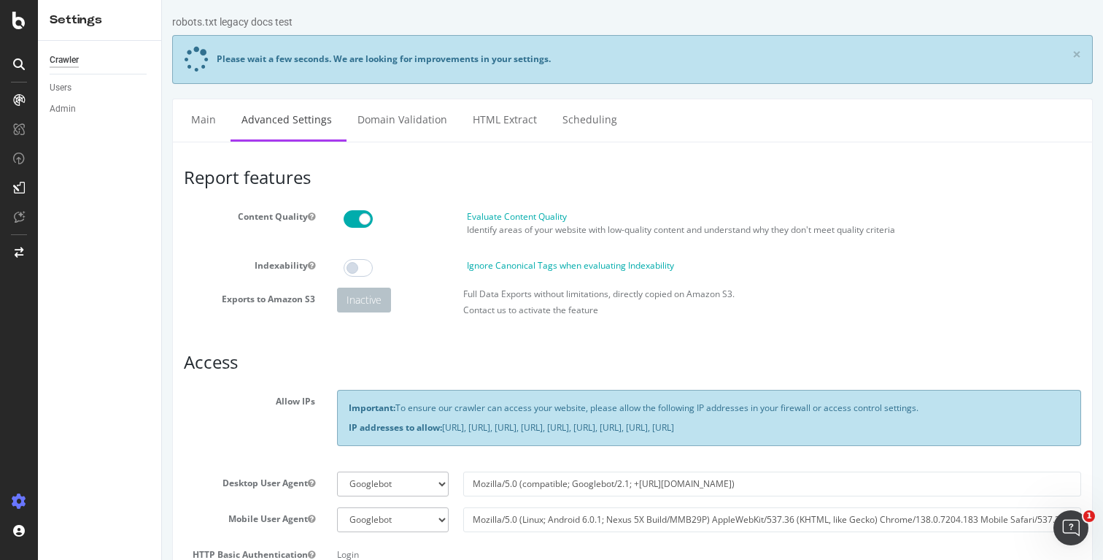
click at [345, 215] on span at bounding box center [358, 219] width 29 height 18
click at [410, 131] on link "Domain Validation" at bounding box center [403, 119] width 112 height 40
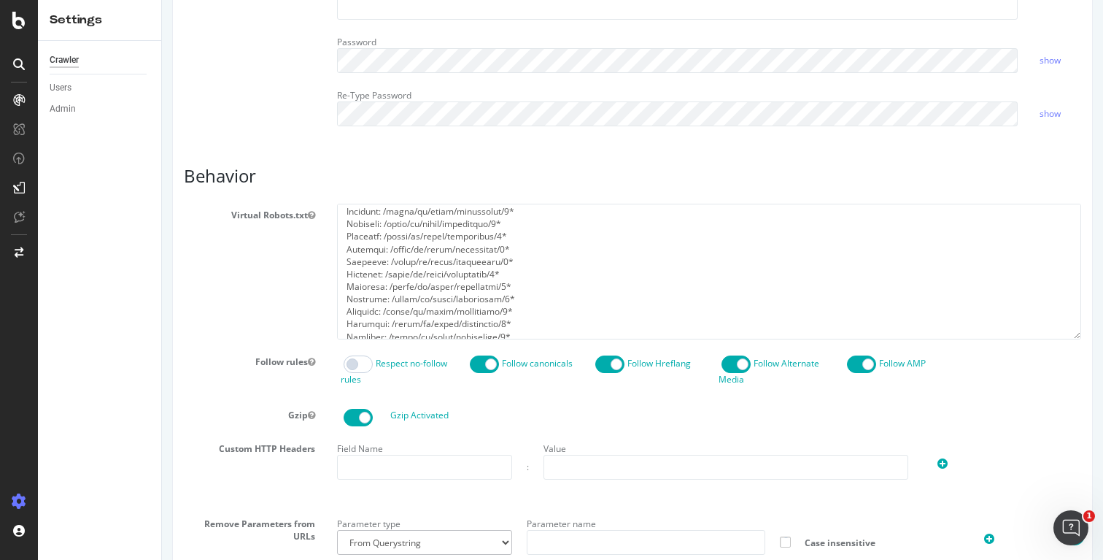
scroll to position [792, 0]
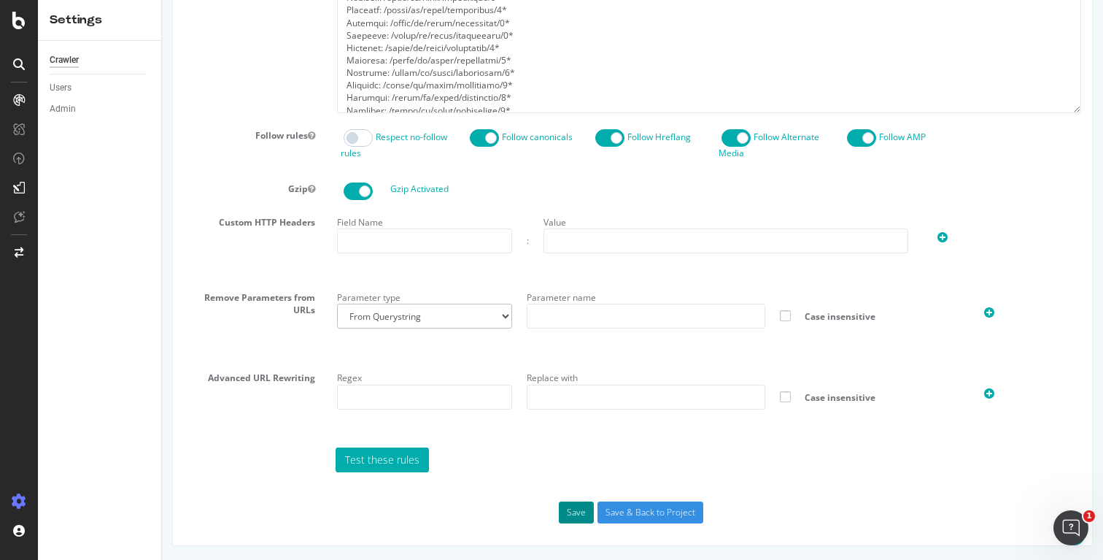
click at [573, 509] on button "Save" at bounding box center [576, 512] width 35 height 22
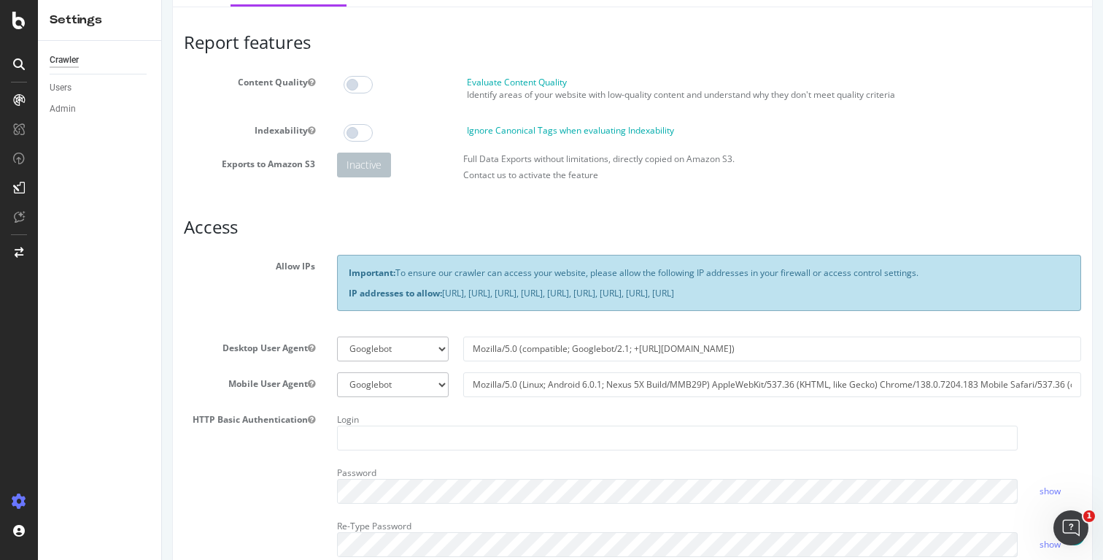
scroll to position [0, 0]
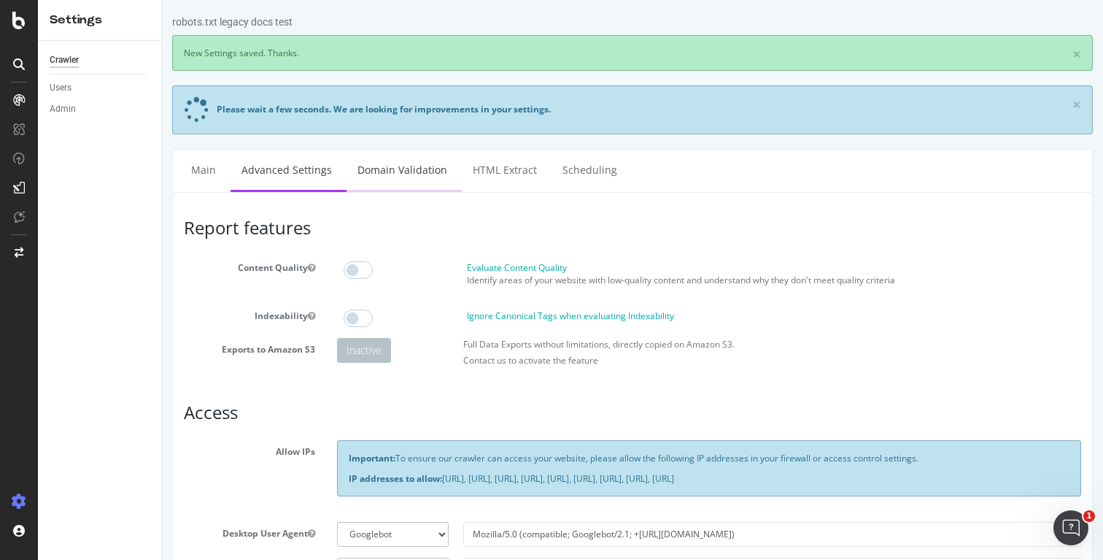
click at [412, 171] on link "Domain Validation" at bounding box center [403, 170] width 112 height 40
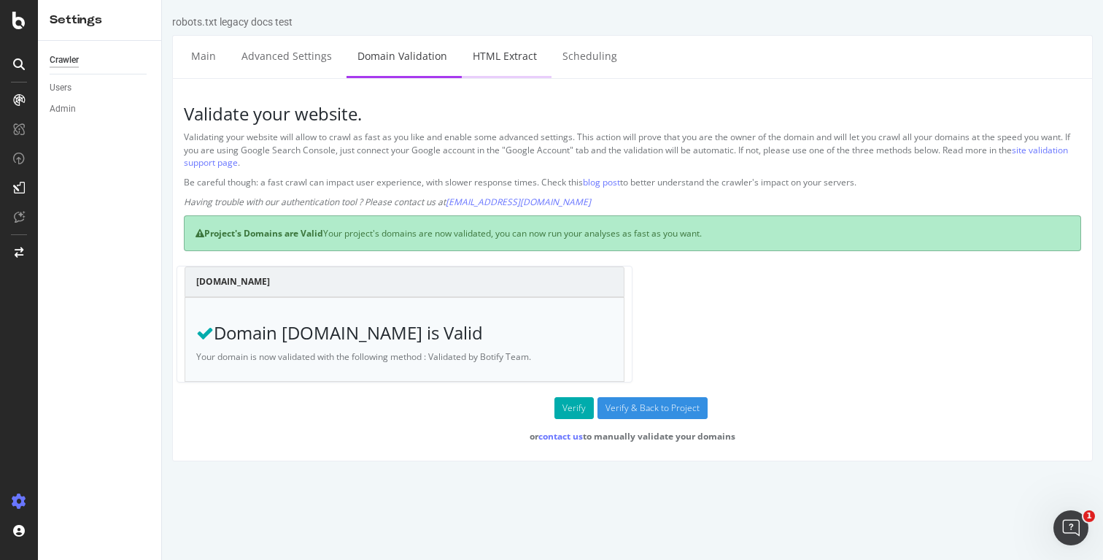
click at [526, 55] on link "HTML Extract" at bounding box center [505, 56] width 86 height 40
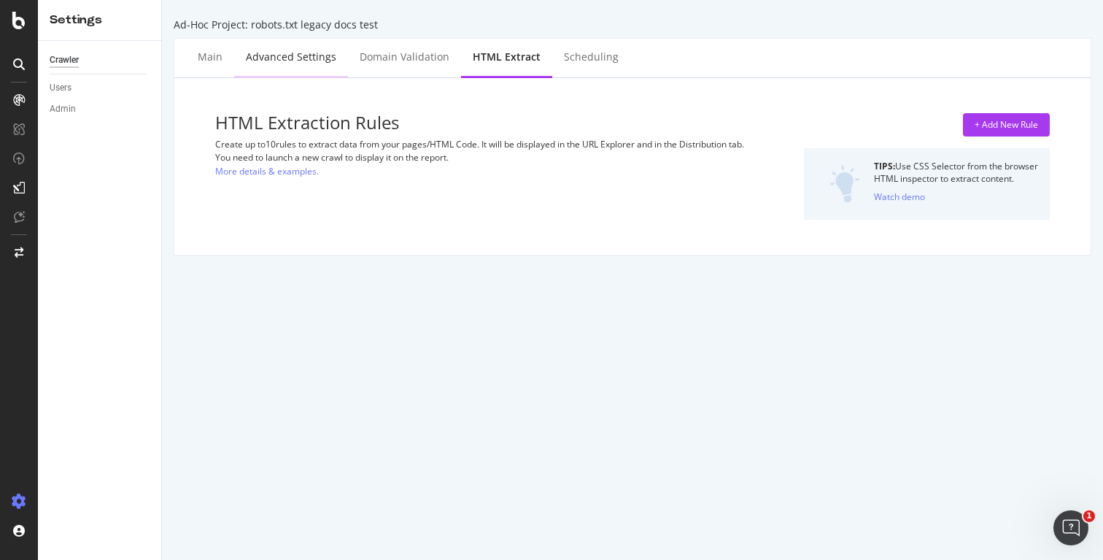
click at [284, 58] on div "Advanced Settings" at bounding box center [291, 57] width 90 height 15
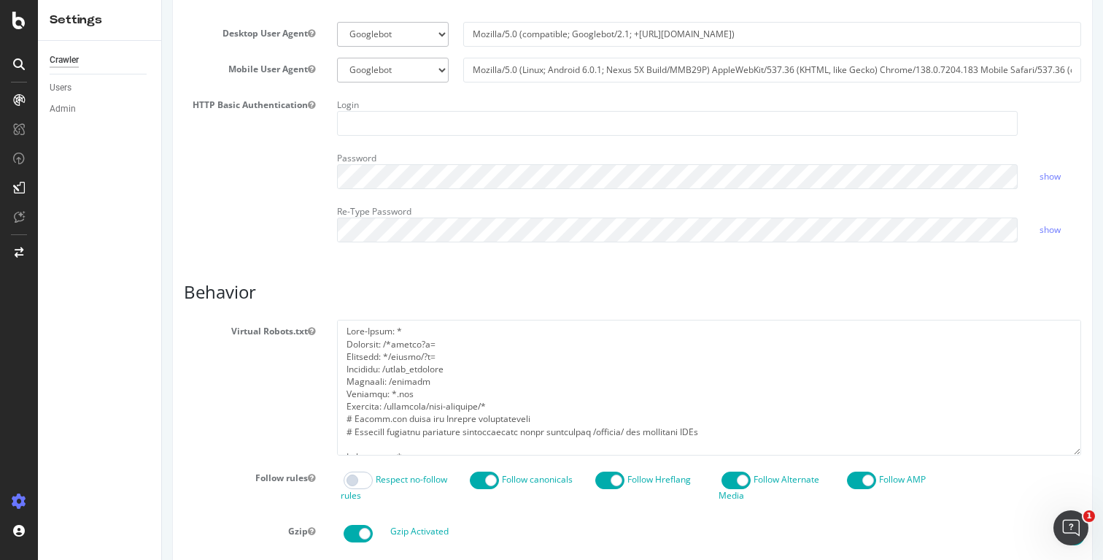
scroll to position [792, 0]
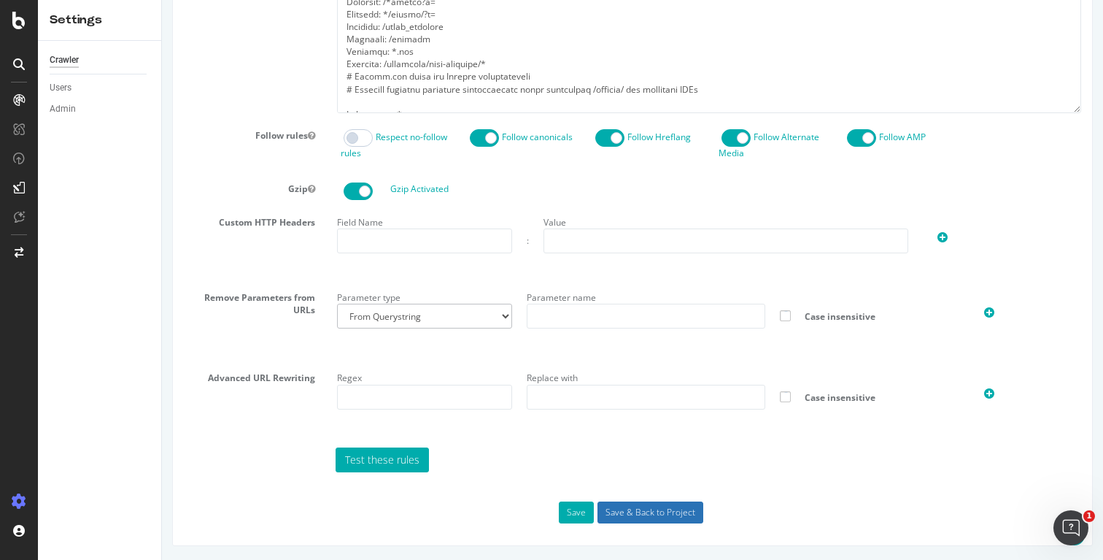
click at [681, 514] on input "Save & Back to Project" at bounding box center [651, 512] width 106 height 22
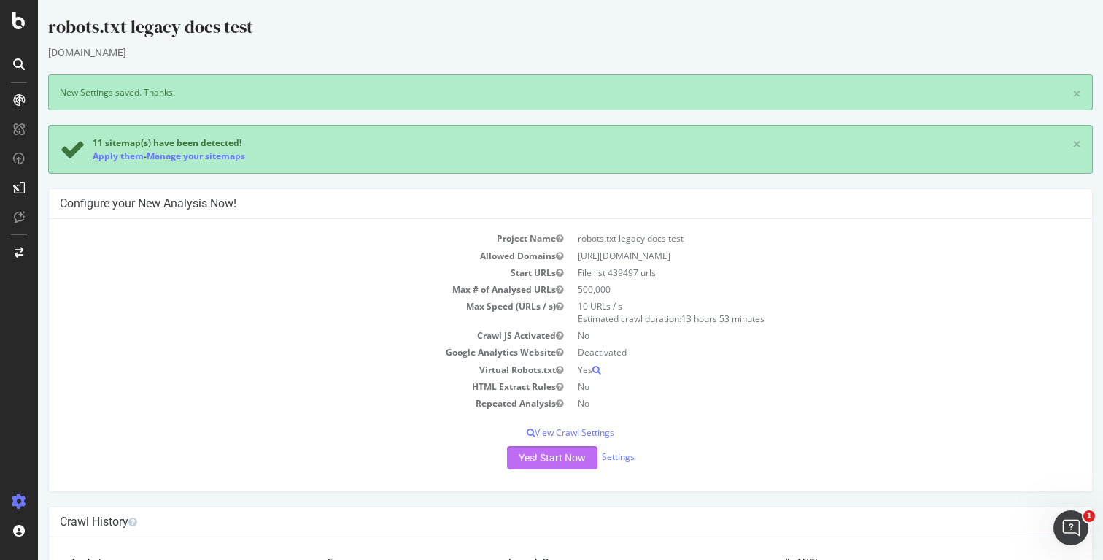
click at [568, 459] on button "Yes! Start Now" at bounding box center [552, 457] width 90 height 23
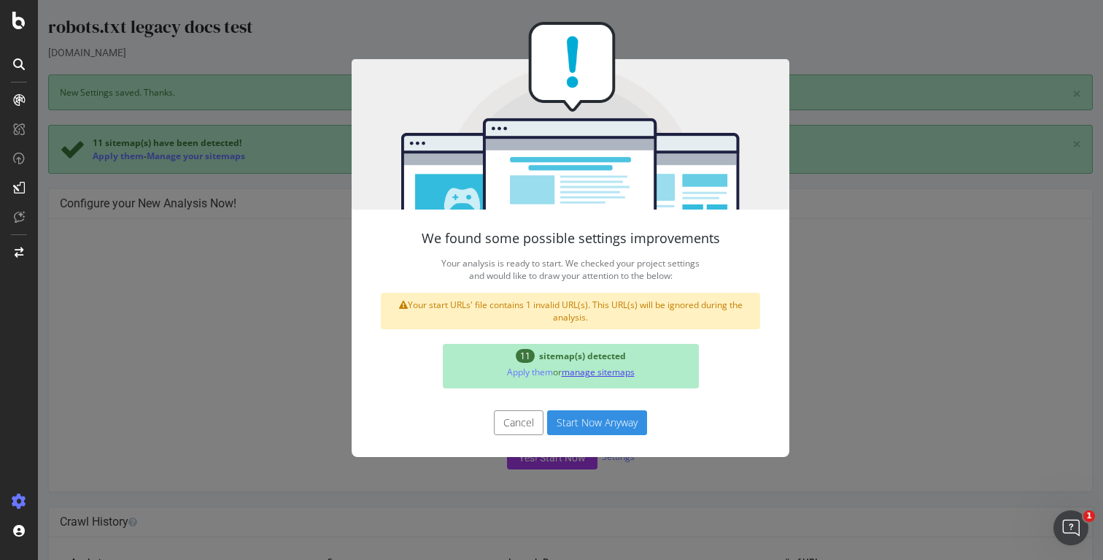
click at [603, 372] on link "manage sitemaps" at bounding box center [598, 372] width 73 height 12
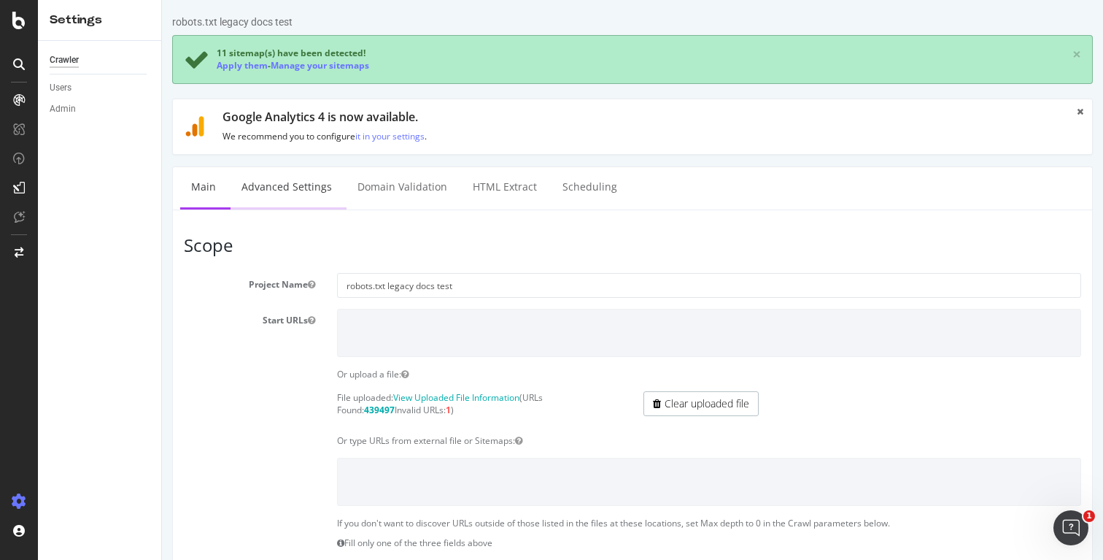
click at [316, 188] on link "Advanced Settings" at bounding box center [287, 187] width 112 height 40
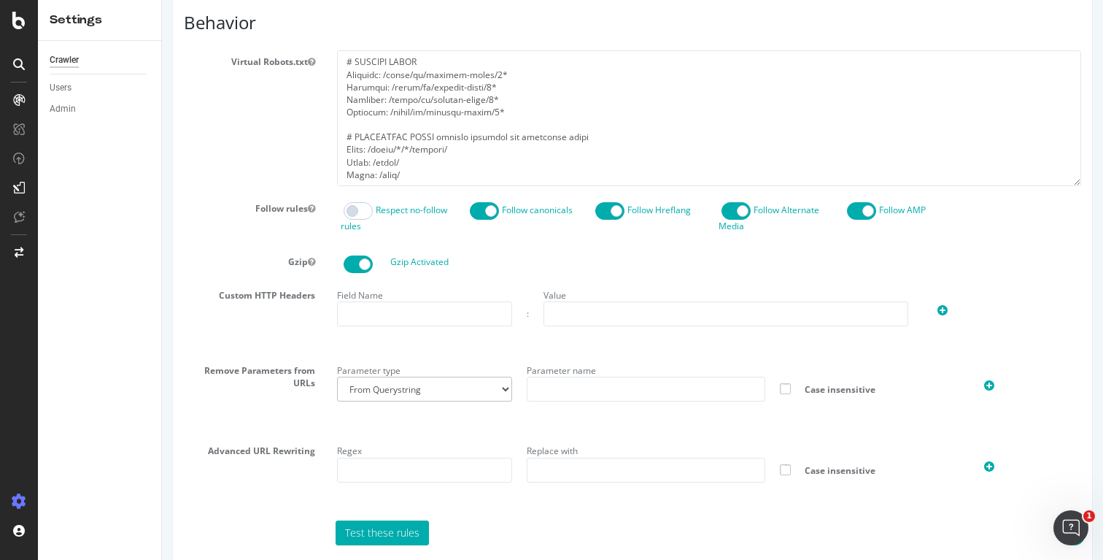
scroll to position [728, 0]
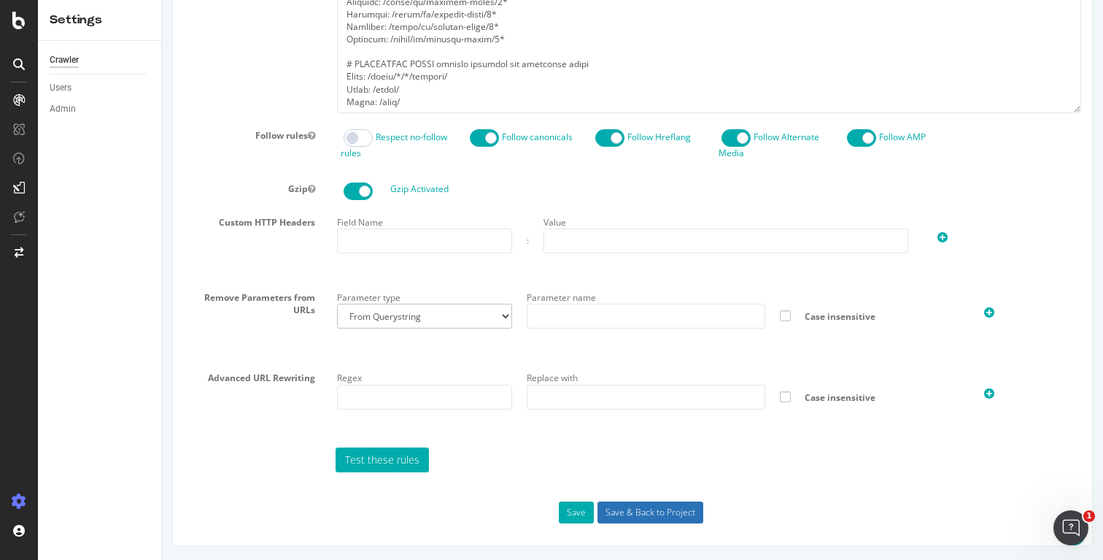
click at [660, 521] on input "Save & Back to Project" at bounding box center [651, 512] width 106 height 22
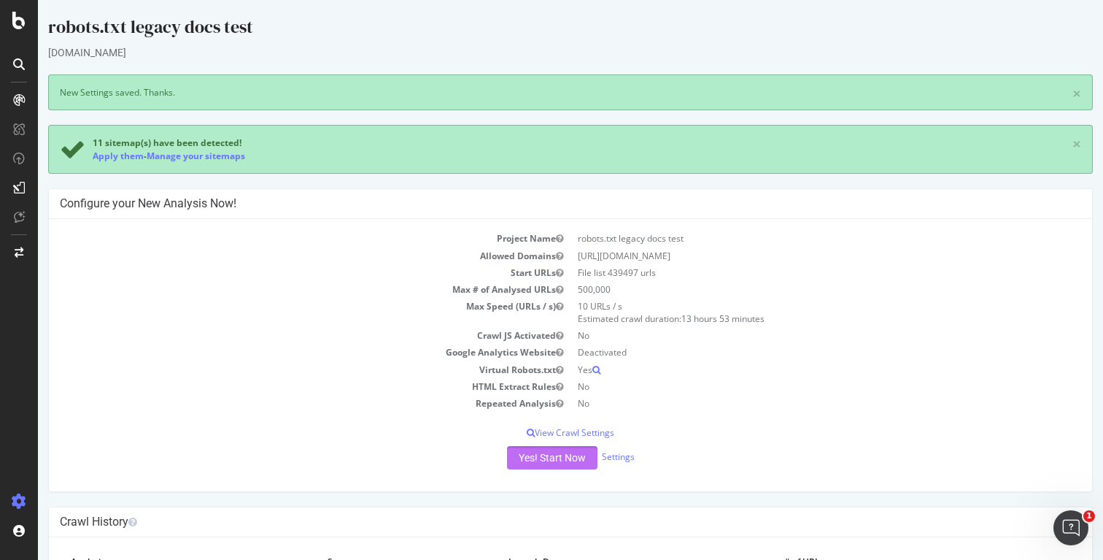
click at [559, 460] on button "Yes! Start Now" at bounding box center [552, 457] width 90 height 23
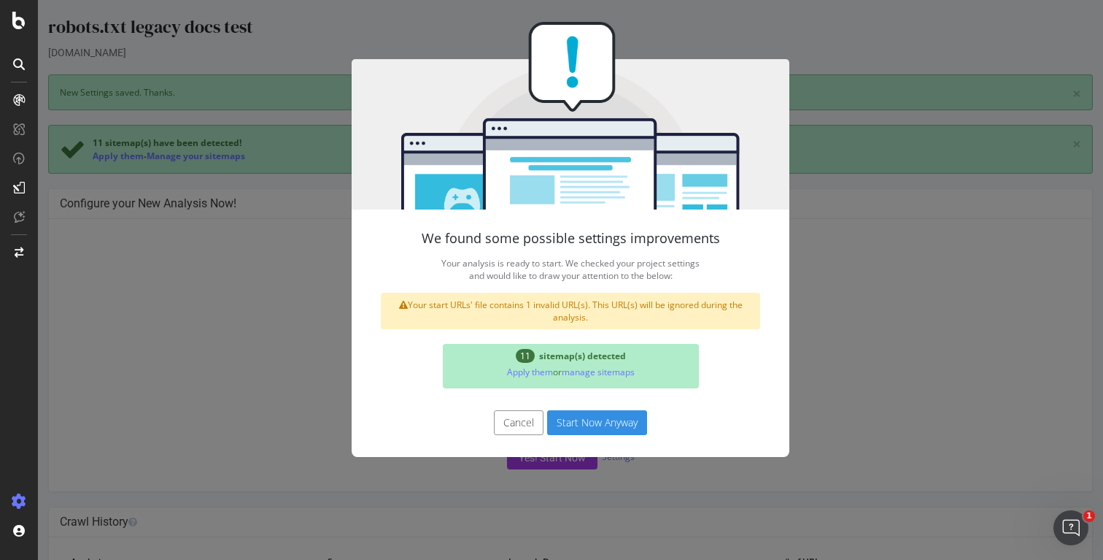
click at [587, 425] on button "Start Now Anyway" at bounding box center [597, 422] width 100 height 25
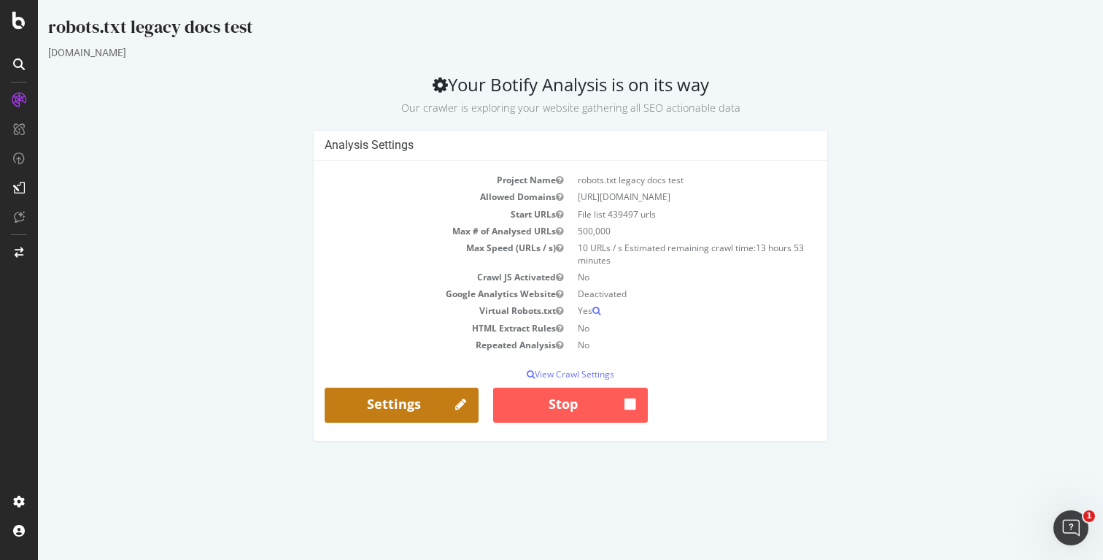
click at [405, 404] on link "Settings" at bounding box center [402, 404] width 154 height 35
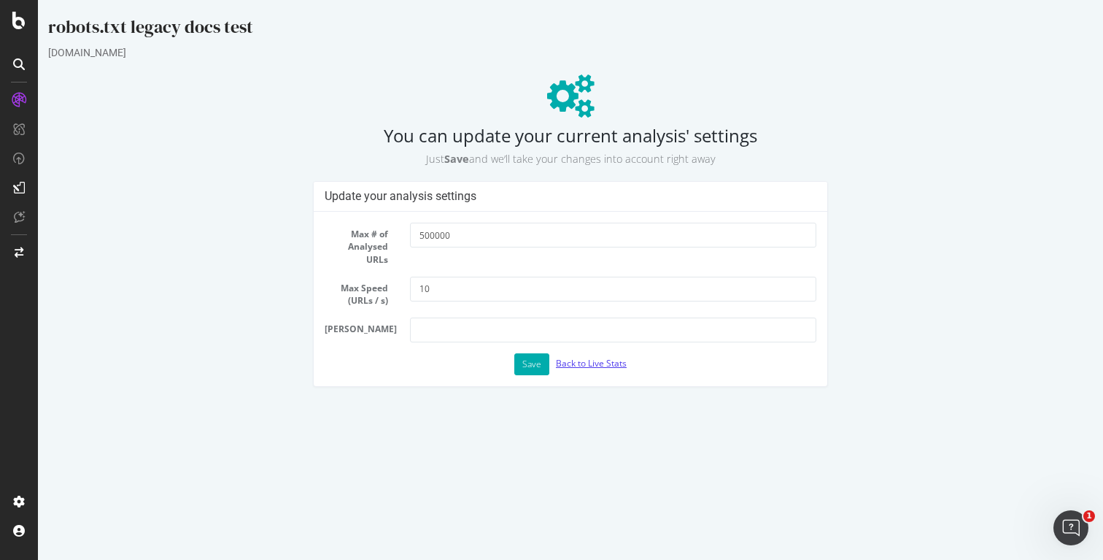
click at [595, 359] on link "Back to Live Stats" at bounding box center [591, 363] width 71 height 12
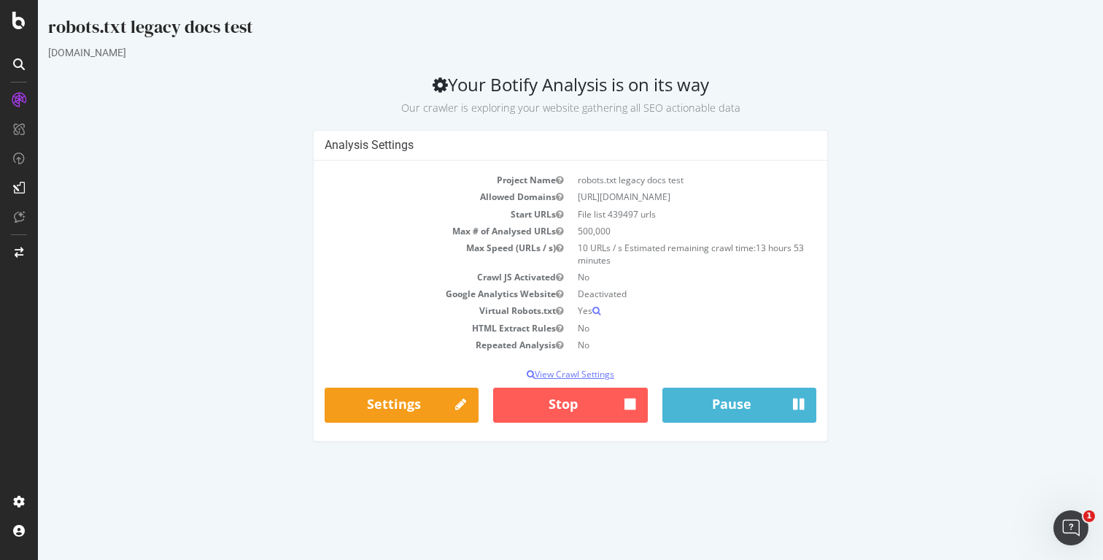
click at [571, 374] on p "View Crawl Settings" at bounding box center [571, 374] width 492 height 12
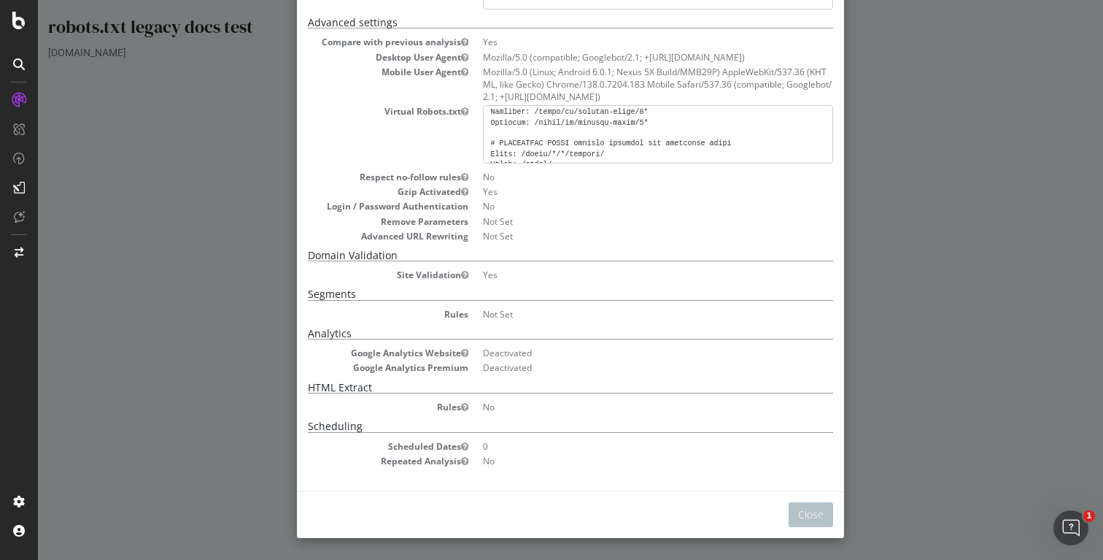
scroll to position [1613, 0]
click at [1020, 233] on div "× Close Analysis Settings Main Project Name robots.txt legacy docs test Start U…" at bounding box center [570, 280] width 1065 height 560
